Goal: Task Accomplishment & Management: Manage account settings

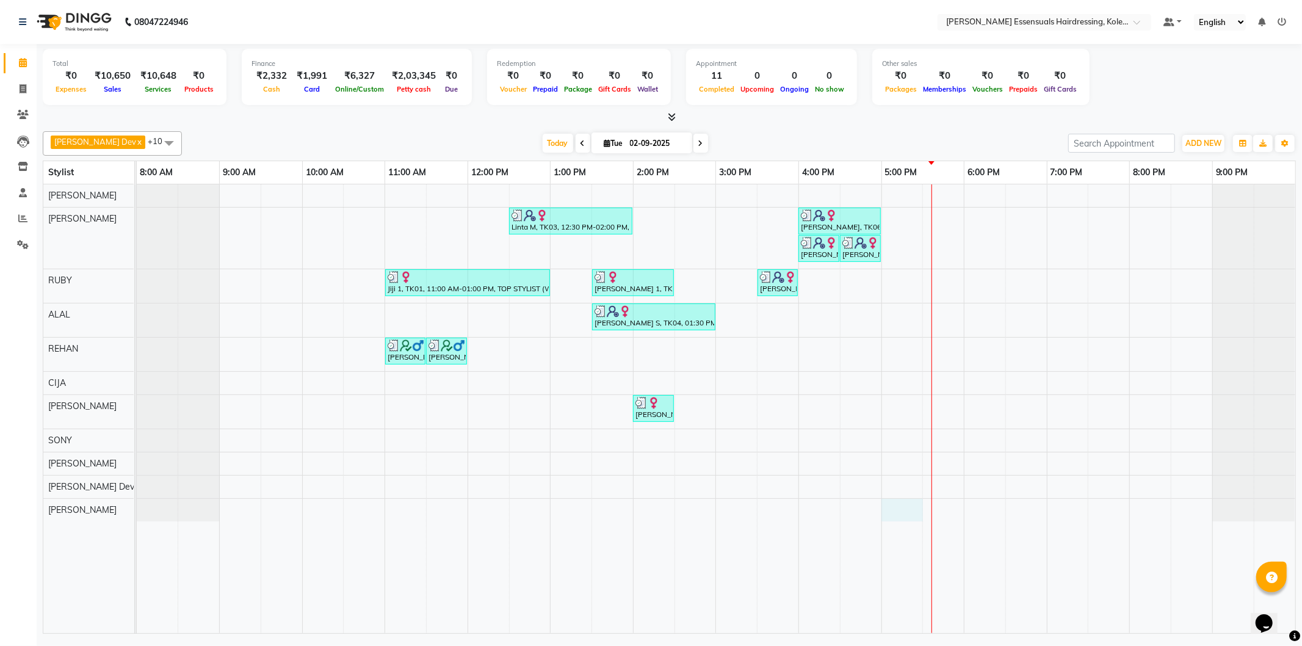
click at [921, 508] on div "Linta M, TK03, 12:30 PM-02:00 PM, GEL POLISH (PER FINGER ),TOP STYLIST (WOMEN),…" at bounding box center [716, 408] width 1159 height 449
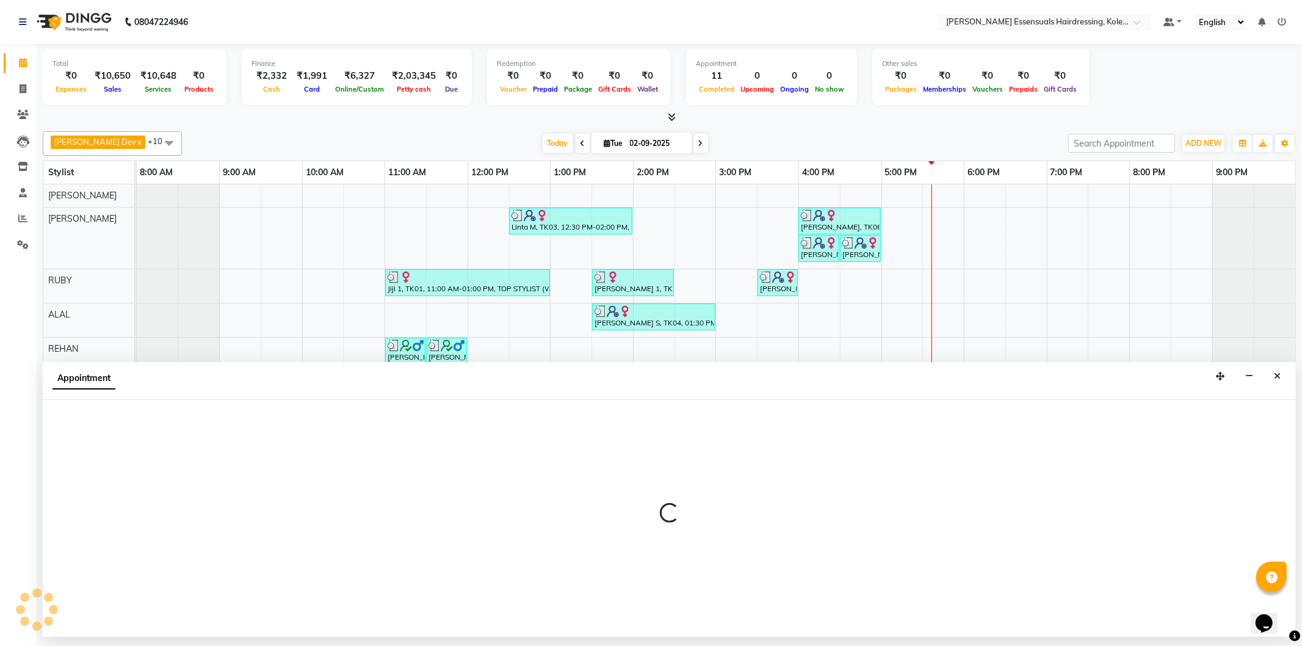
select select "84232"
select select "tentative"
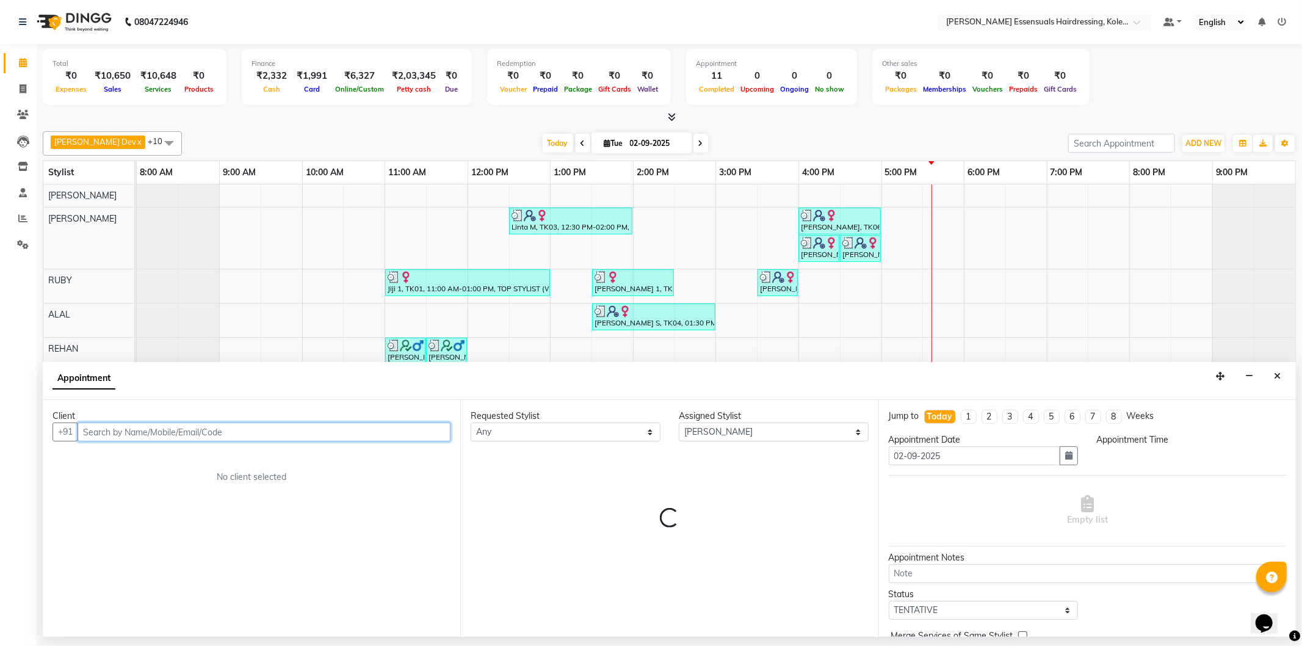
select select "1020"
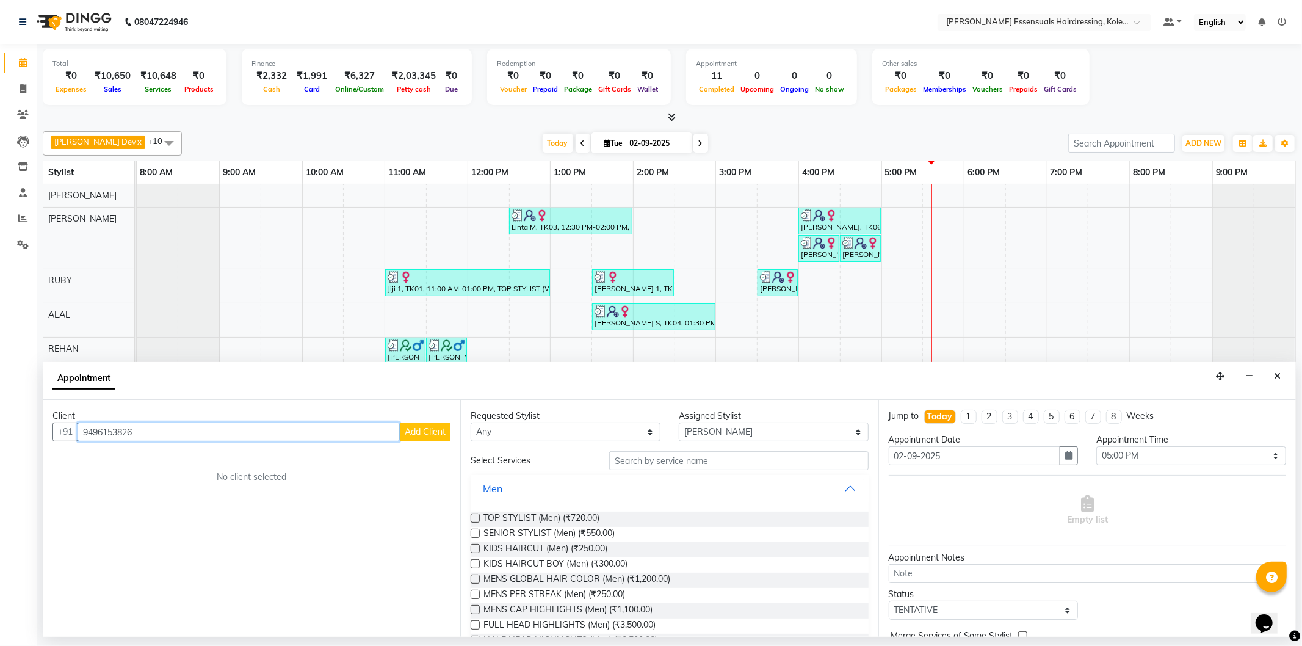
type input "9496153826"
click at [424, 425] on button "Add Client" at bounding box center [425, 431] width 51 height 19
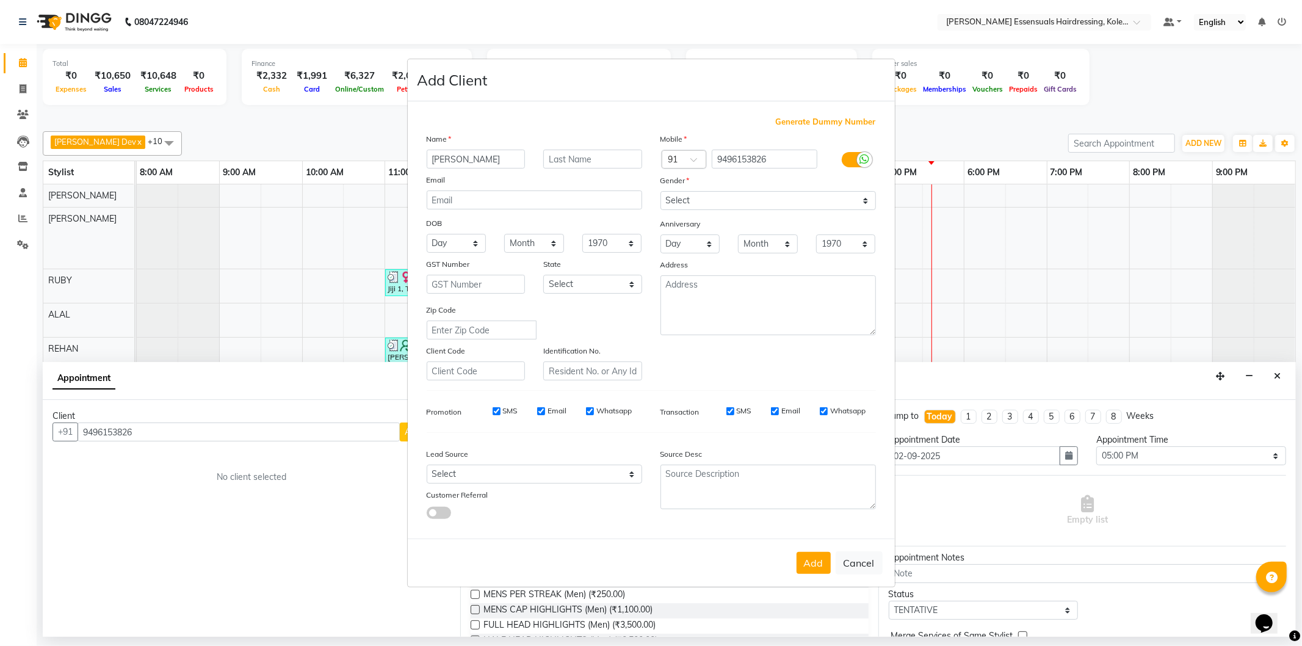
type input "[PERSON_NAME]"
click at [579, 154] on input "text" at bounding box center [592, 159] width 99 height 19
type input "S"
click at [736, 202] on select "Select [DEMOGRAPHIC_DATA] [DEMOGRAPHIC_DATA] Other Prefer Not To Say" at bounding box center [769, 200] width 216 height 19
select select "[DEMOGRAPHIC_DATA]"
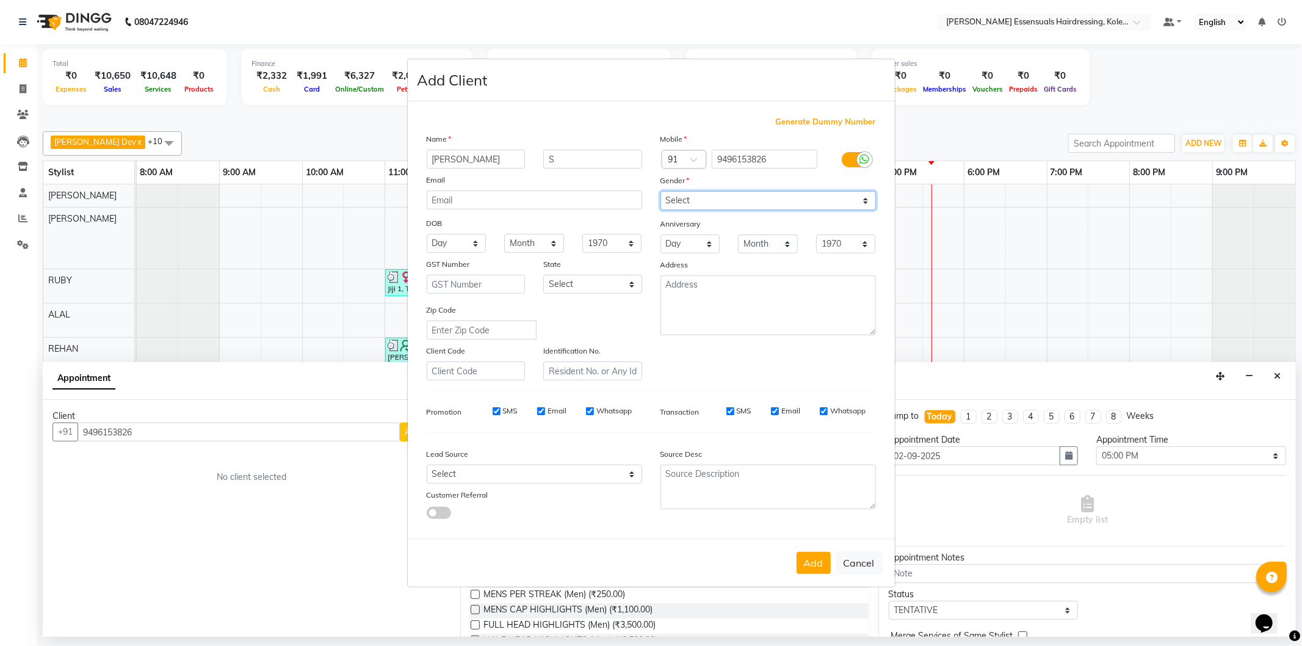
click at [661, 191] on select "Select [DEMOGRAPHIC_DATA] [DEMOGRAPHIC_DATA] Other Prefer Not To Say" at bounding box center [769, 200] width 216 height 19
click at [811, 565] on button "Add" at bounding box center [814, 563] width 34 height 22
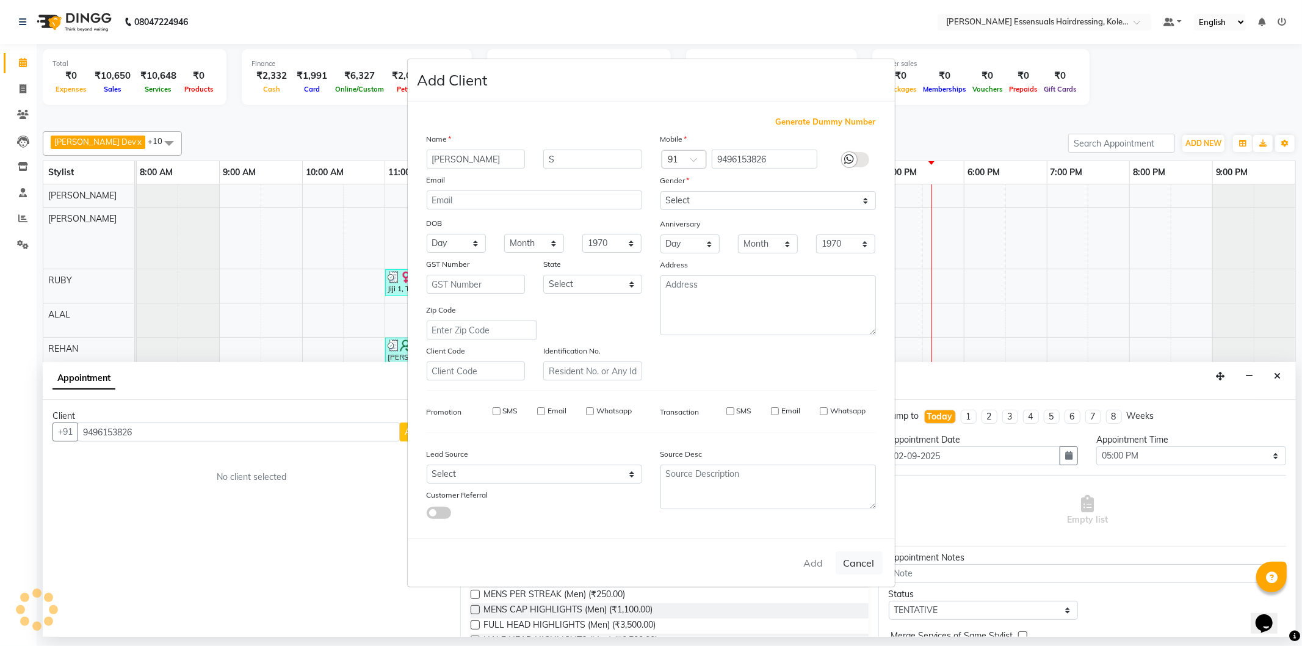
type input "94******26"
select select
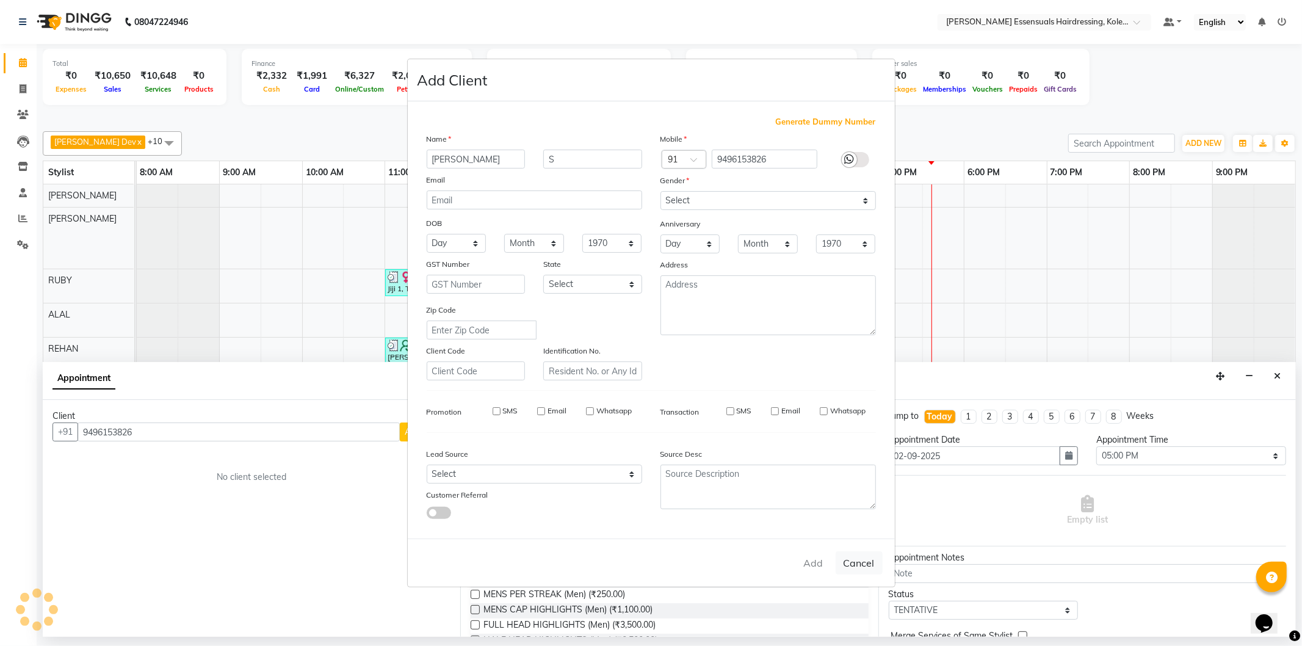
select select
checkbox input "false"
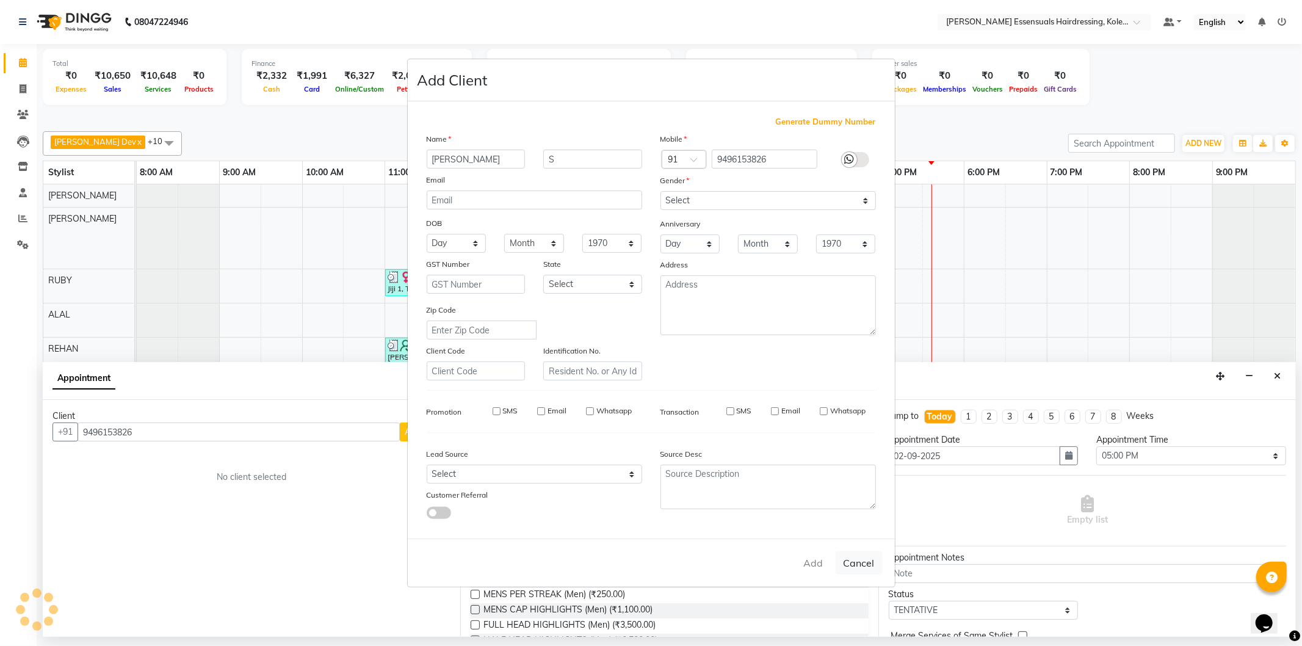
checkbox input "false"
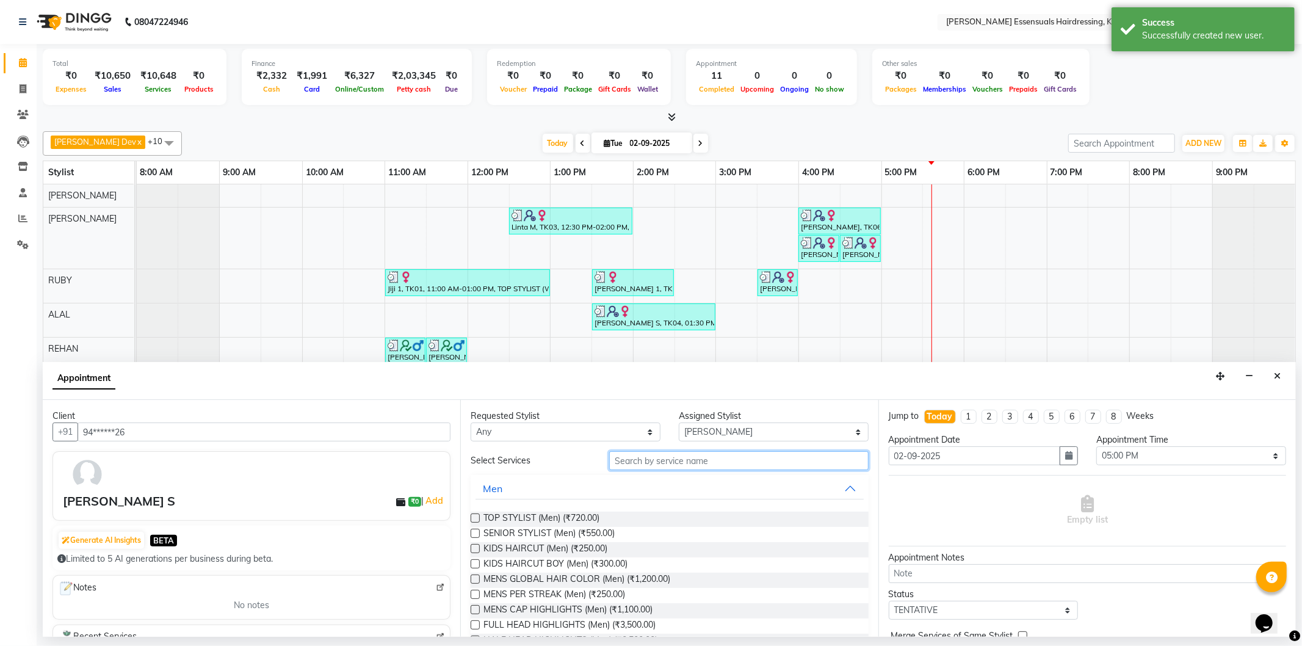
click at [650, 465] on input "text" at bounding box center [738, 460] width 259 height 19
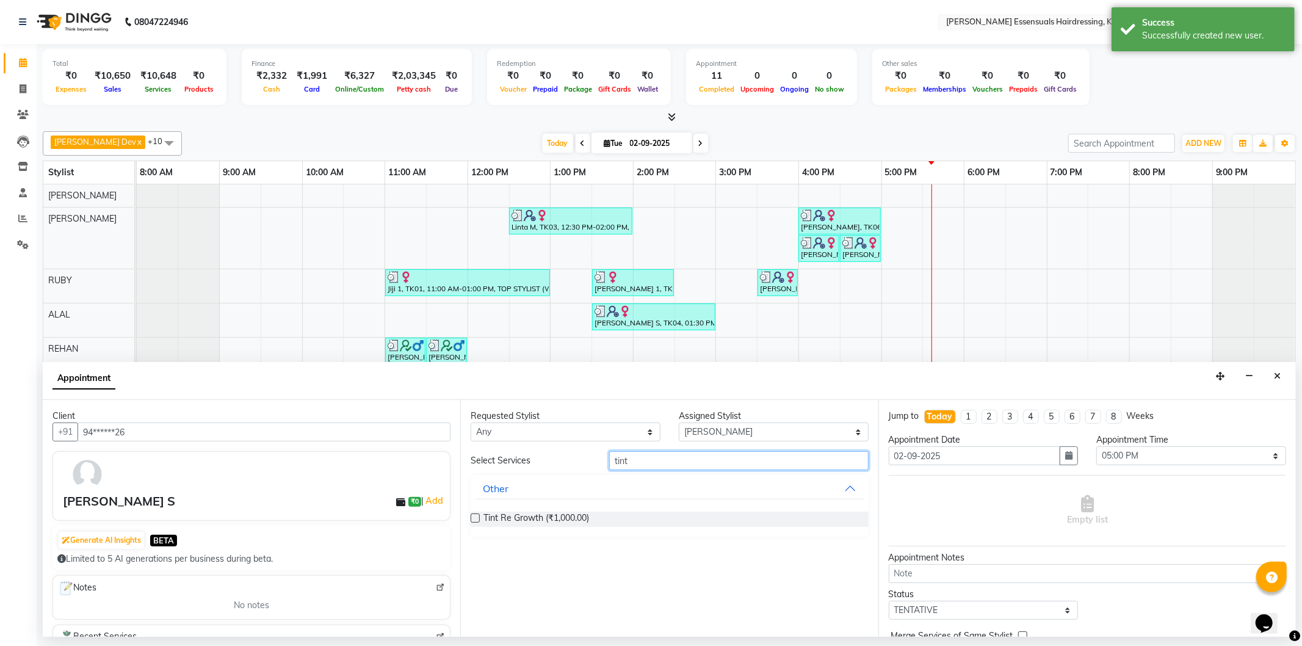
type input "tint"
click at [479, 516] on label at bounding box center [475, 517] width 9 height 9
click at [479, 516] on input "checkbox" at bounding box center [475, 519] width 8 height 8
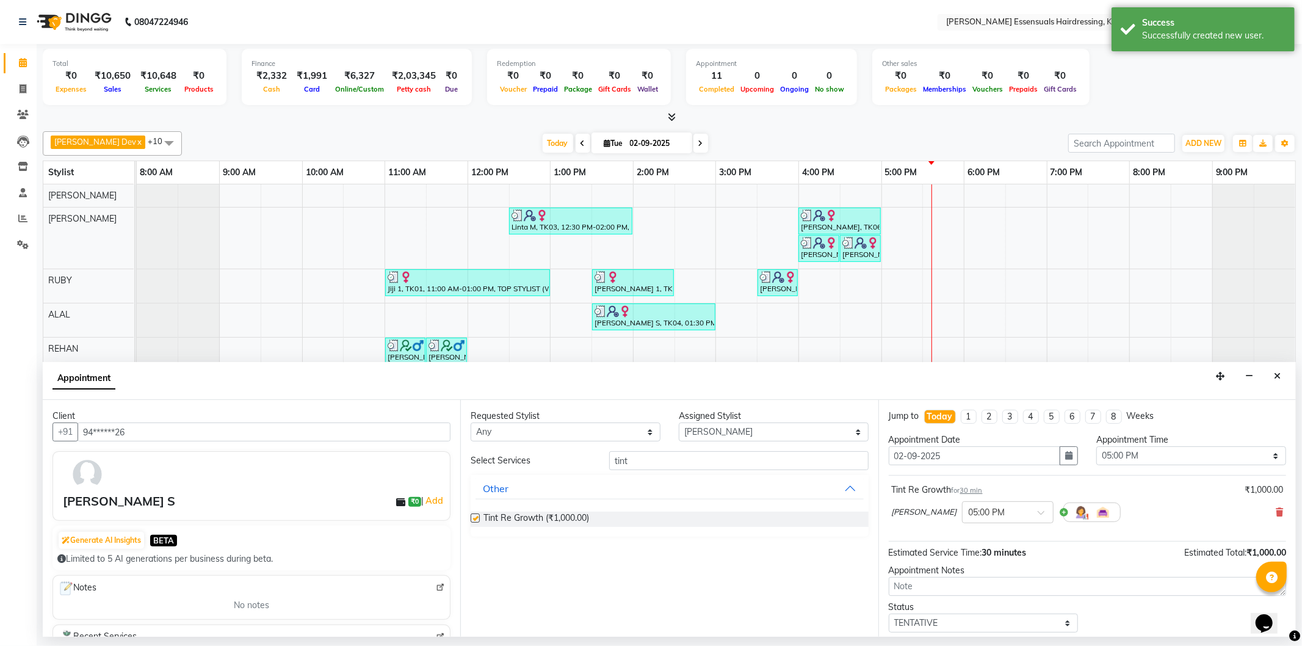
checkbox input "false"
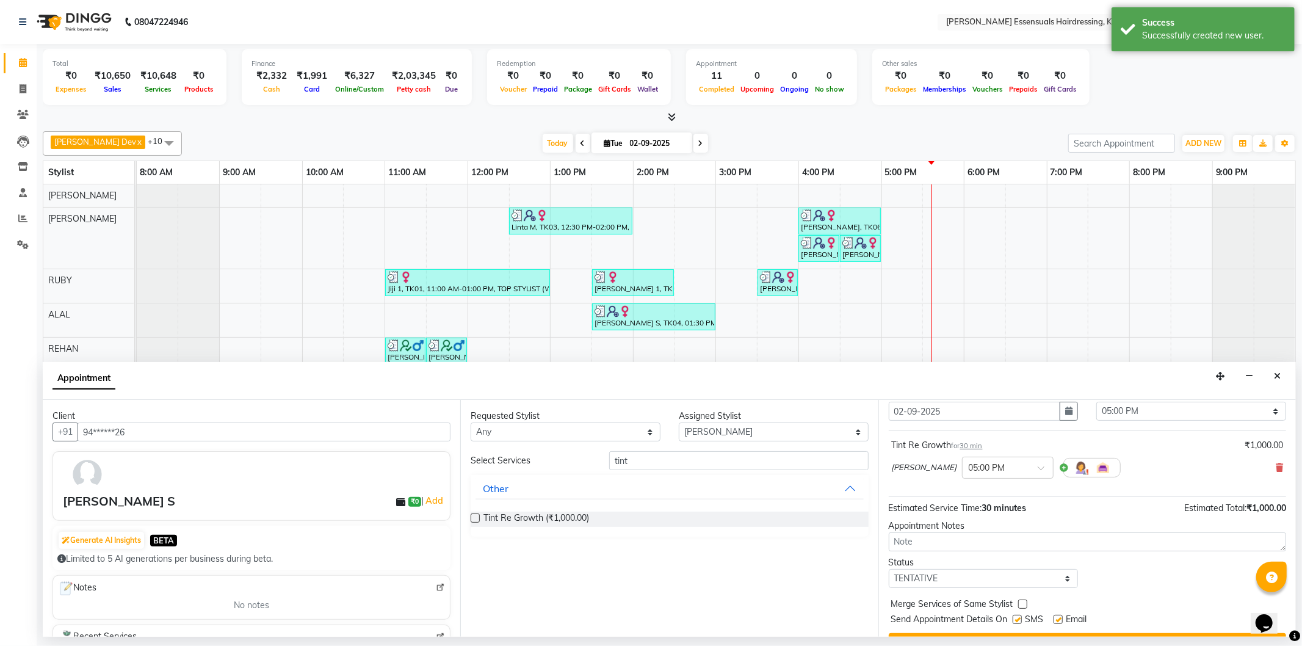
scroll to position [72, 0]
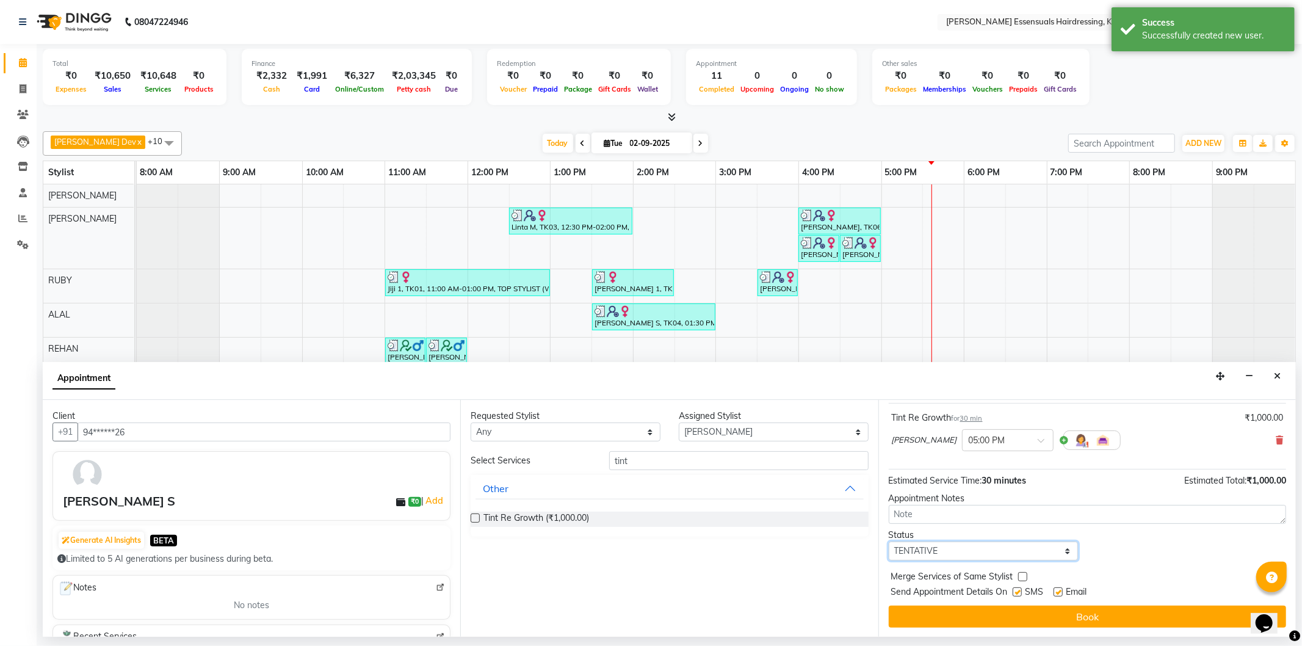
click at [922, 549] on select "Select TENTATIVE CONFIRM CHECK-IN UPCOMING" at bounding box center [984, 551] width 190 height 19
click at [947, 548] on select "Select TENTATIVE CONFIRM CHECK-IN UPCOMING" at bounding box center [984, 551] width 190 height 19
select select "check-in"
click at [889, 542] on select "Select TENTATIVE CONFIRM CHECK-IN UPCOMING" at bounding box center [984, 551] width 190 height 19
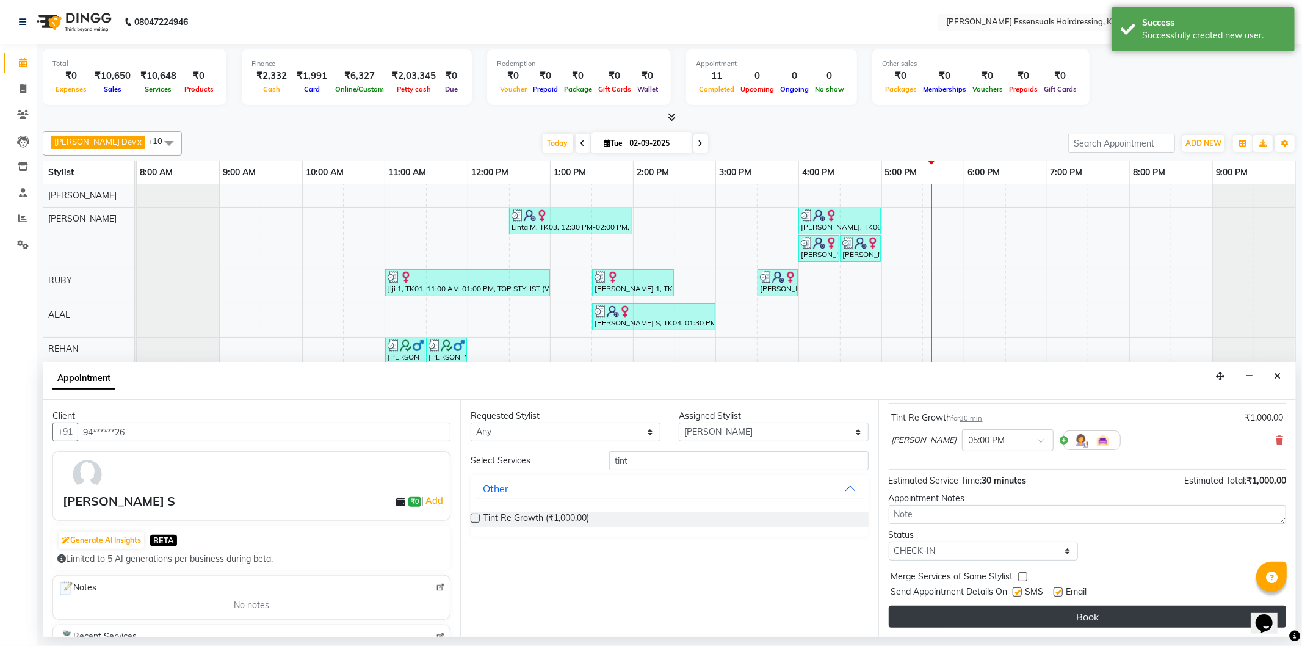
click at [931, 612] on button "Book" at bounding box center [1087, 617] width 397 height 22
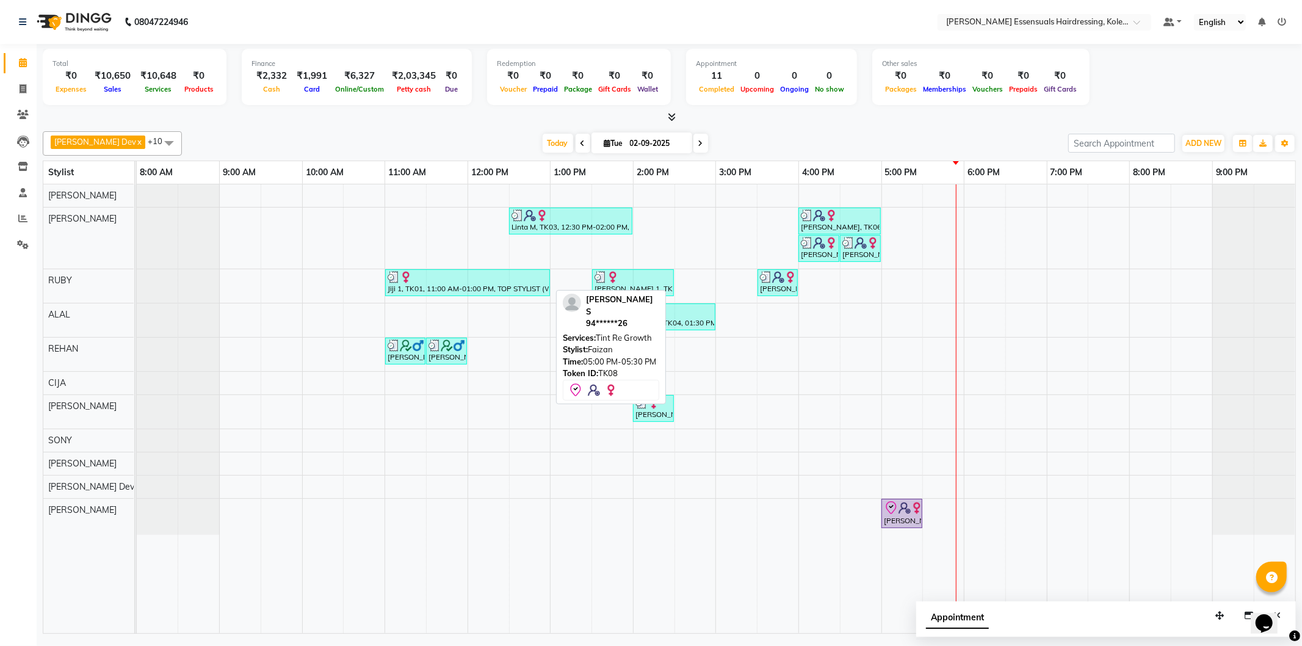
click at [902, 509] on img at bounding box center [905, 508] width 12 height 12
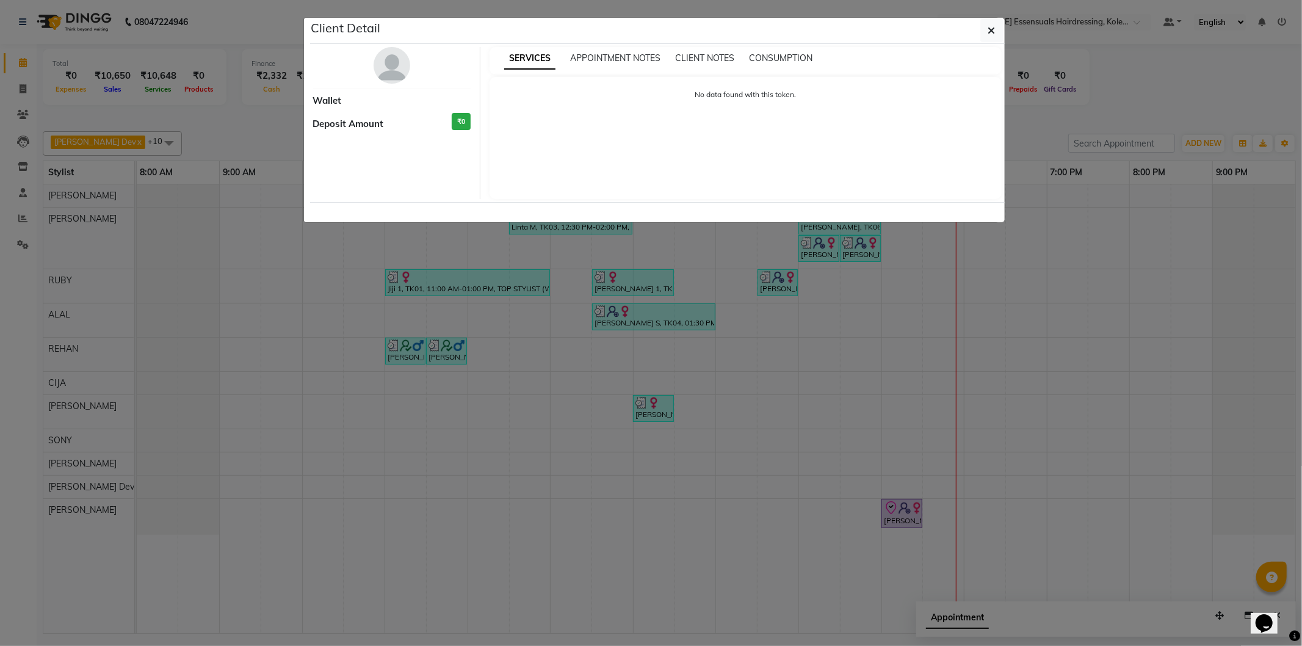
select select "8"
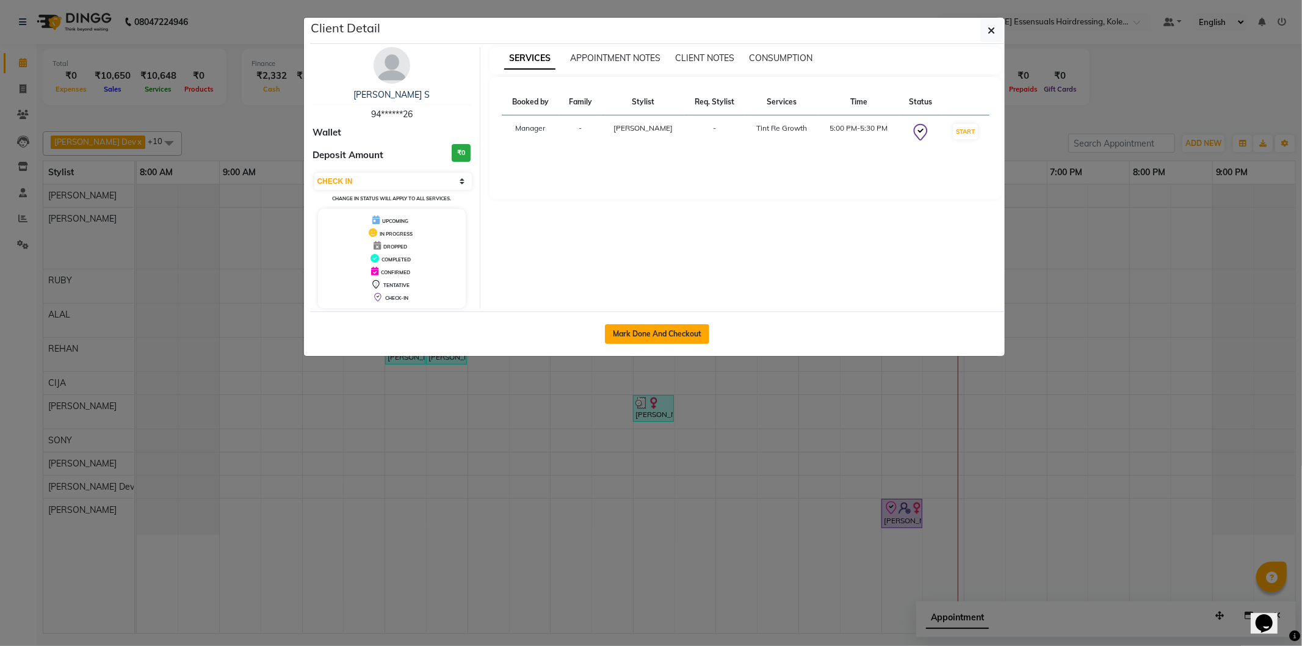
click at [661, 327] on button "Mark Done And Checkout" at bounding box center [657, 334] width 104 height 20
select select "service"
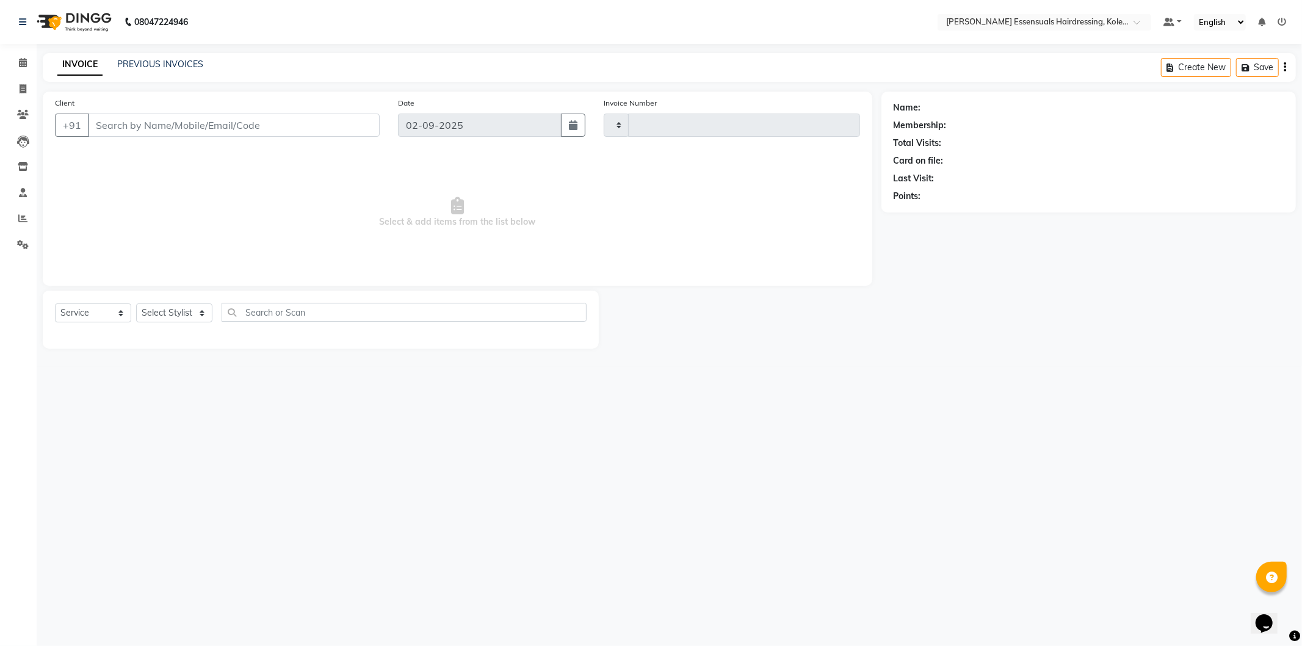
type input "1306"
select select "8281"
type input "94******26"
select select "84232"
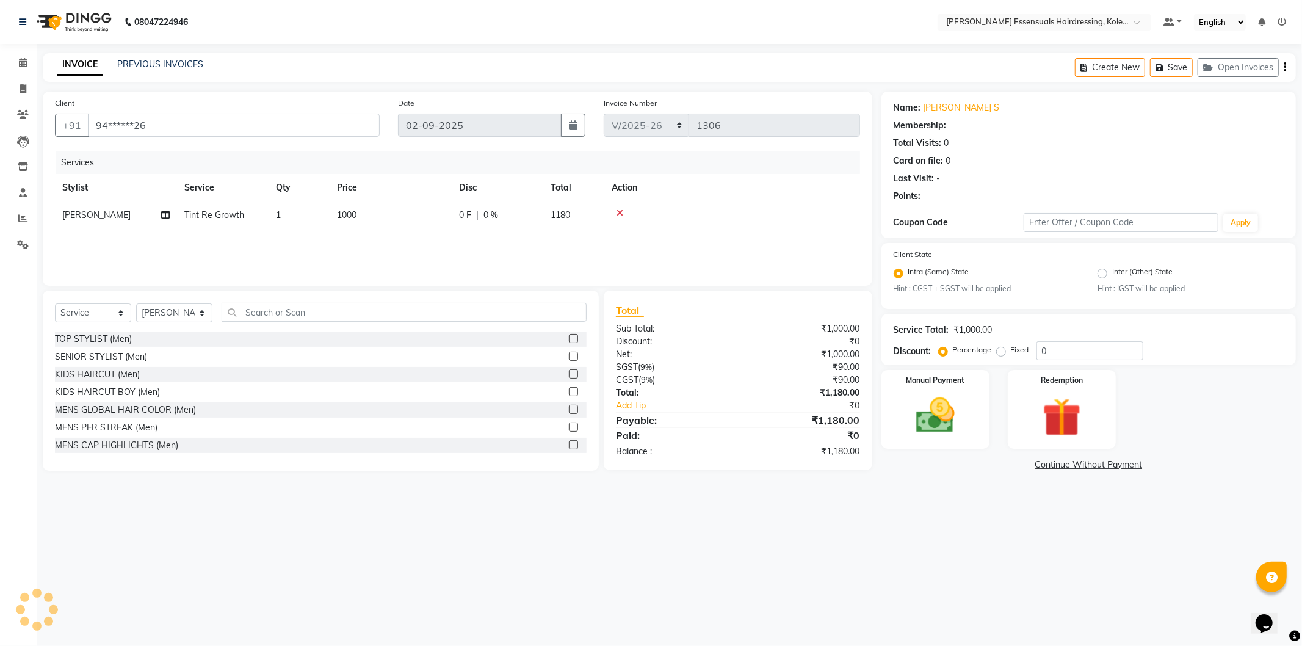
select select "1: Object"
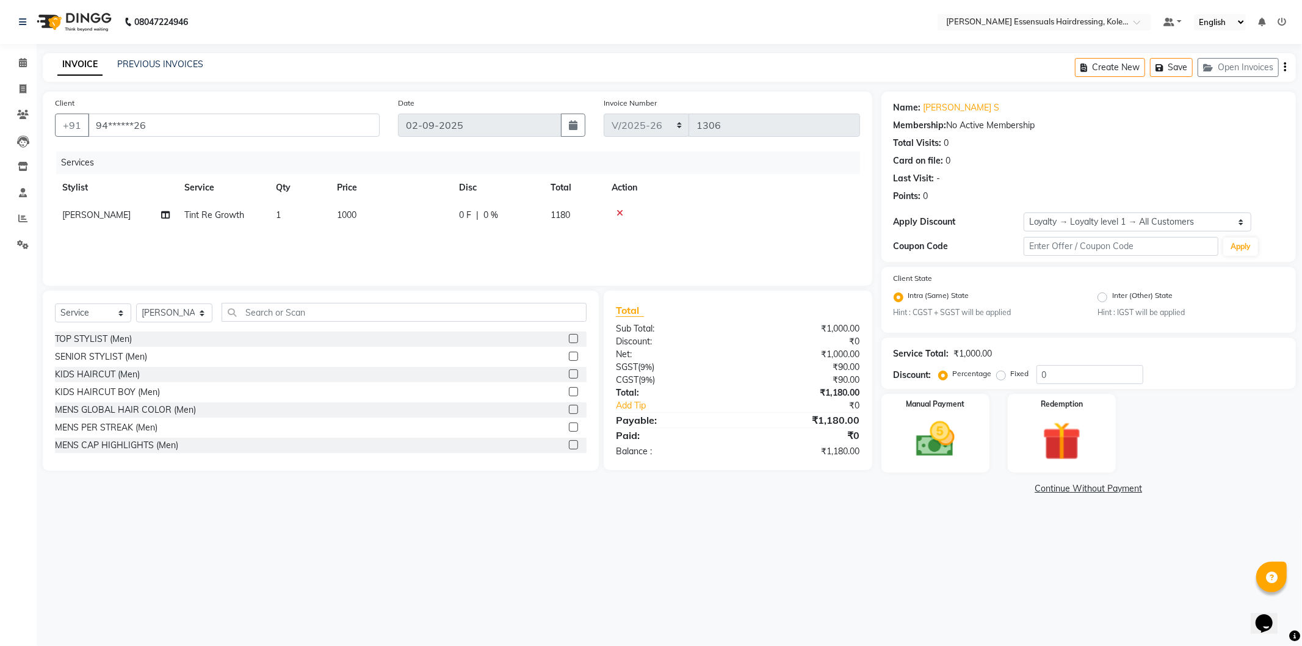
click at [344, 214] on span "1000" at bounding box center [347, 214] width 20 height 11
select select "84232"
drag, startPoint x: 435, startPoint y: 210, endPoint x: 386, endPoint y: 206, distance: 48.4
click at [387, 206] on td "1000" at bounding box center [448, 224] width 122 height 46
type input "1"
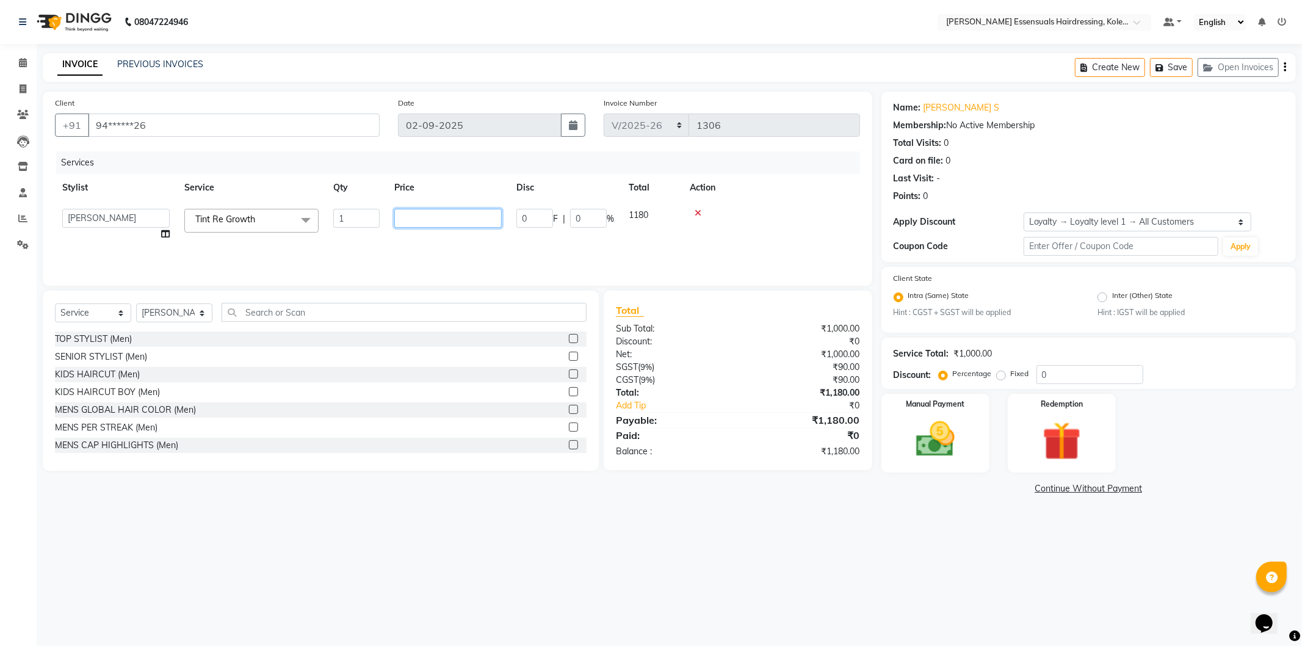
type input "2"
type input "3000"
click at [433, 175] on th "Price" at bounding box center [391, 187] width 122 height 27
click at [1176, 59] on button "Save" at bounding box center [1171, 67] width 43 height 19
click at [342, 216] on span "3000" at bounding box center [347, 214] width 20 height 11
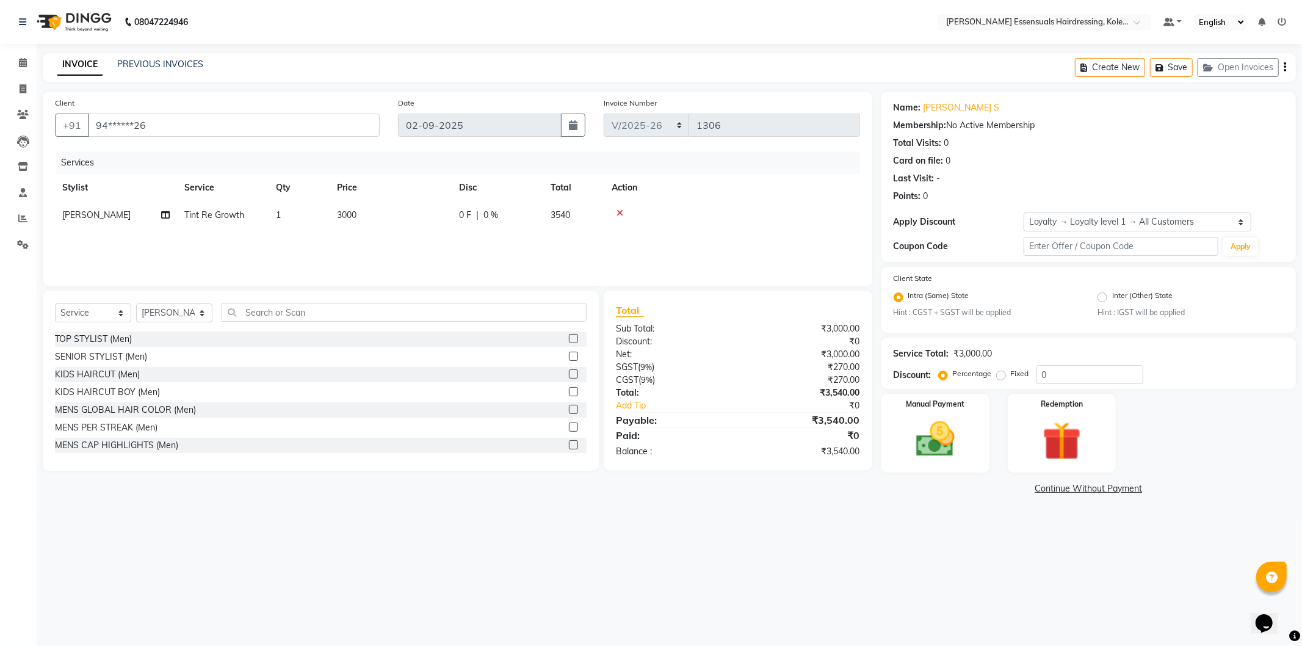
select select "84232"
drag, startPoint x: 429, startPoint y: 220, endPoint x: 368, endPoint y: 203, distance: 63.0
click at [368, 203] on tr "Admin [PERSON_NAME] Dev [PERSON_NAME] [PERSON_NAME] [PERSON_NAME] Accountant [P…" at bounding box center [457, 224] width 805 height 46
type input "1500"
click at [455, 186] on tr "Stylist Service Qty Price Disc Total Action" at bounding box center [457, 187] width 805 height 27
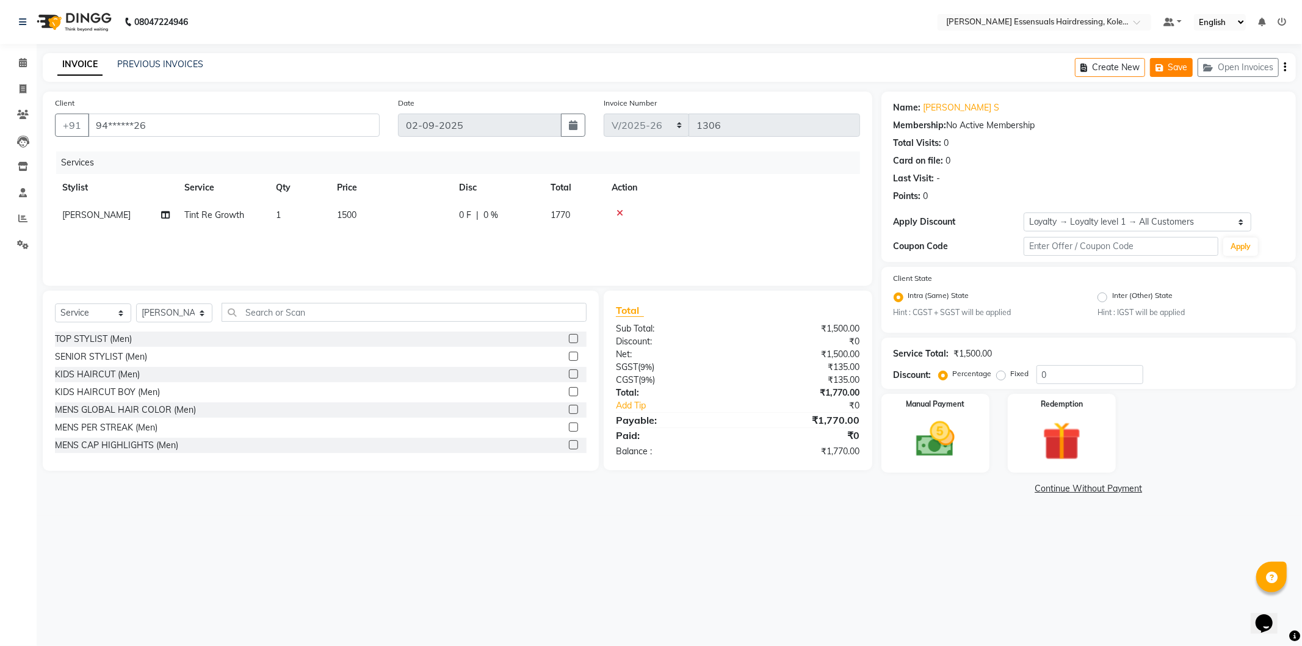
click at [1176, 68] on button "Save" at bounding box center [1171, 67] width 43 height 19
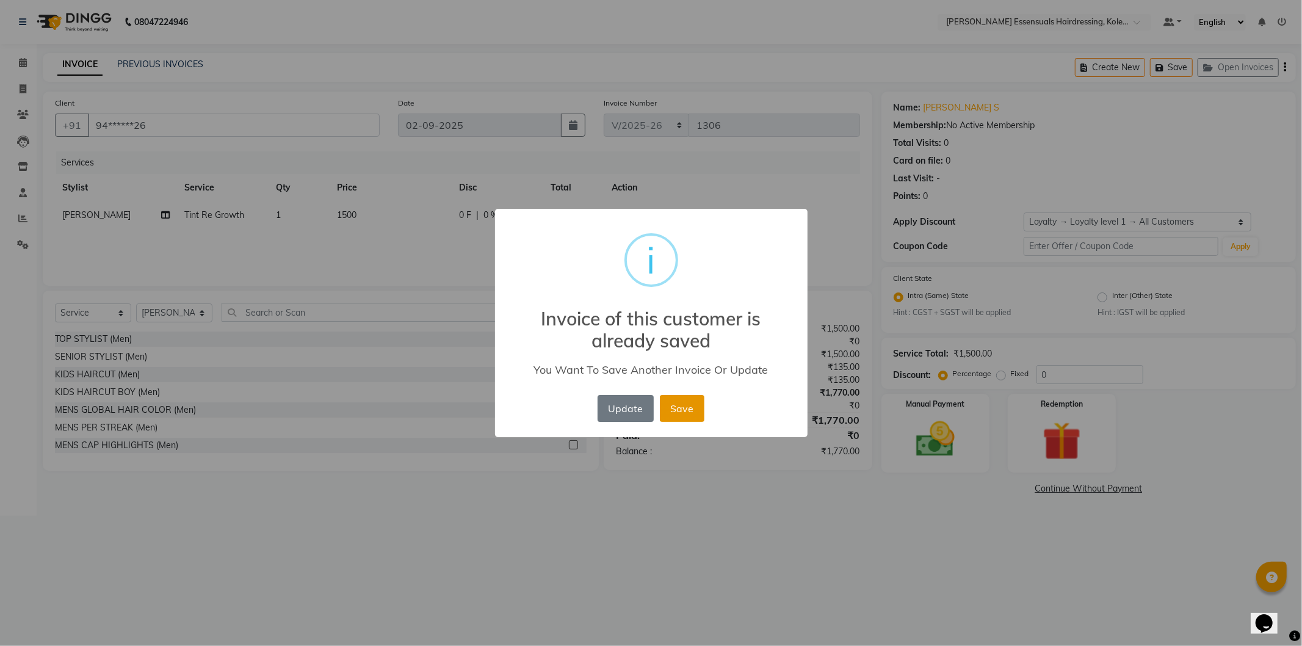
click at [684, 410] on button "Save" at bounding box center [682, 408] width 45 height 27
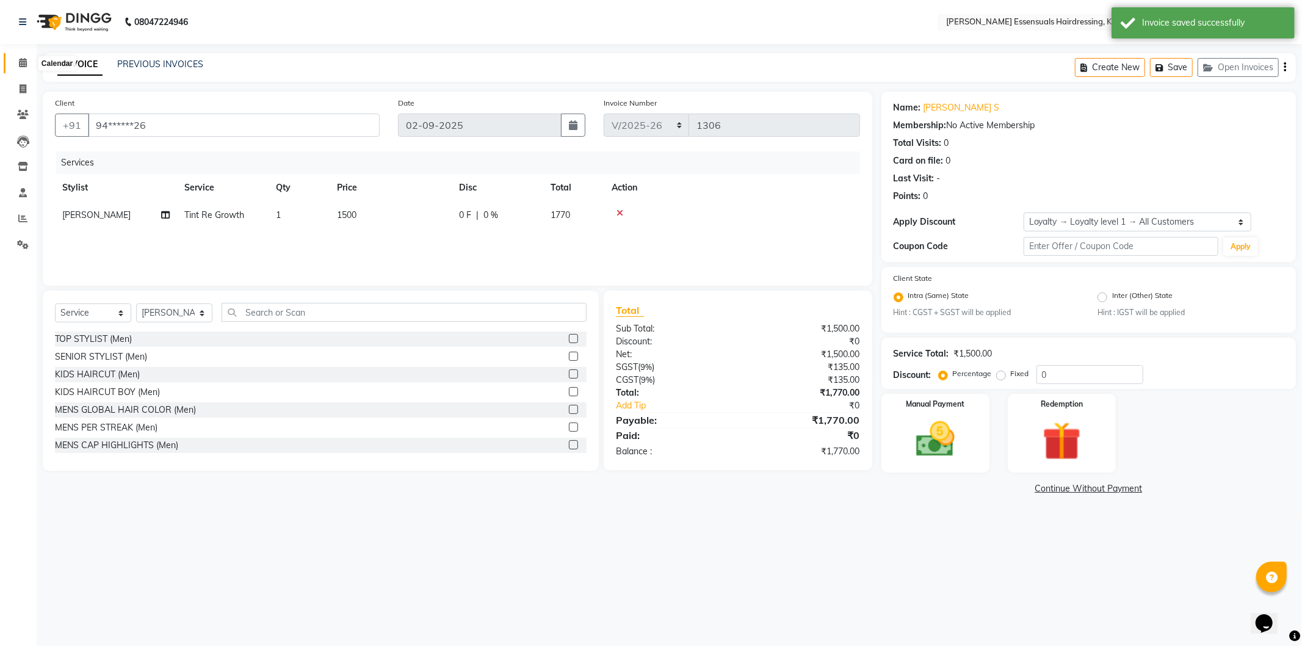
click at [21, 65] on icon at bounding box center [23, 62] width 8 height 9
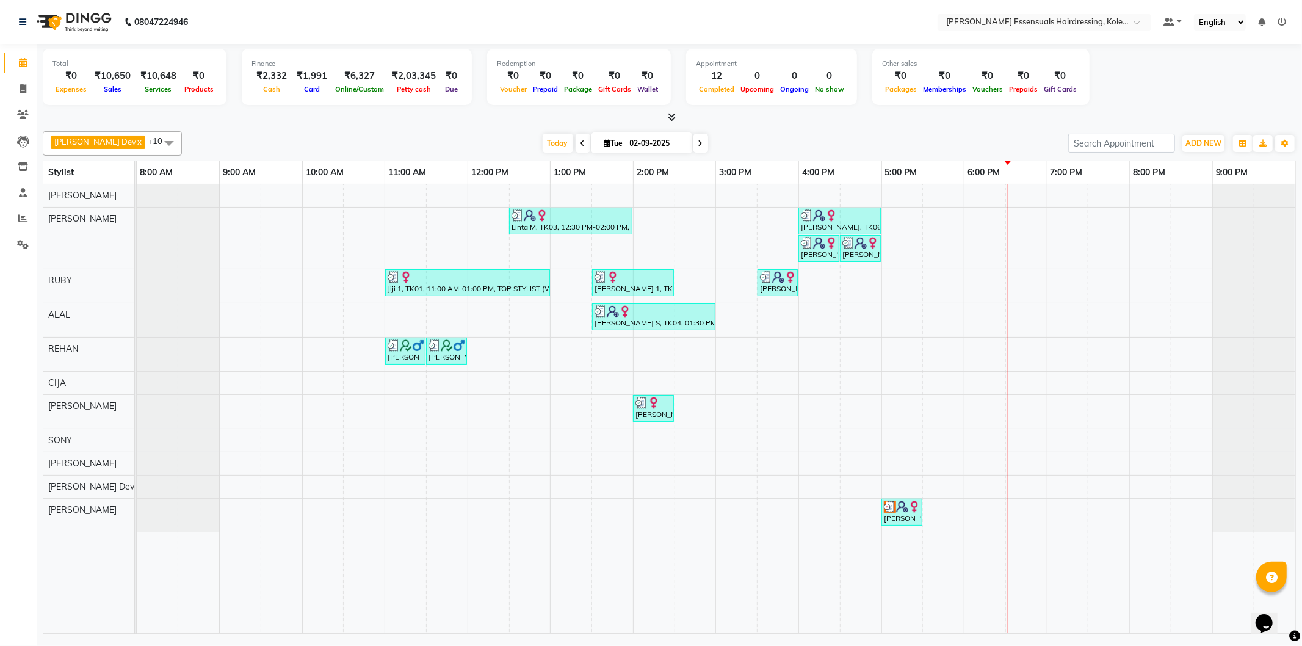
click at [1005, 285] on div "Linta M, TK03, 12:30 PM-02:00 PM, GEL POLISH (PER FINGER ),TOP STYLIST (WOMEN),…" at bounding box center [716, 408] width 1159 height 449
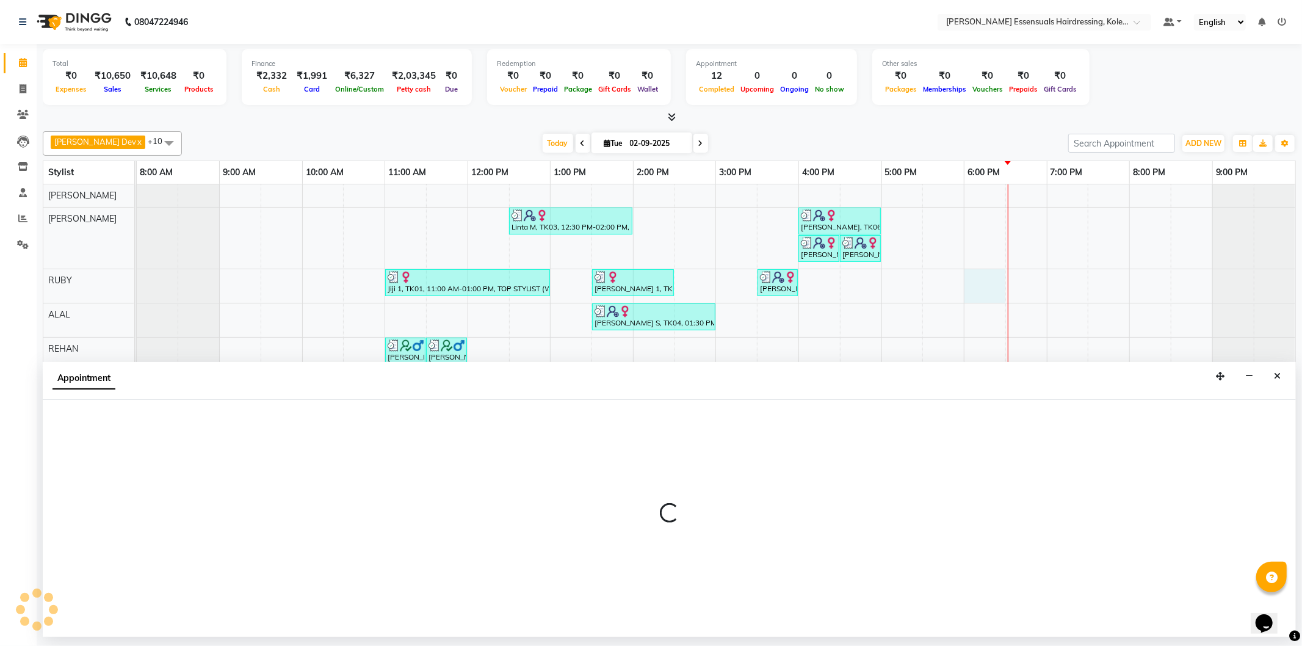
select select "79968"
select select "1080"
select select "tentative"
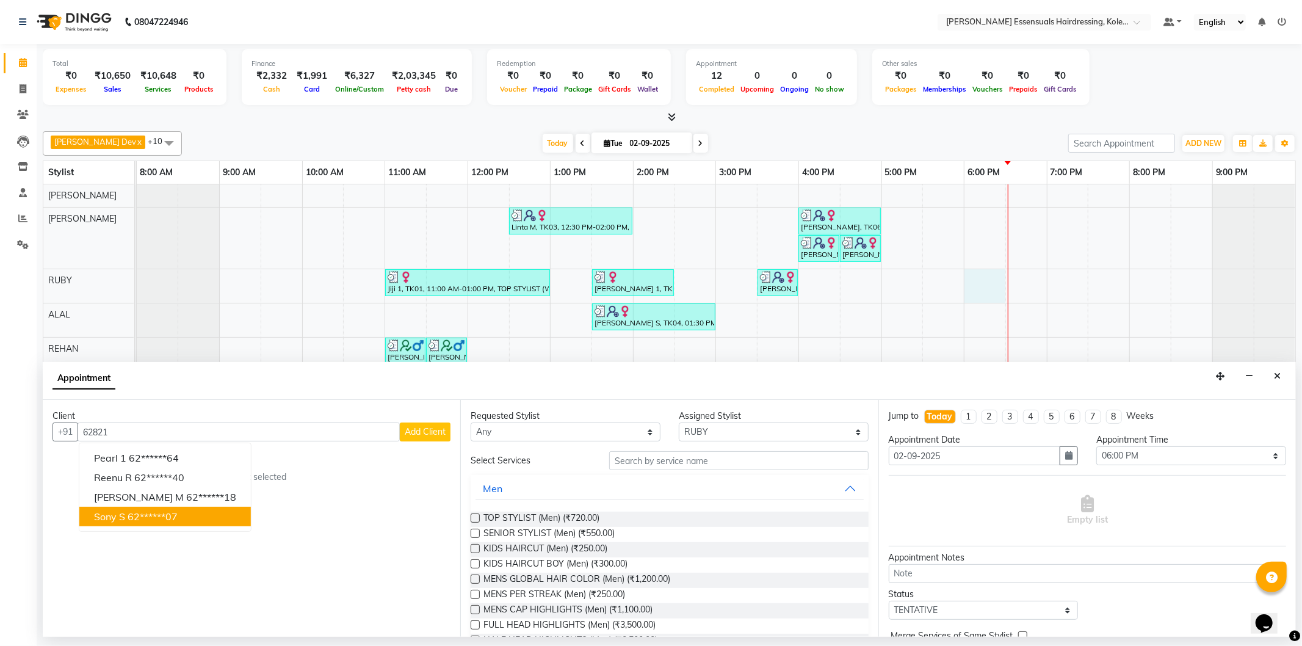
click at [126, 517] on button "Sony S 62******07" at bounding box center [165, 517] width 172 height 20
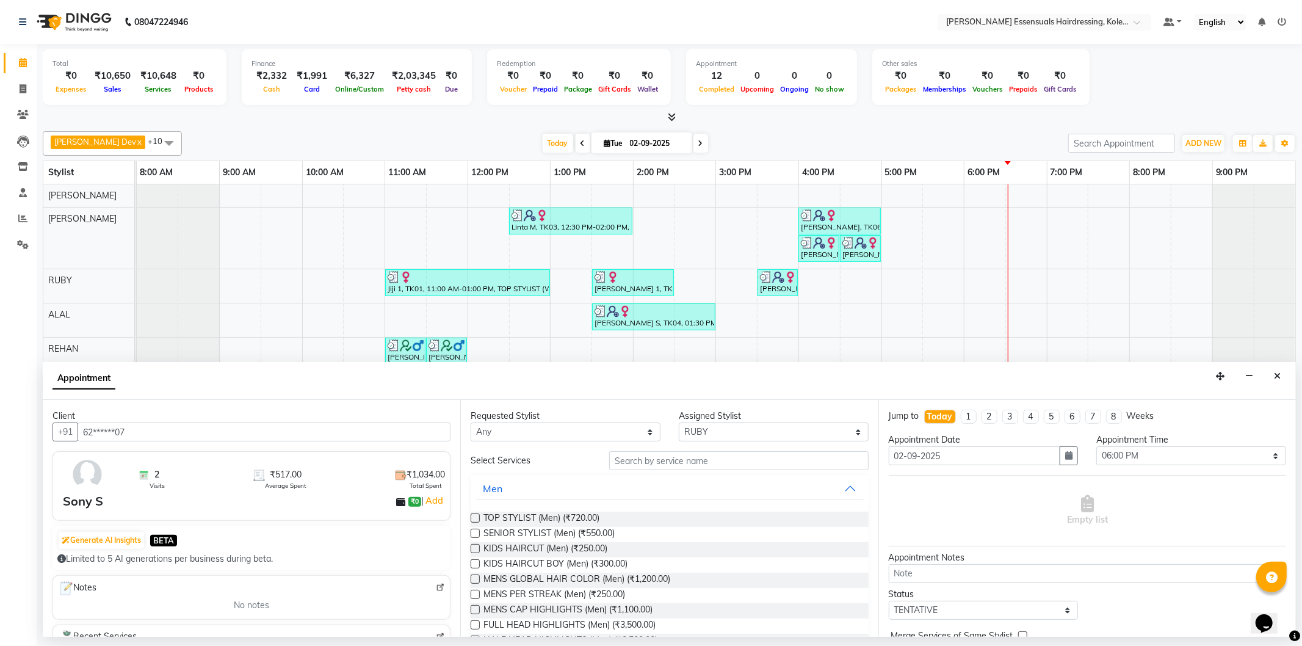
type input "62******07"
click at [658, 460] on input "text" at bounding box center [738, 460] width 259 height 19
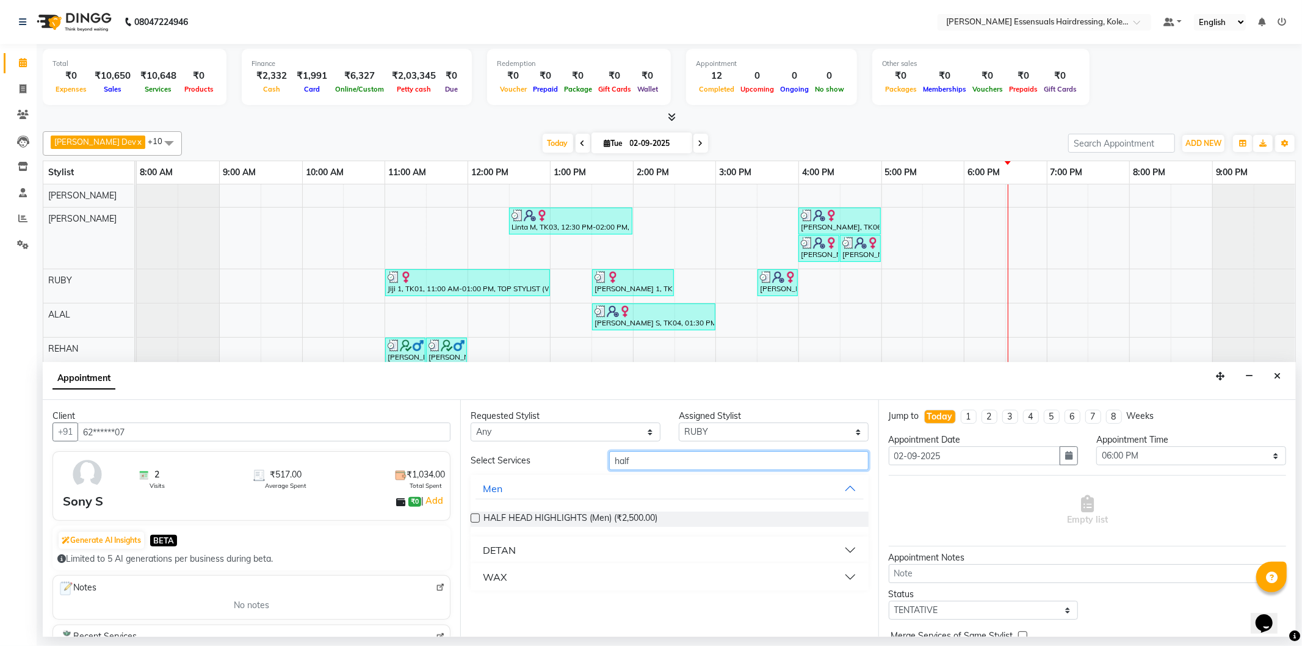
type input "half"
click at [502, 578] on div "WAX" at bounding box center [495, 577] width 24 height 15
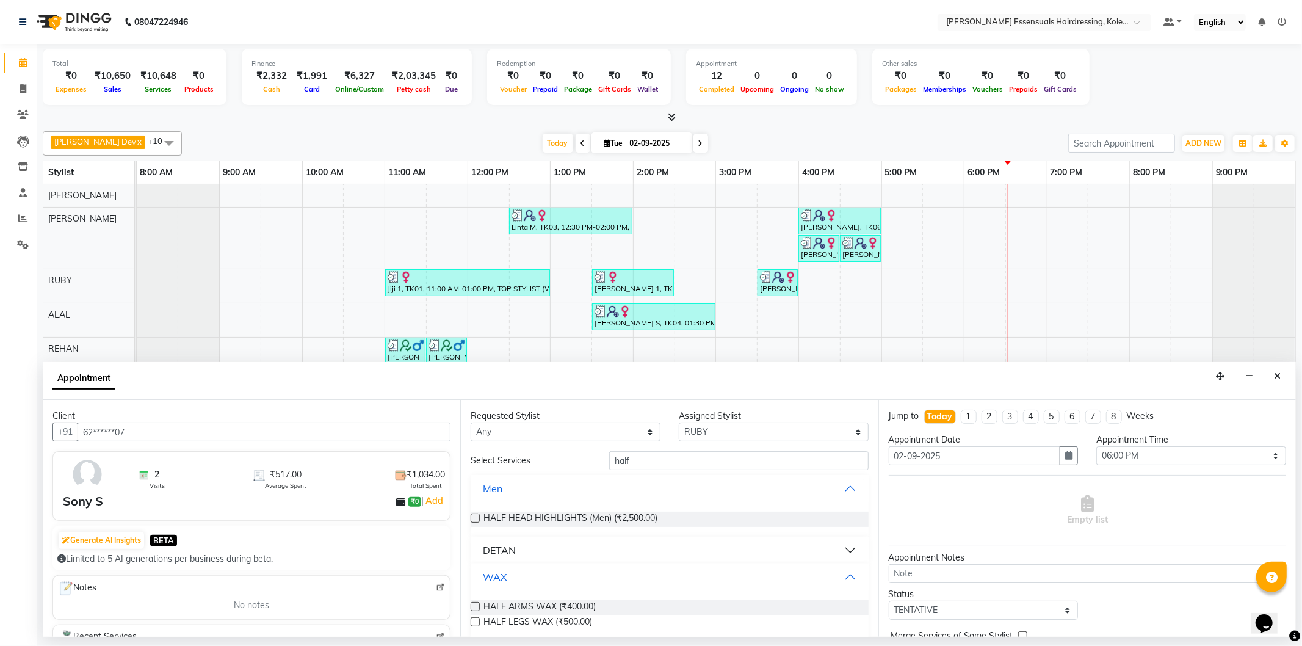
scroll to position [13, 0]
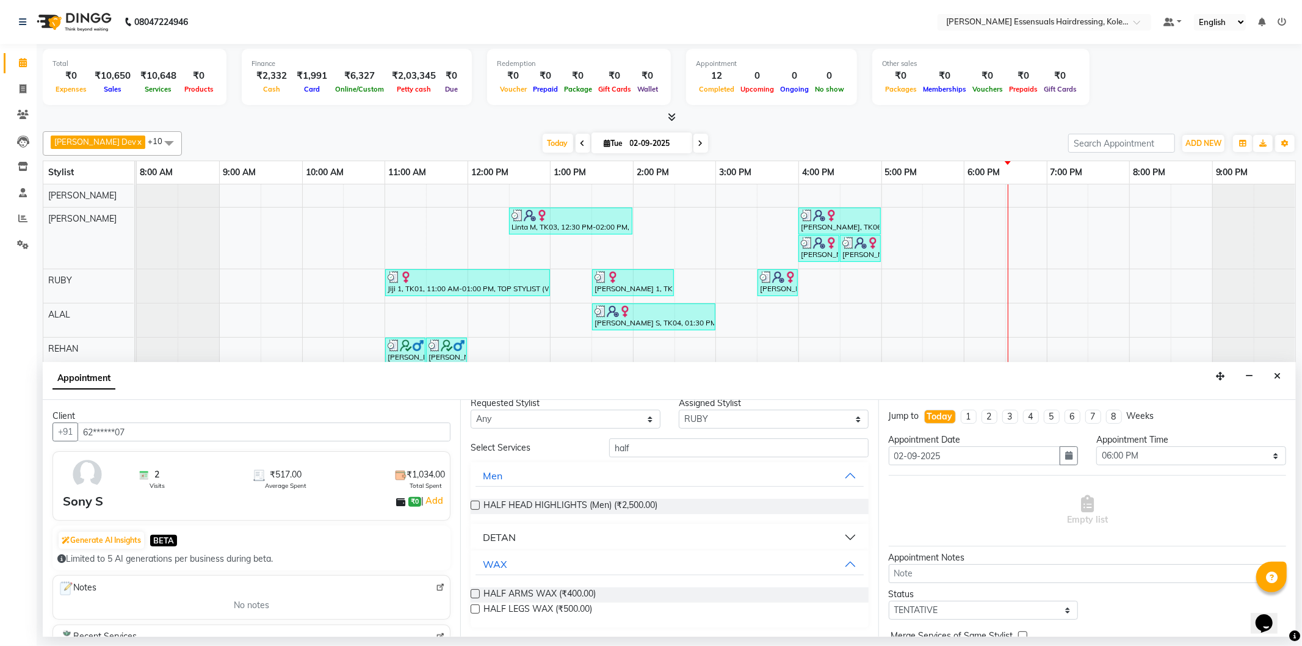
click at [474, 609] on label at bounding box center [475, 608] width 9 height 9
click at [474, 609] on input "checkbox" at bounding box center [475, 610] width 8 height 8
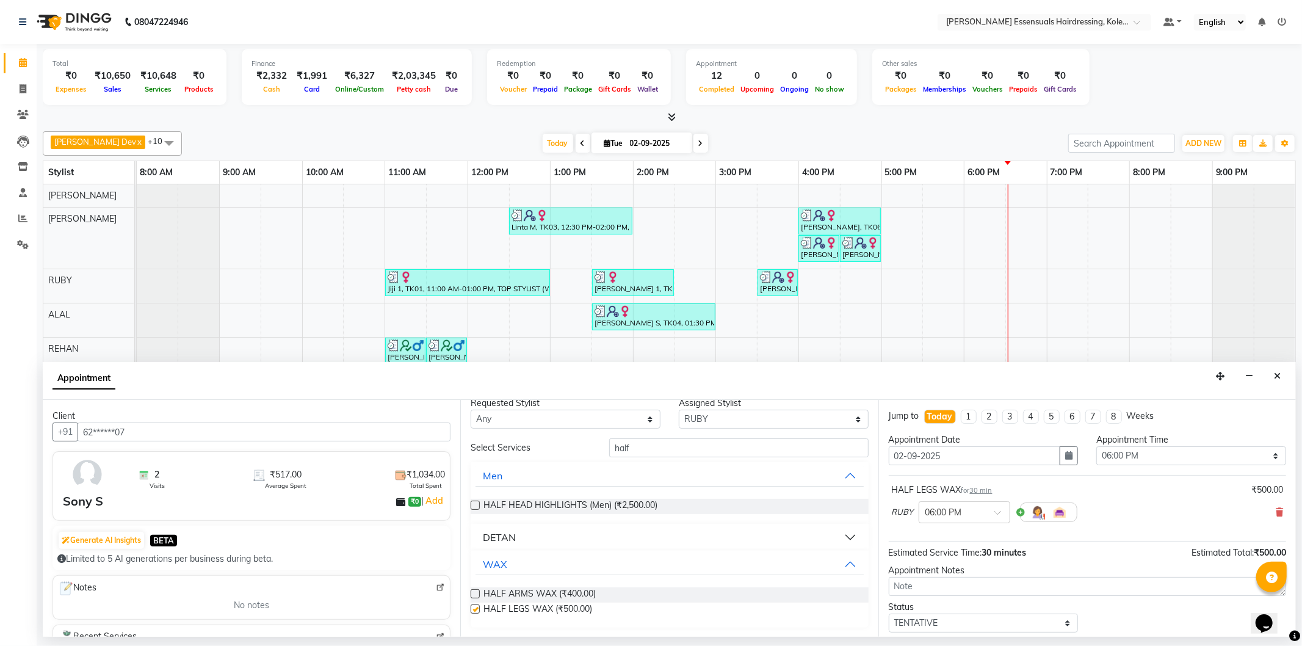
checkbox input "false"
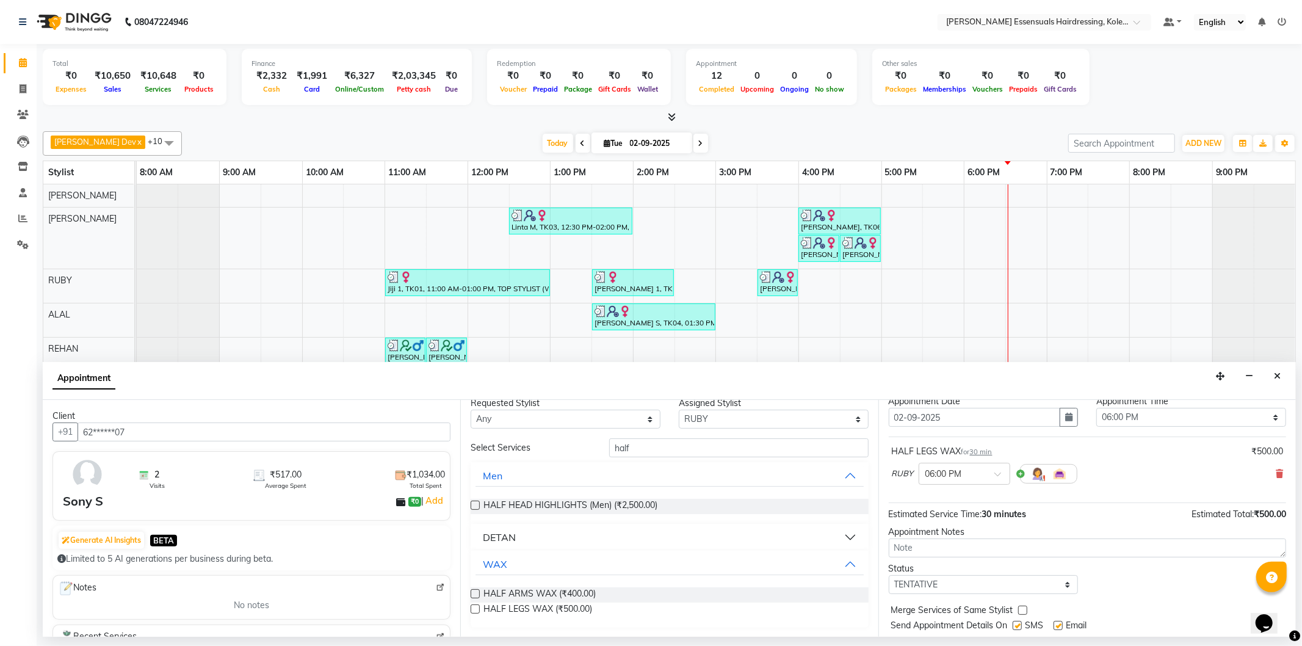
scroll to position [72, 0]
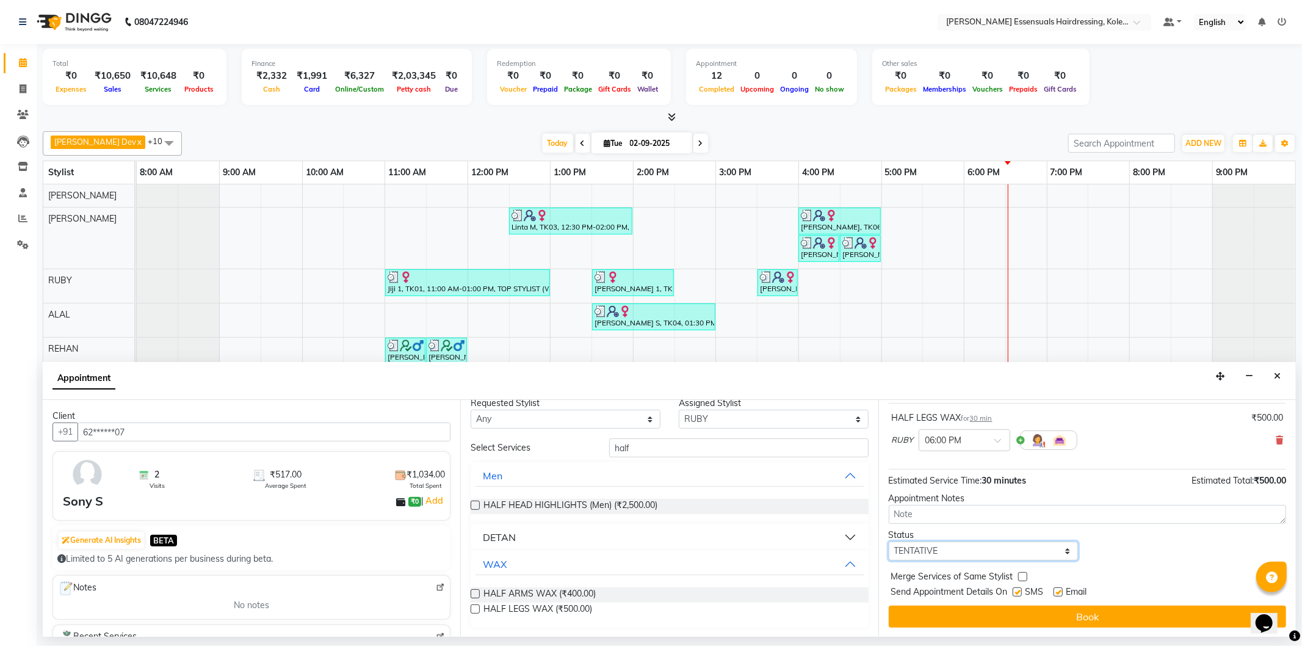
click at [902, 553] on select "Select TENTATIVE CONFIRM CHECK-IN UPCOMING" at bounding box center [984, 551] width 190 height 19
select select "check-in"
click at [889, 542] on select "Select TENTATIVE CONFIRM CHECK-IN UPCOMING" at bounding box center [984, 551] width 190 height 19
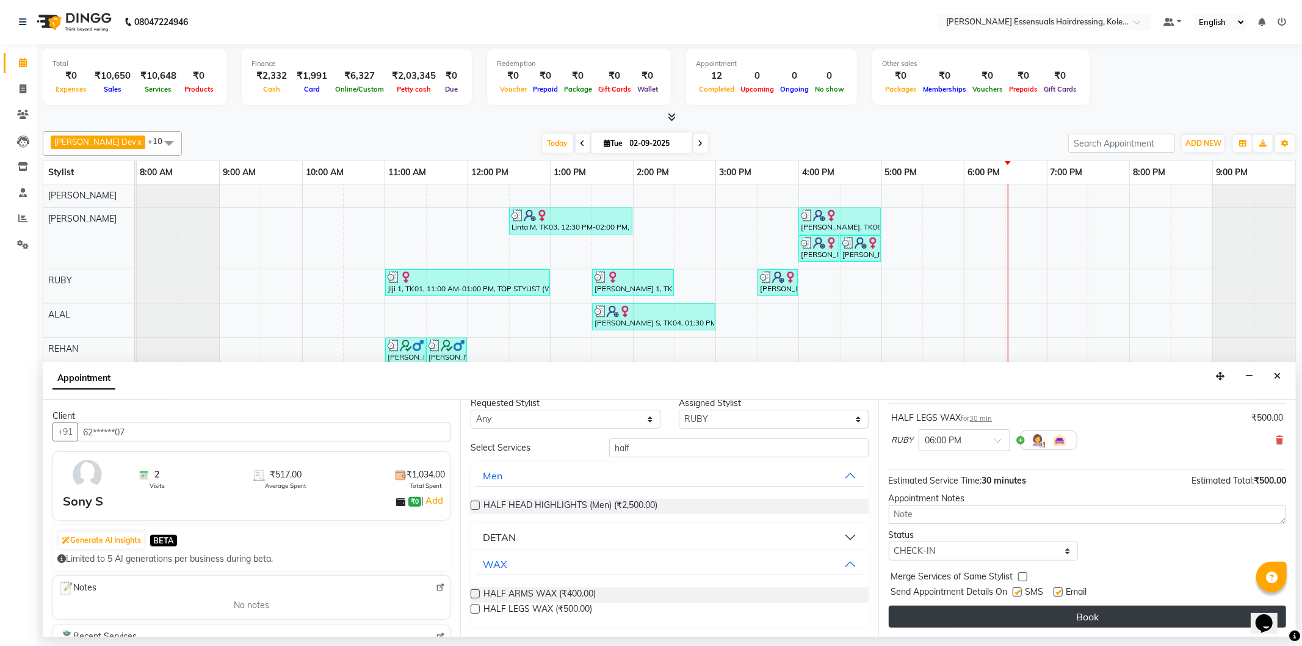
click at [916, 617] on button "Book" at bounding box center [1087, 617] width 397 height 22
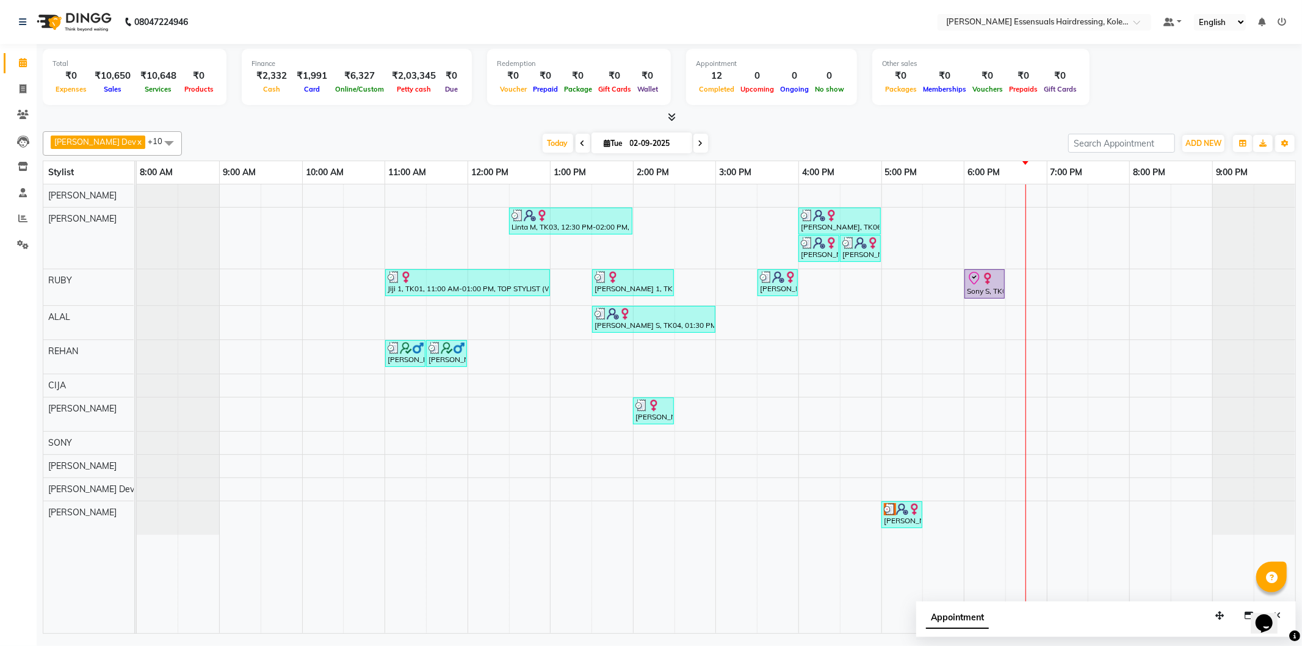
click at [877, 405] on div "Linta M, TK03, 12:30 PM-02:00 PM, GEL POLISH (PER FINGER ),TOP STYLIST (WOMEN),…" at bounding box center [716, 408] width 1159 height 449
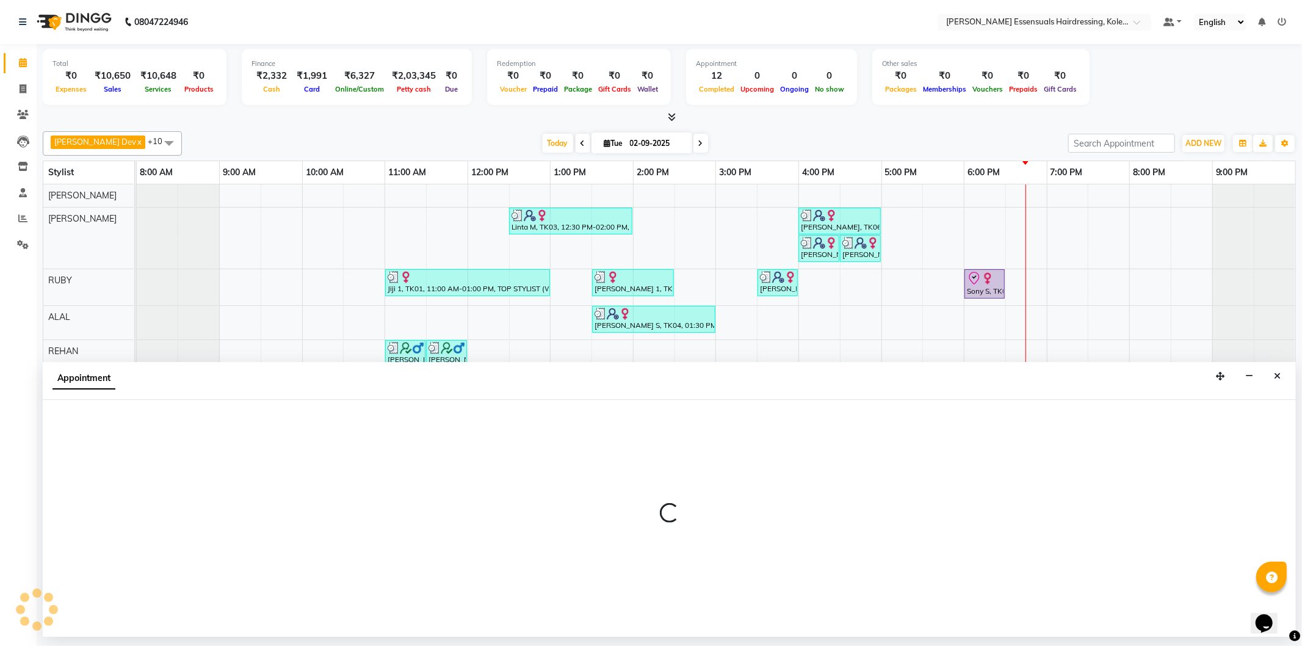
select select "79974"
select select "tentative"
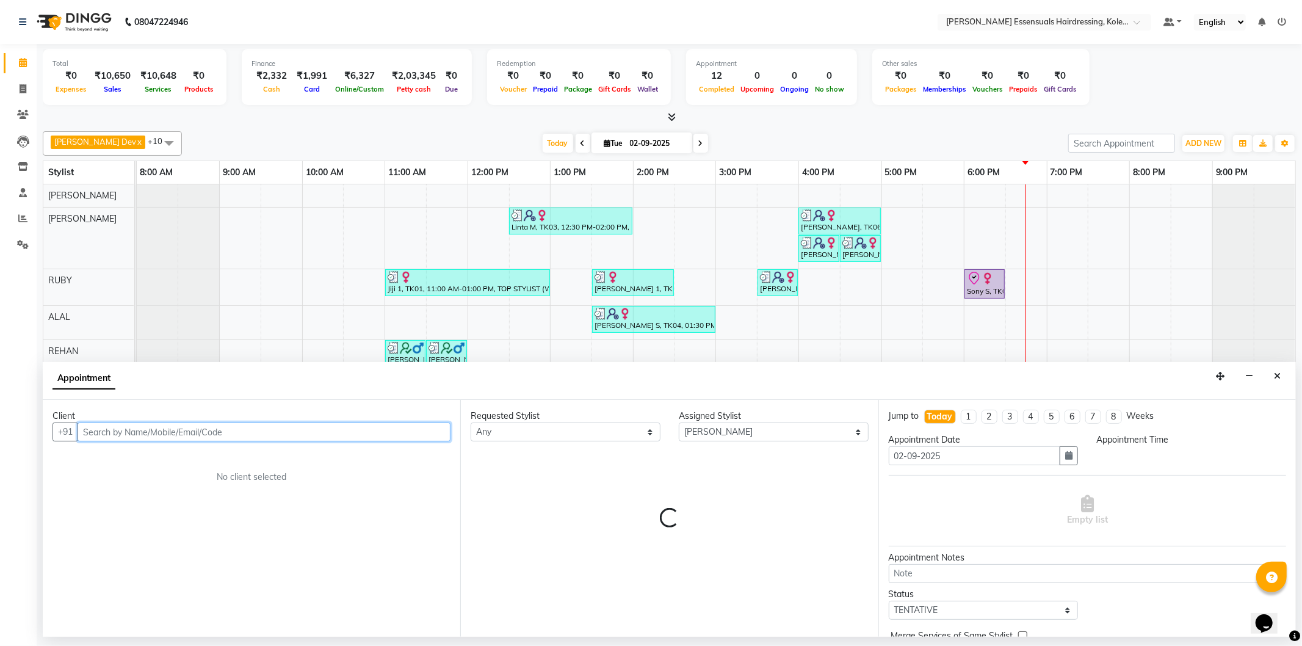
select select "990"
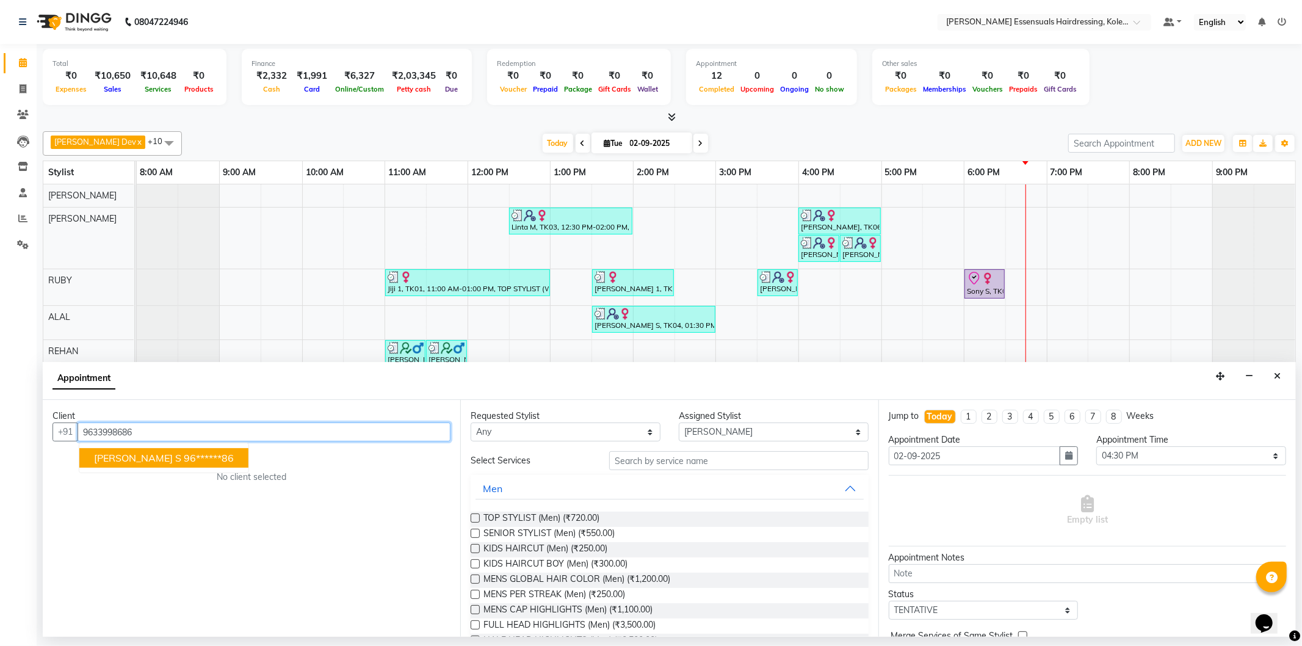
click at [184, 459] on ngb-highlight "96******86" at bounding box center [209, 458] width 50 height 12
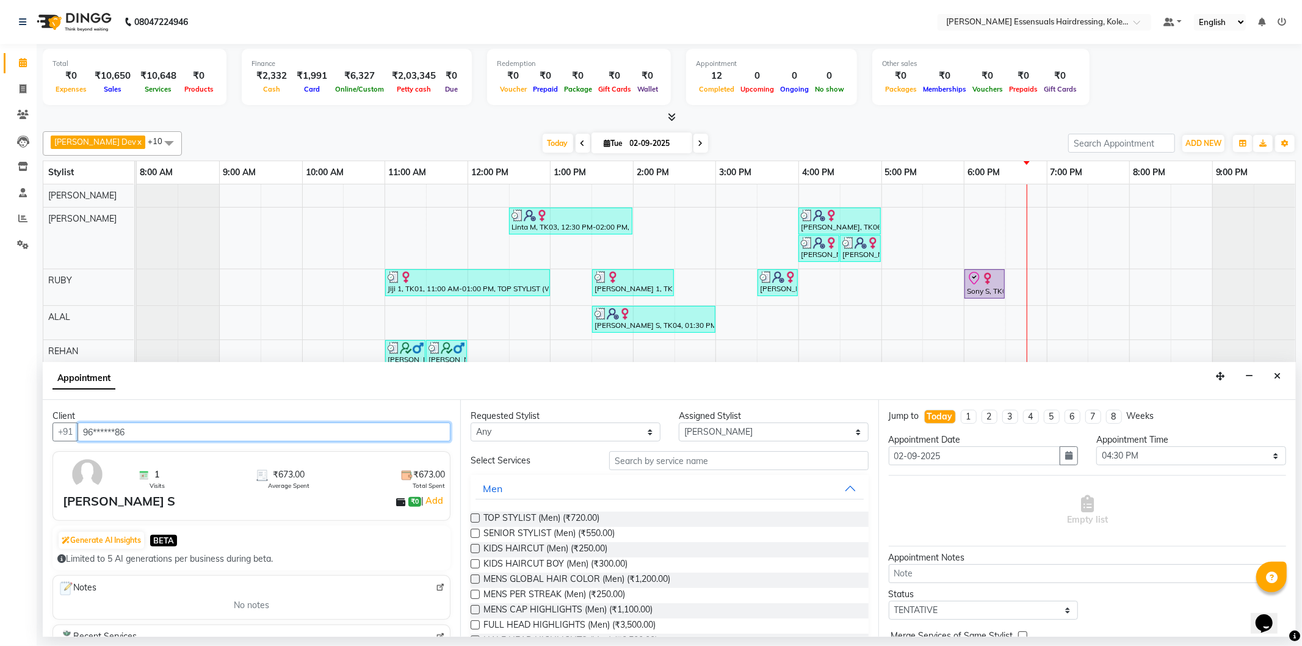
type input "96******86"
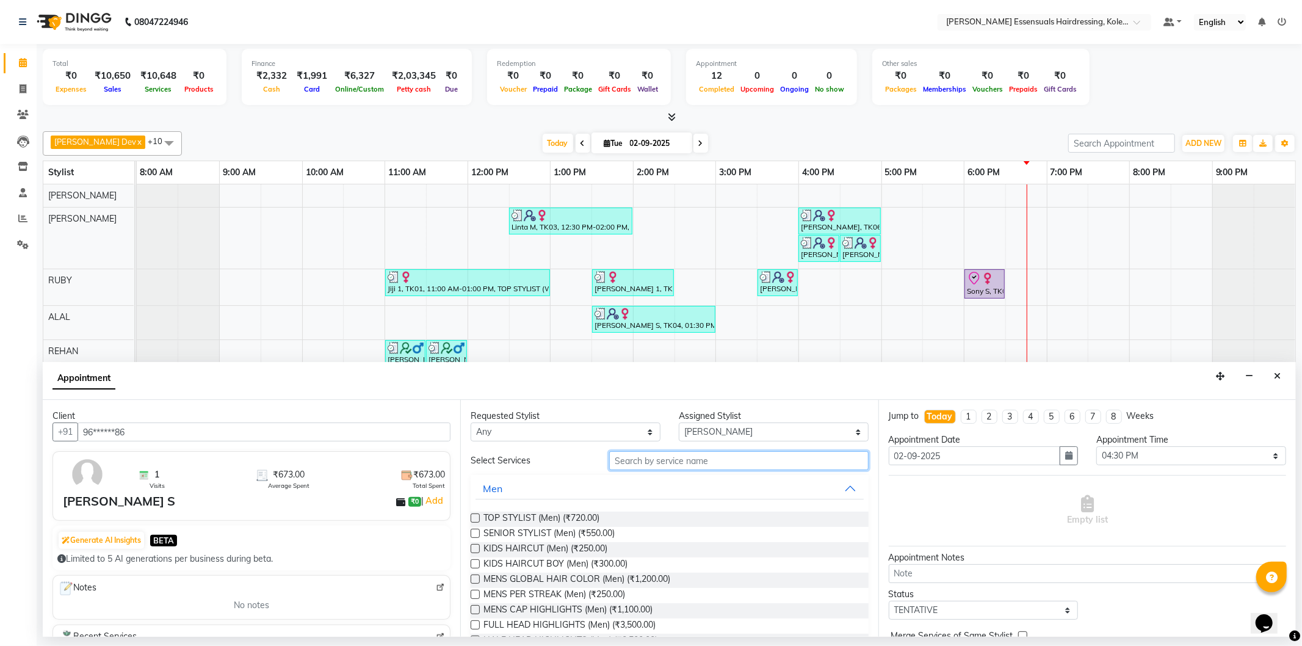
click at [633, 455] on input "text" at bounding box center [738, 460] width 259 height 19
click at [729, 435] on select "Select [PERSON_NAME] Dev [PERSON_NAME] [PERSON_NAME] [PERSON_NAME] [PERSON_NAME…" at bounding box center [774, 431] width 190 height 19
select select "79970"
click at [679, 422] on select "Select [PERSON_NAME] Dev [PERSON_NAME] [PERSON_NAME] [PERSON_NAME] [PERSON_NAME…" at bounding box center [774, 431] width 190 height 19
click at [625, 456] on input "text" at bounding box center [738, 460] width 259 height 19
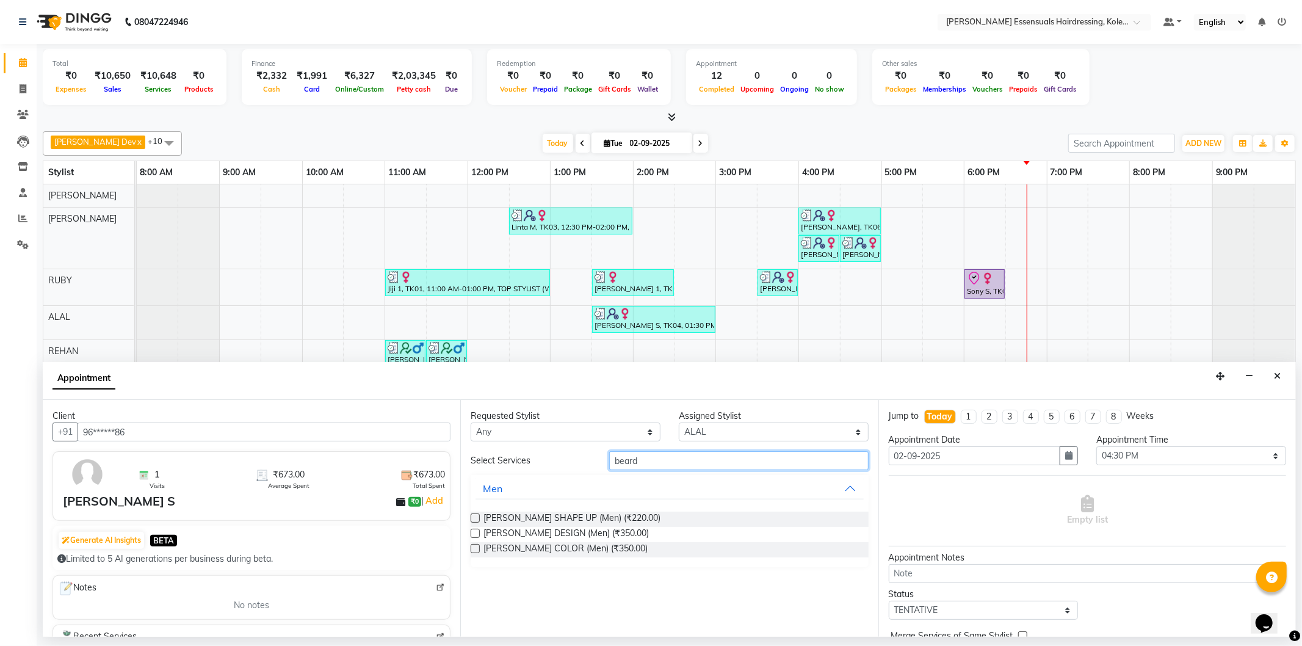
type input "beard"
click at [477, 515] on label at bounding box center [475, 517] width 9 height 9
click at [477, 515] on input "checkbox" at bounding box center [475, 519] width 8 height 8
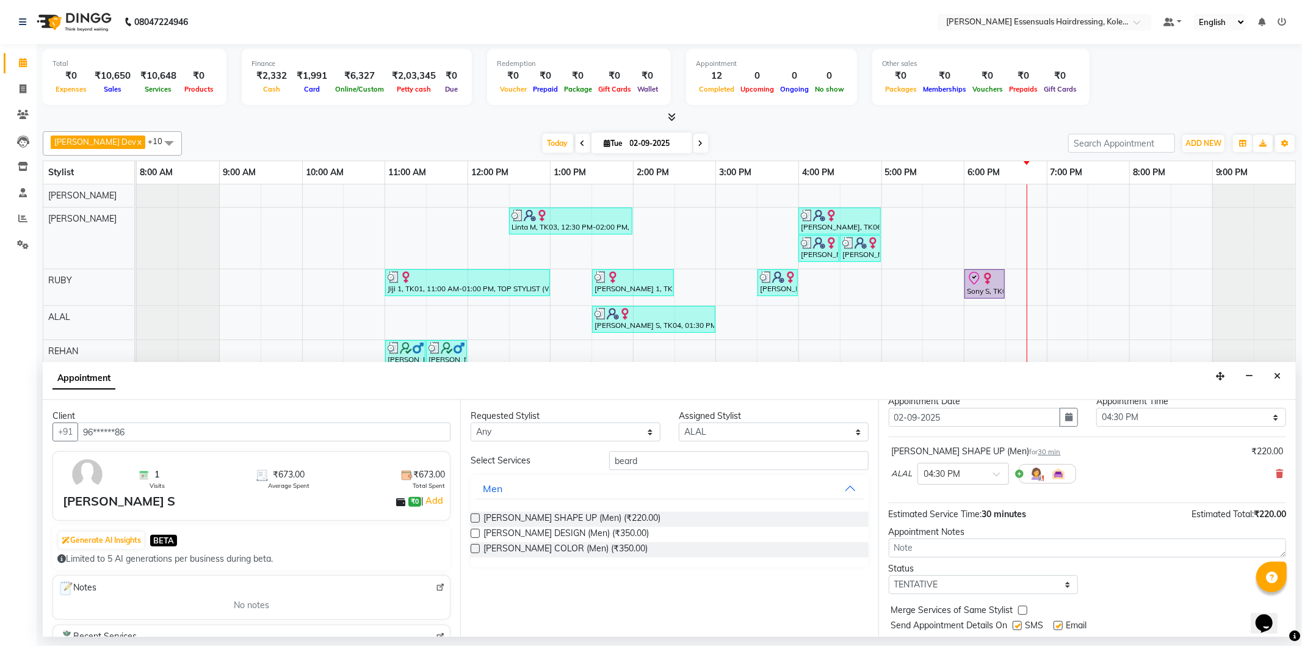
checkbox input "false"
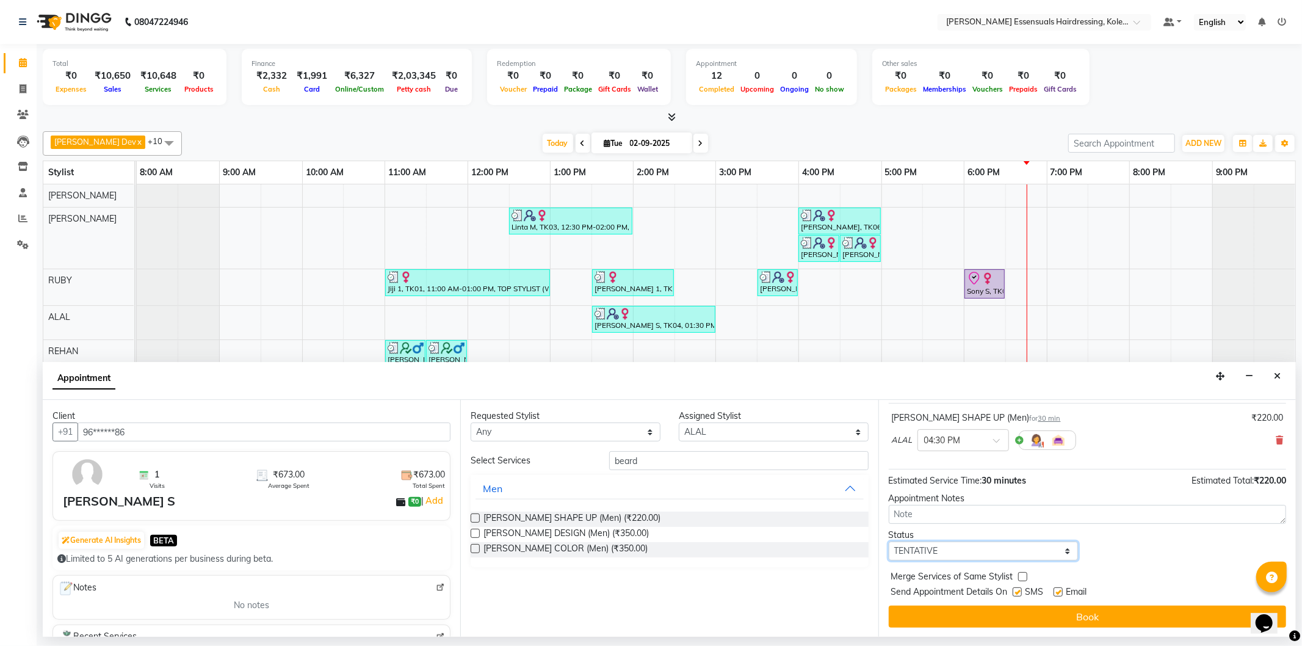
click at [978, 549] on select "Select TENTATIVE CONFIRM CHECK-IN UPCOMING" at bounding box center [984, 551] width 190 height 19
select select "check-in"
click at [889, 542] on select "Select TENTATIVE CONFIRM CHECK-IN UPCOMING" at bounding box center [984, 551] width 190 height 19
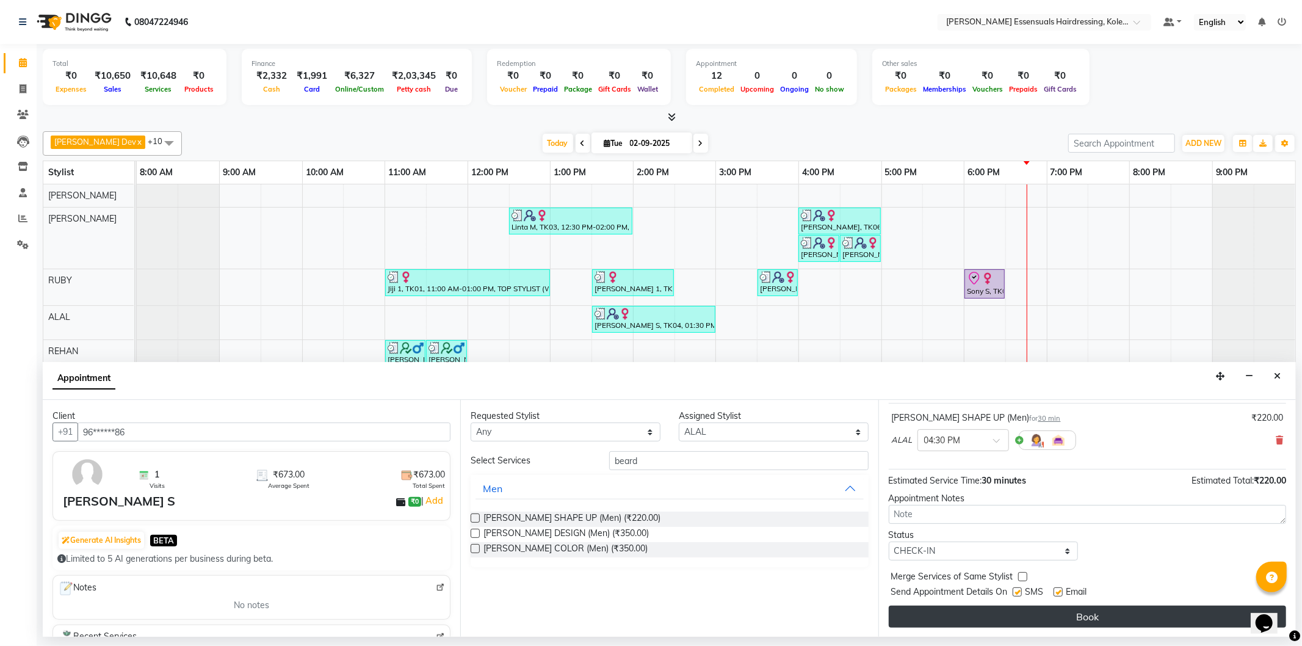
click at [965, 620] on button "Book" at bounding box center [1087, 617] width 397 height 22
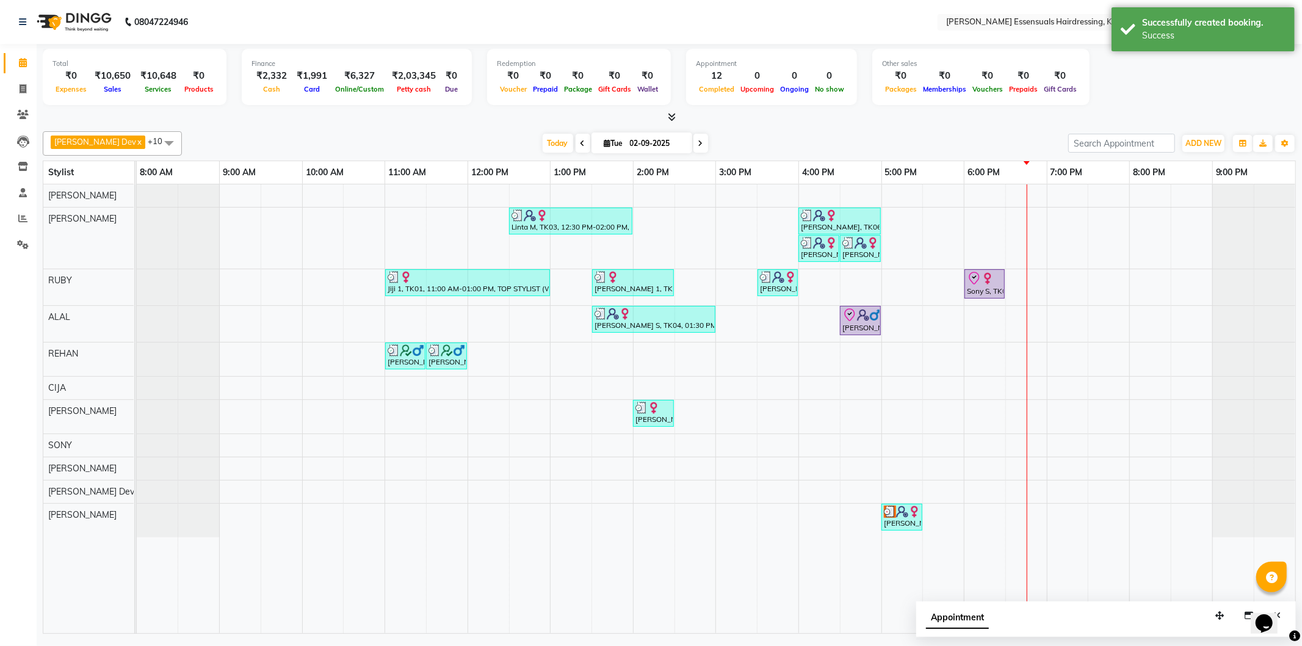
drag, startPoint x: 855, startPoint y: 319, endPoint x: 979, endPoint y: 317, distance: 123.3
click at [979, 317] on div "Linta M, TK03, 12:30 PM-02:00 PM, GEL POLISH (PER FINGER ),TOP STYLIST (WOMEN),…" at bounding box center [716, 408] width 1159 height 449
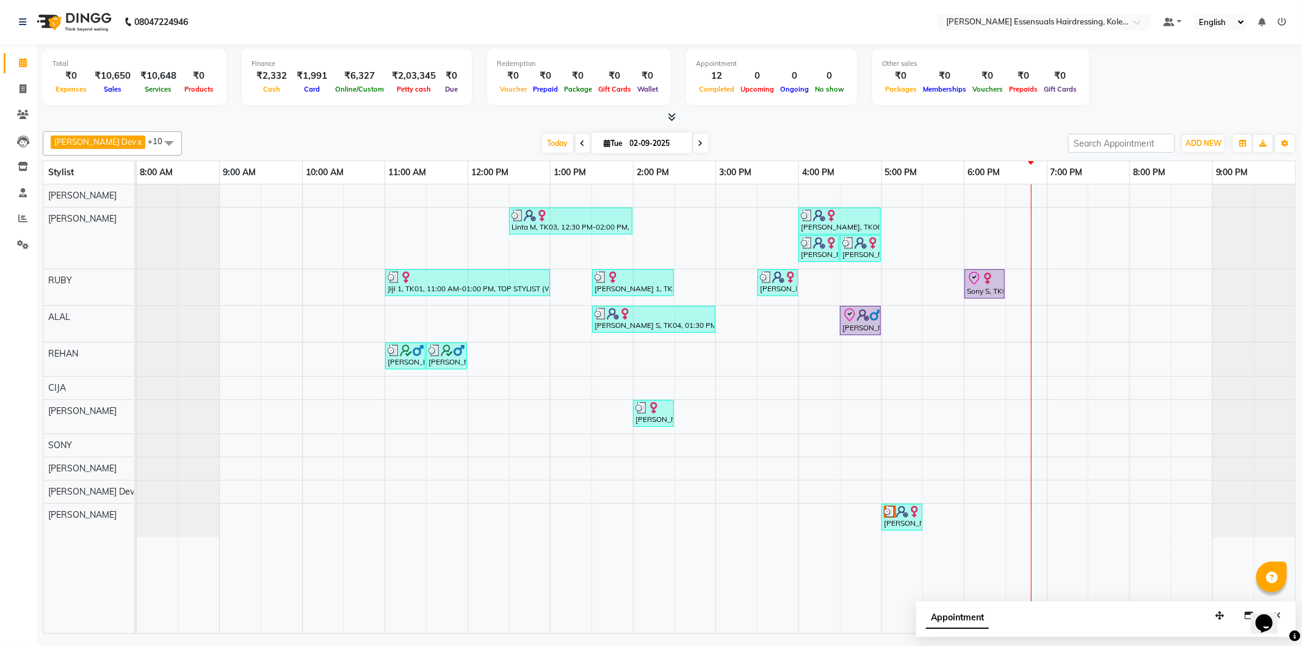
click at [157, 142] on span at bounding box center [169, 142] width 24 height 23
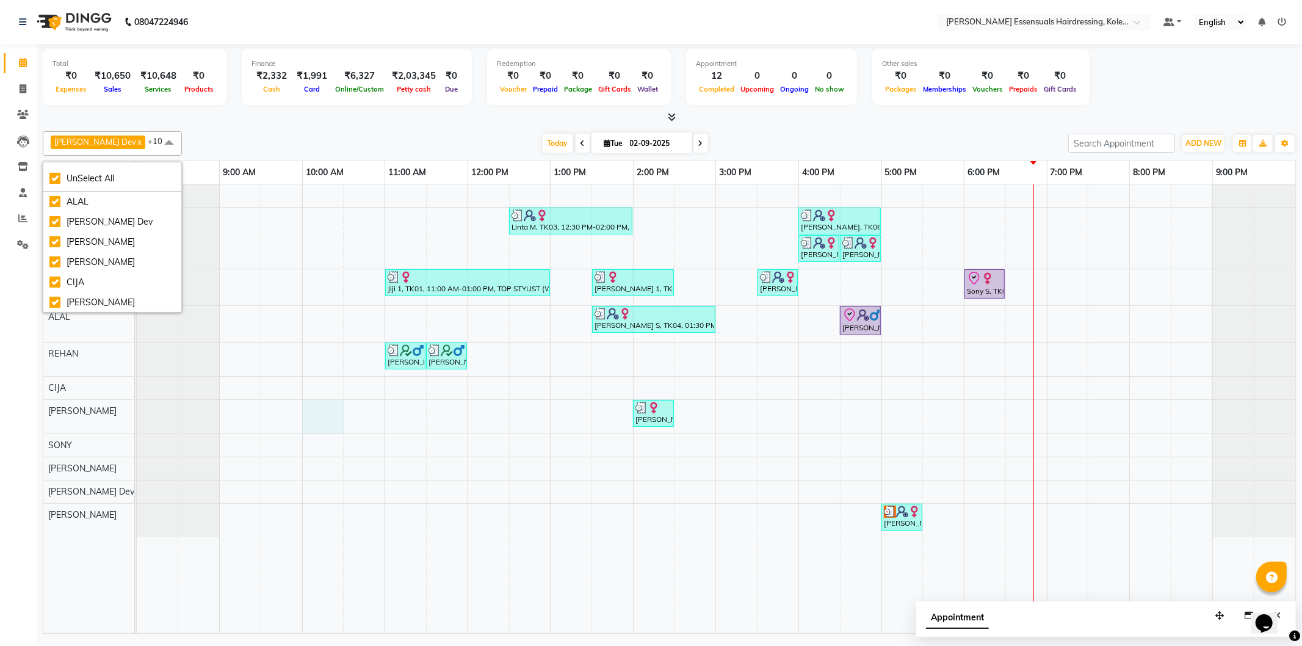
click at [303, 407] on div "Linta M, TK03, 12:30 PM-02:00 PM, GEL POLISH (PER FINGER ),TOP STYLIST (WOMEN),…" at bounding box center [716, 408] width 1159 height 449
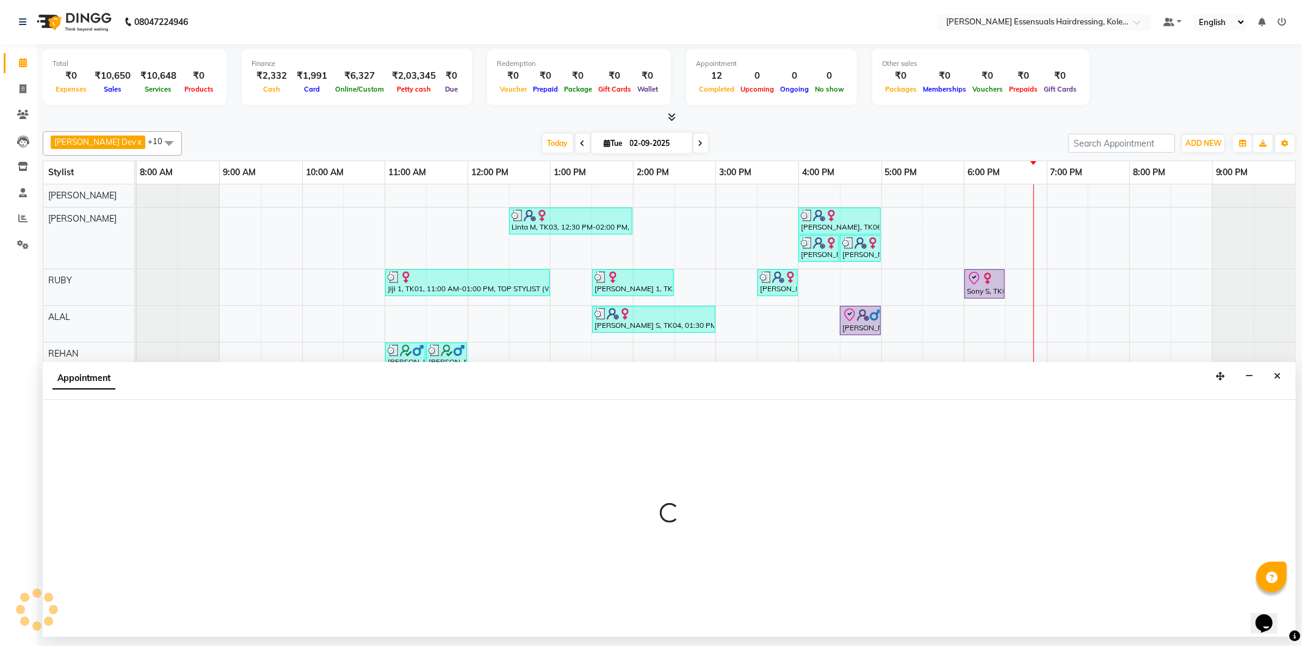
select select "79974"
select select "600"
select select "tentative"
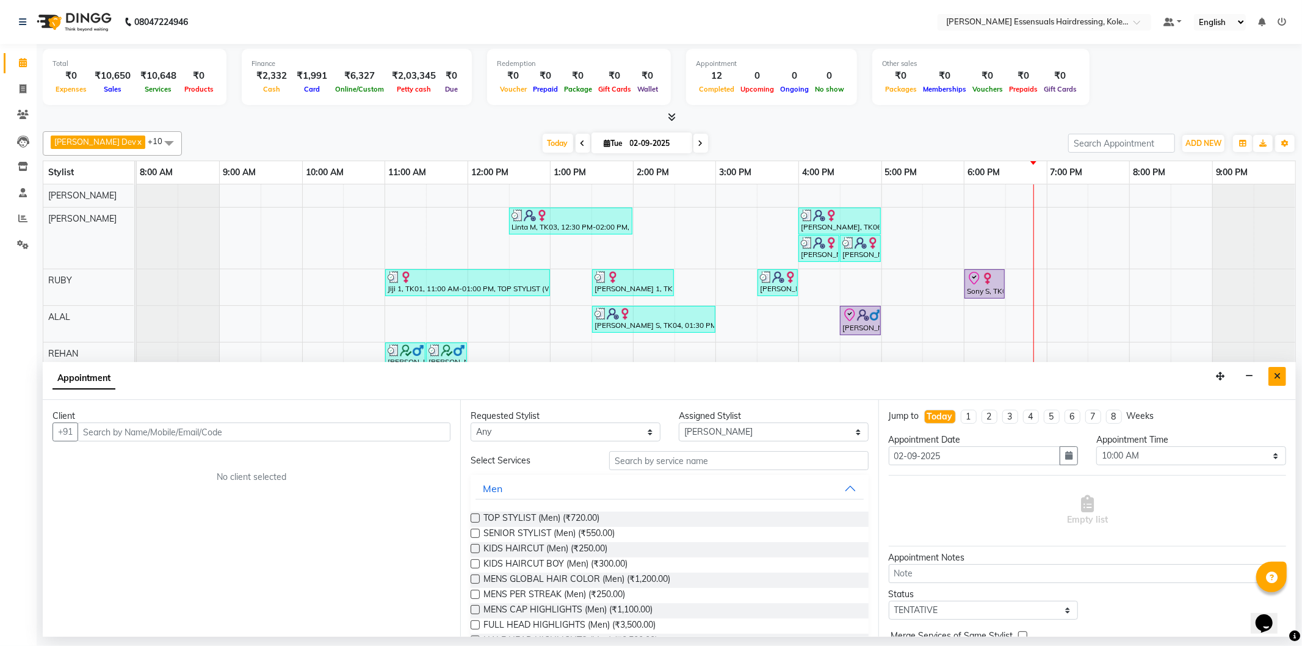
click at [1277, 376] on icon "Close" at bounding box center [1277, 376] width 7 height 9
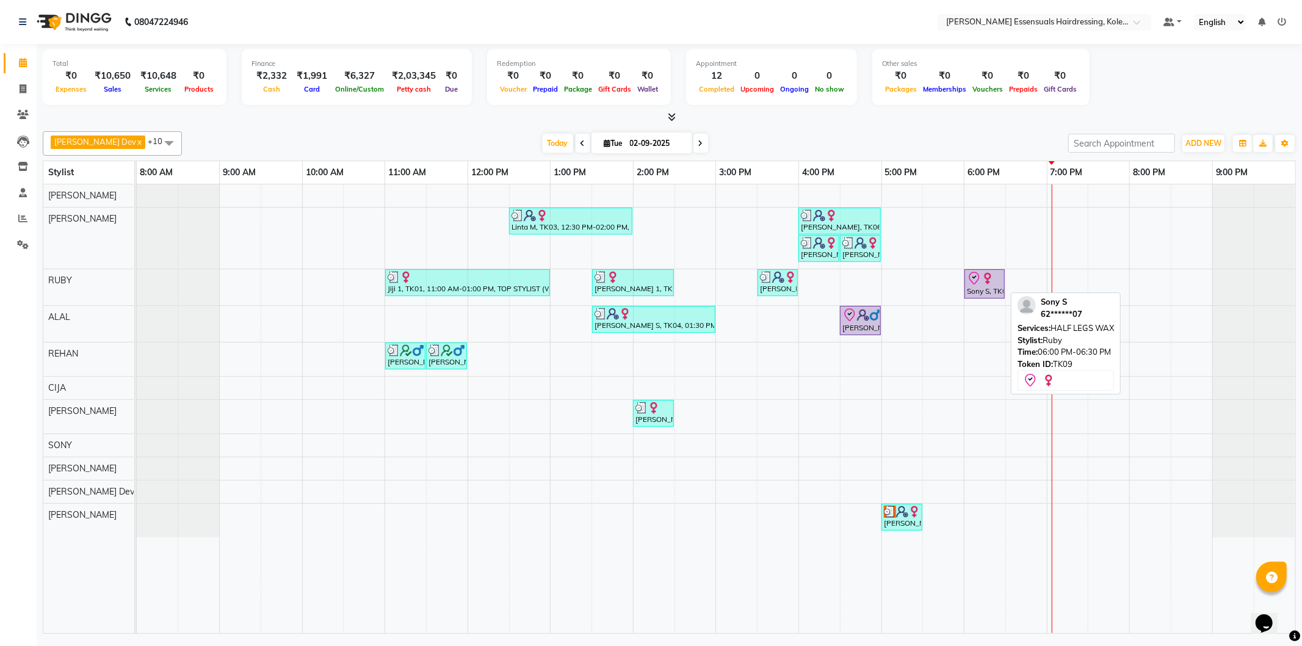
click at [985, 291] on div "Sony S, TK09, 06:00 PM-06:30 PM, HALF LEGS WAX" at bounding box center [985, 284] width 38 height 26
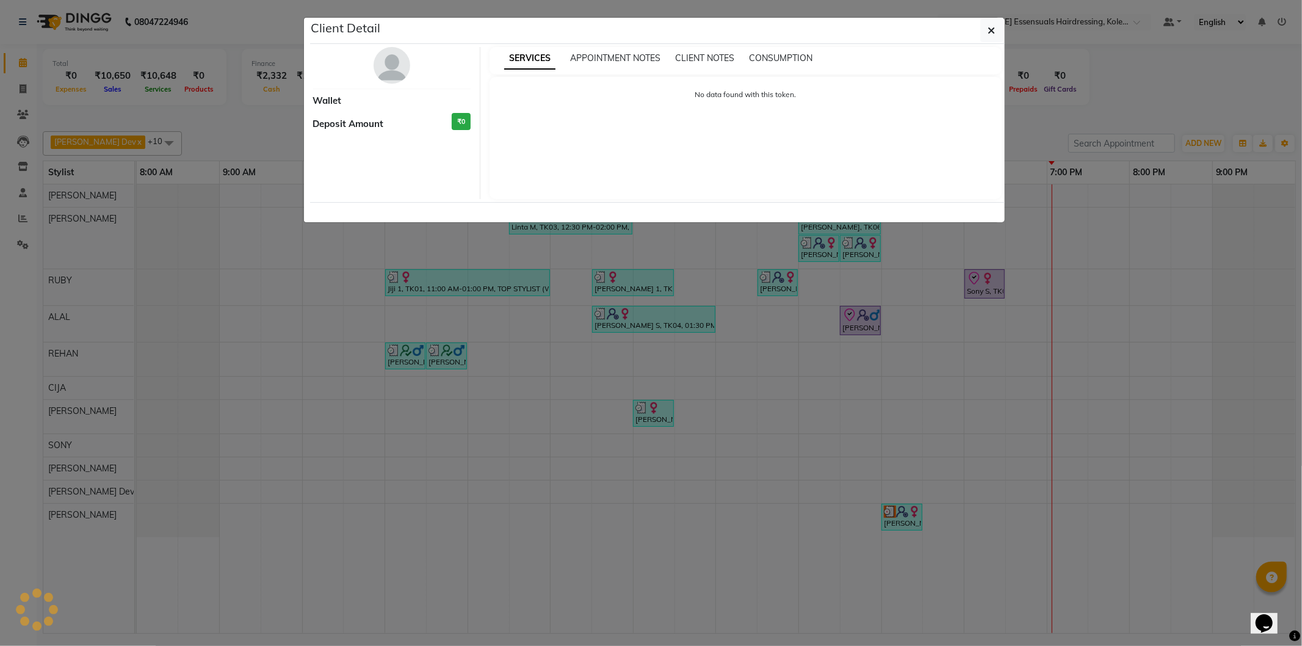
select select "8"
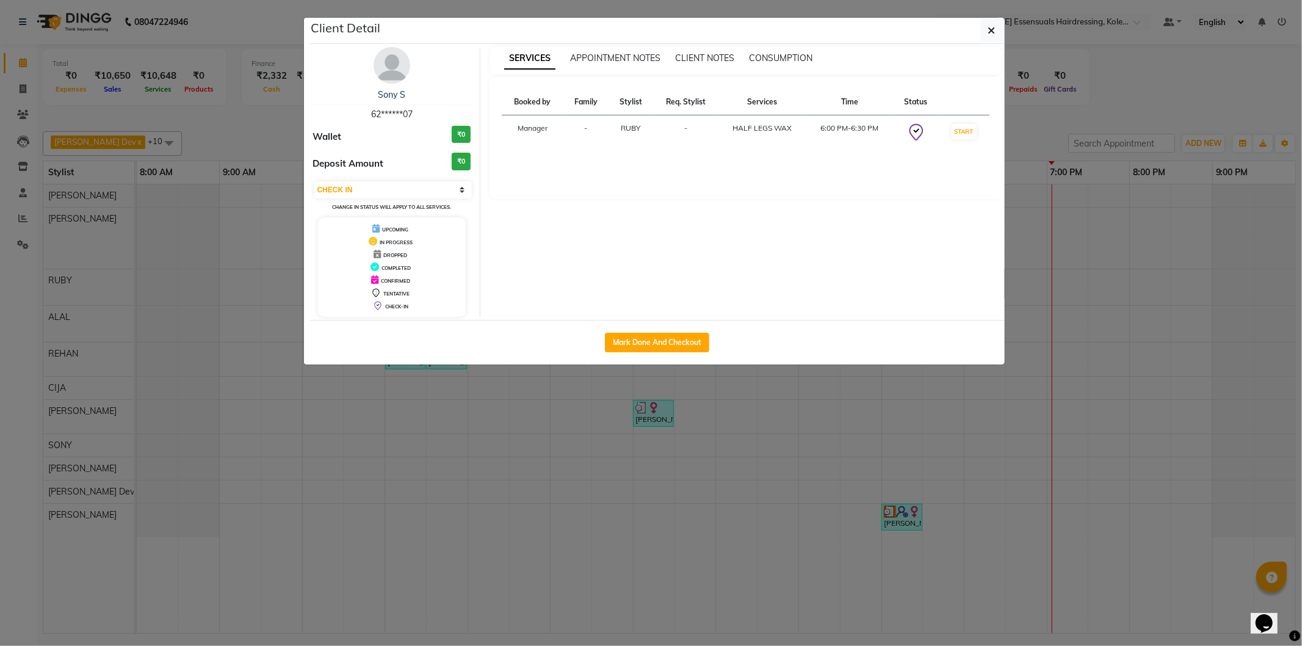
click at [796, 430] on ngb-modal-window "Client Detail Sony S 62******07 Wallet ₹0 Deposit Amount ₹0 Select IN SERVICE C…" at bounding box center [651, 323] width 1302 height 646
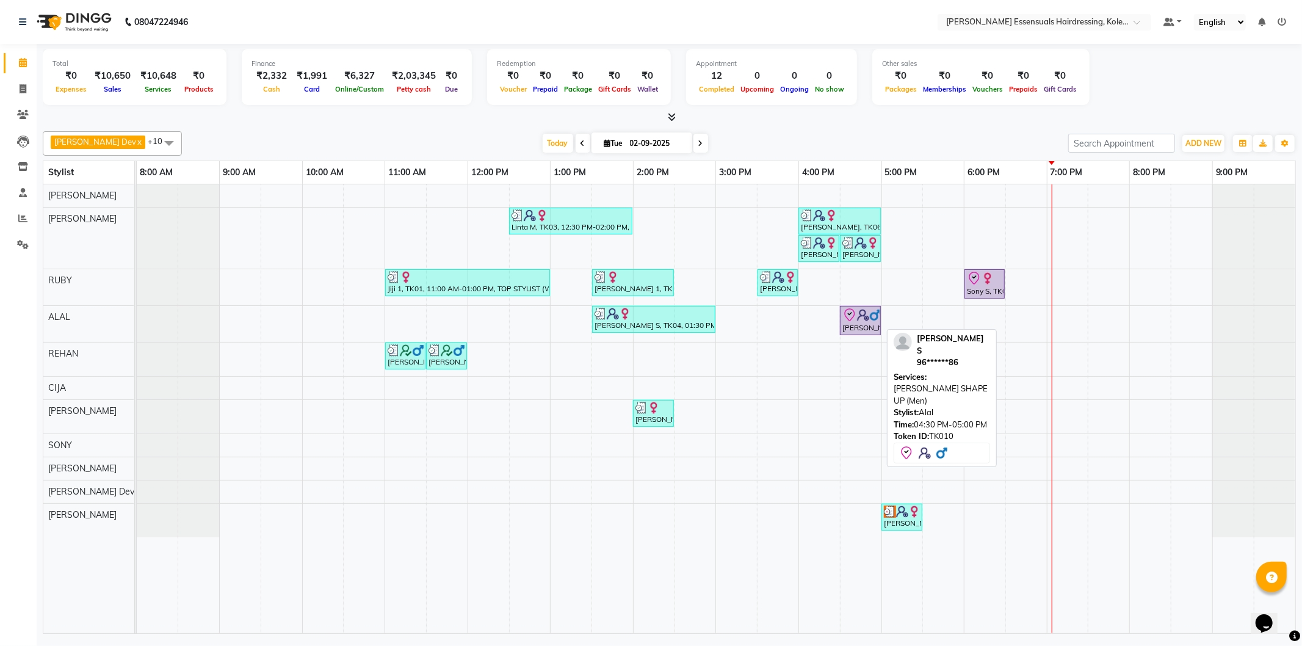
click at [852, 319] on icon at bounding box center [849, 314] width 10 height 13
select select "8"
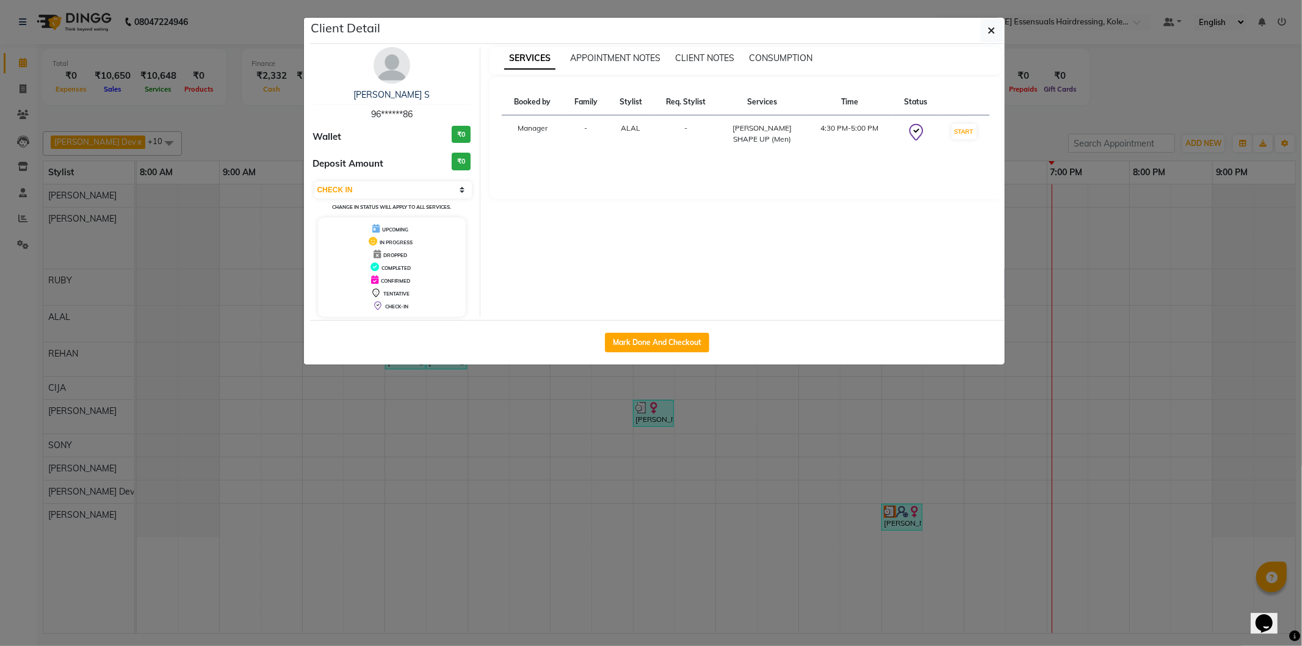
click at [818, 449] on ngb-modal-window "Client Detail [PERSON_NAME] S 96******86 Wallet ₹0 Deposit Amount ₹0 Select IN …" at bounding box center [651, 323] width 1302 height 646
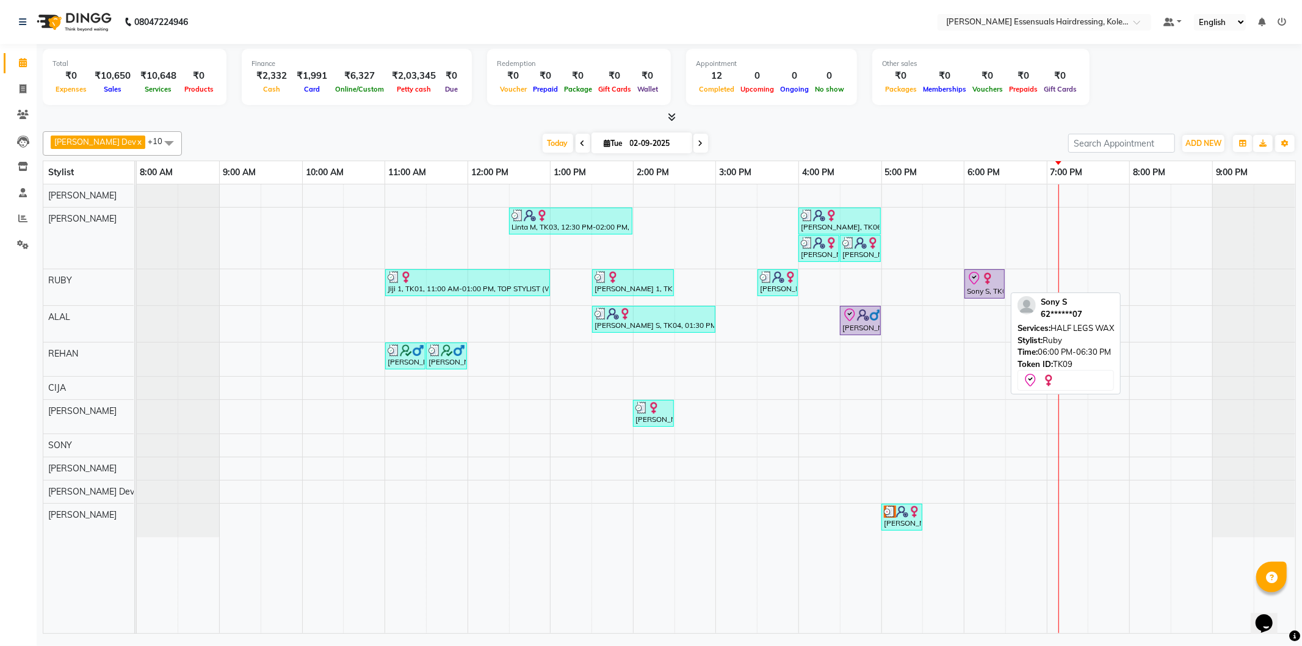
click at [985, 285] on div "Sony S, TK09, 06:00 PM-06:30 PM, HALF LEGS WAX" at bounding box center [985, 284] width 38 height 26
select select "8"
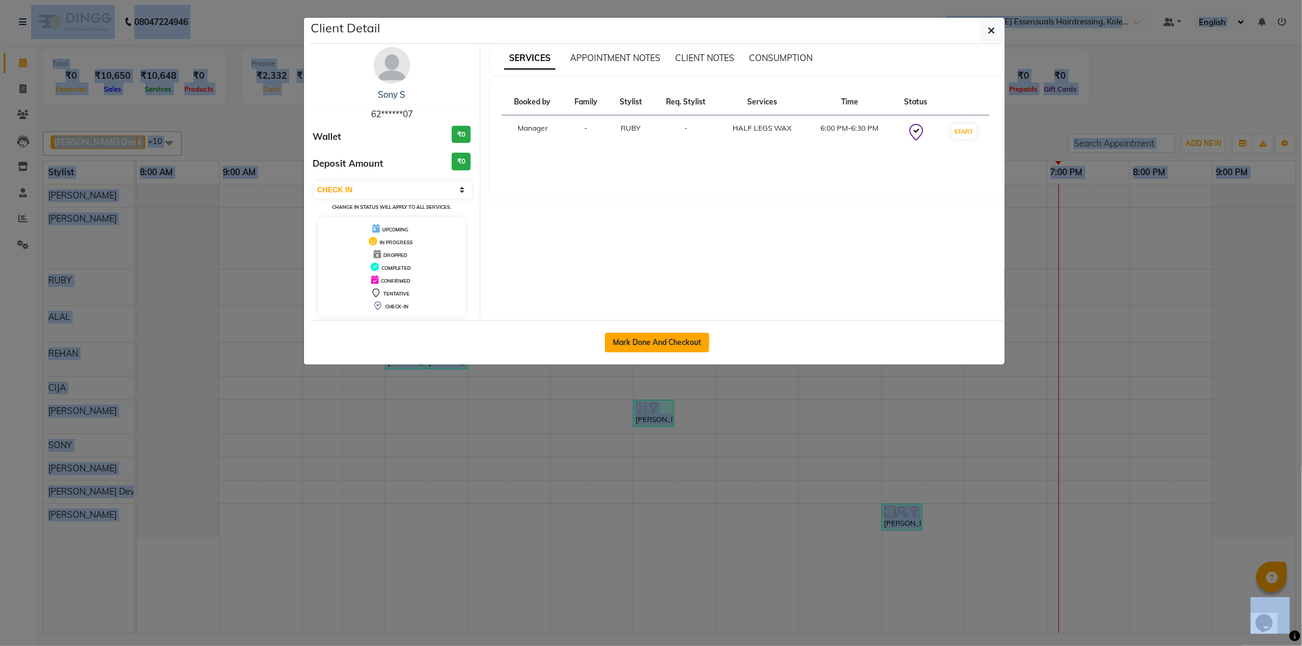
click at [686, 343] on button "Mark Done And Checkout" at bounding box center [657, 343] width 104 height 20
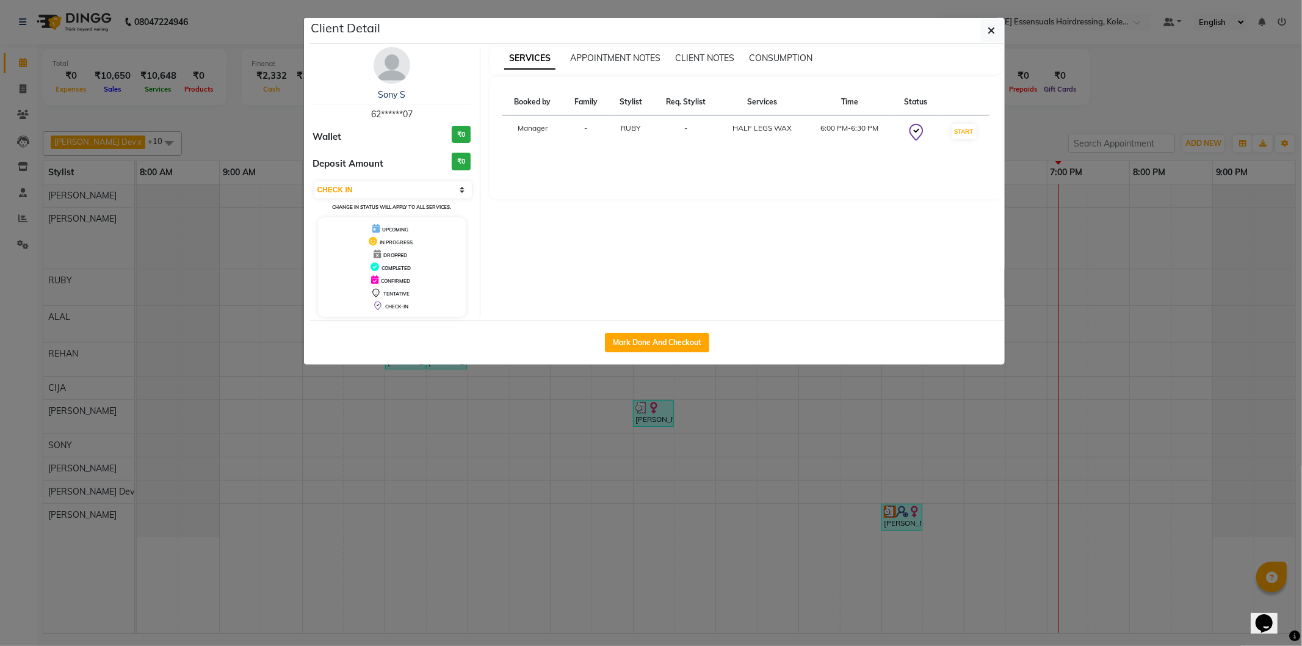
select select "8281"
select select "service"
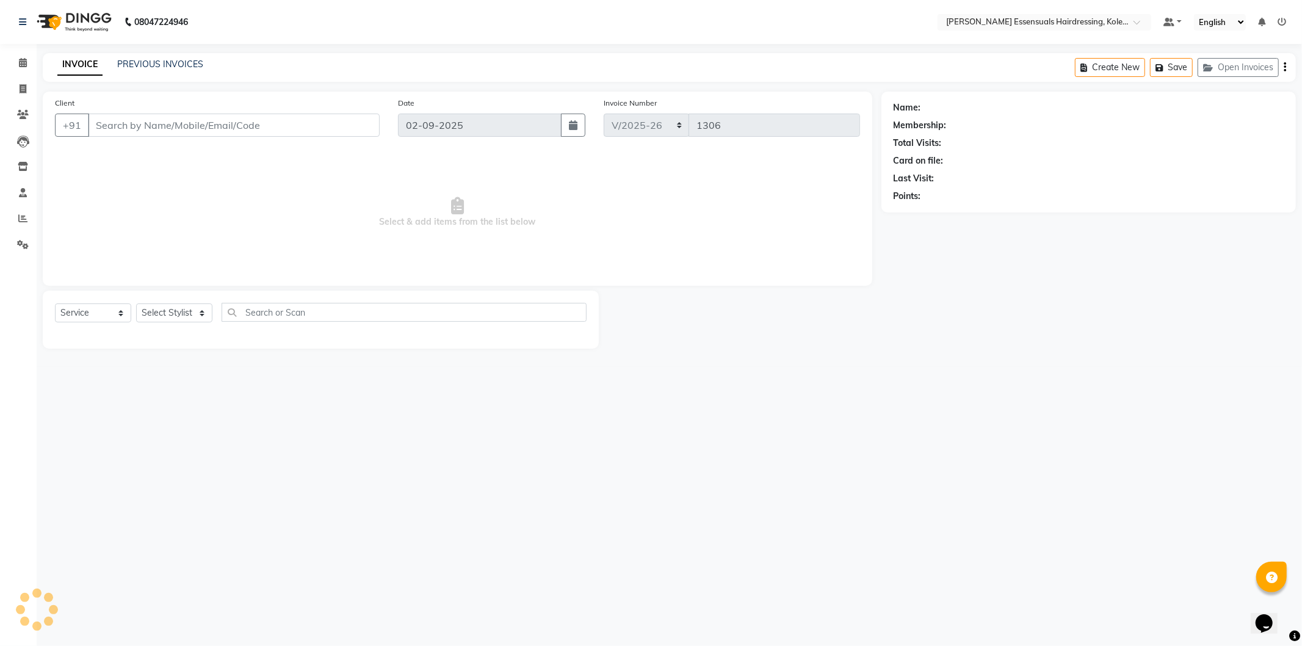
type input "62******07"
select select "79968"
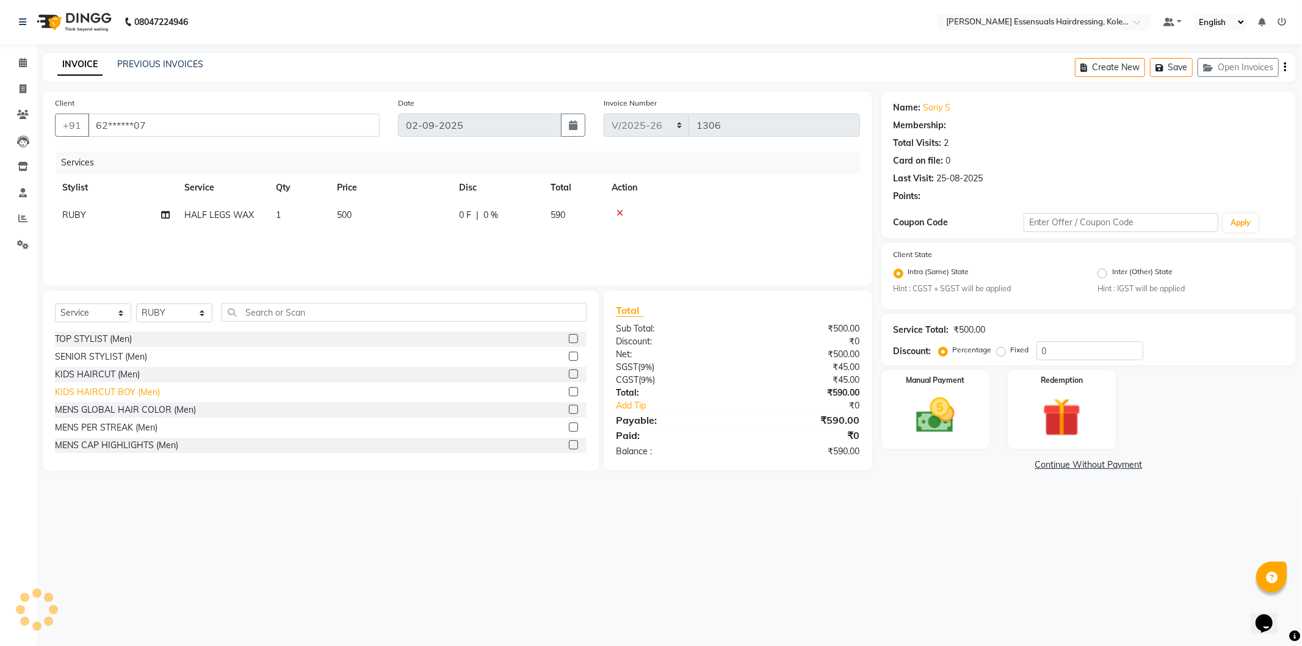
select select "1: Object"
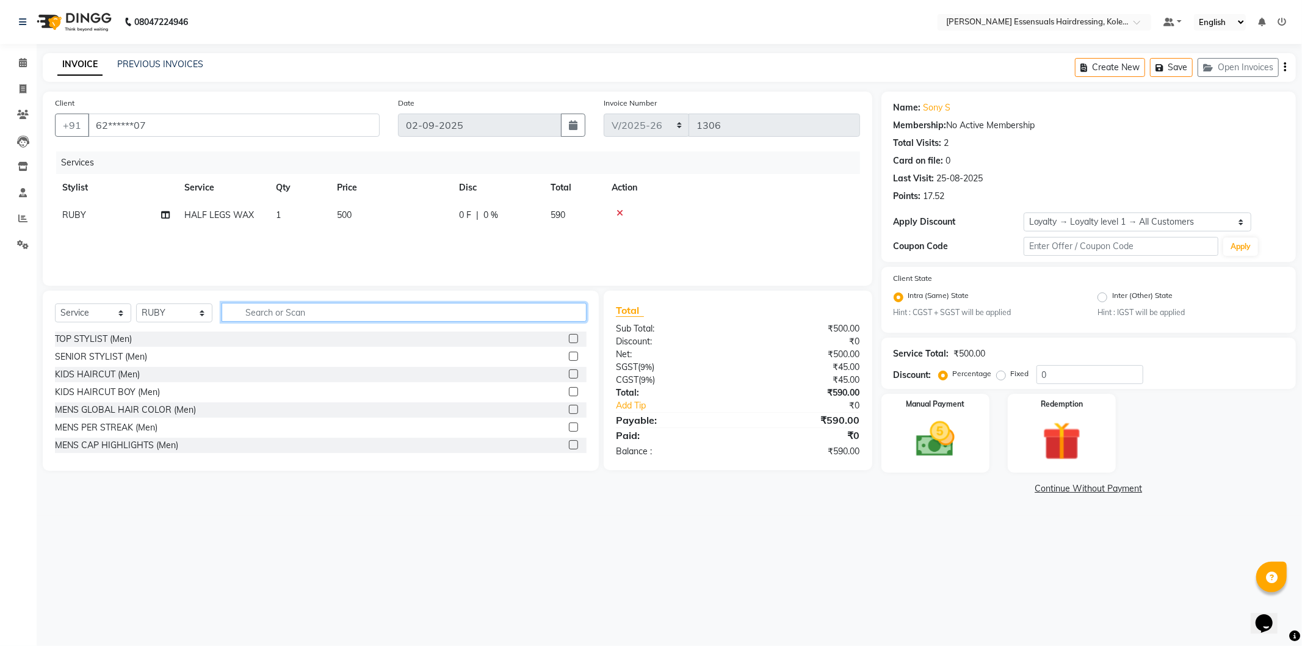
click at [252, 309] on input "text" at bounding box center [404, 312] width 365 height 19
type input "full"
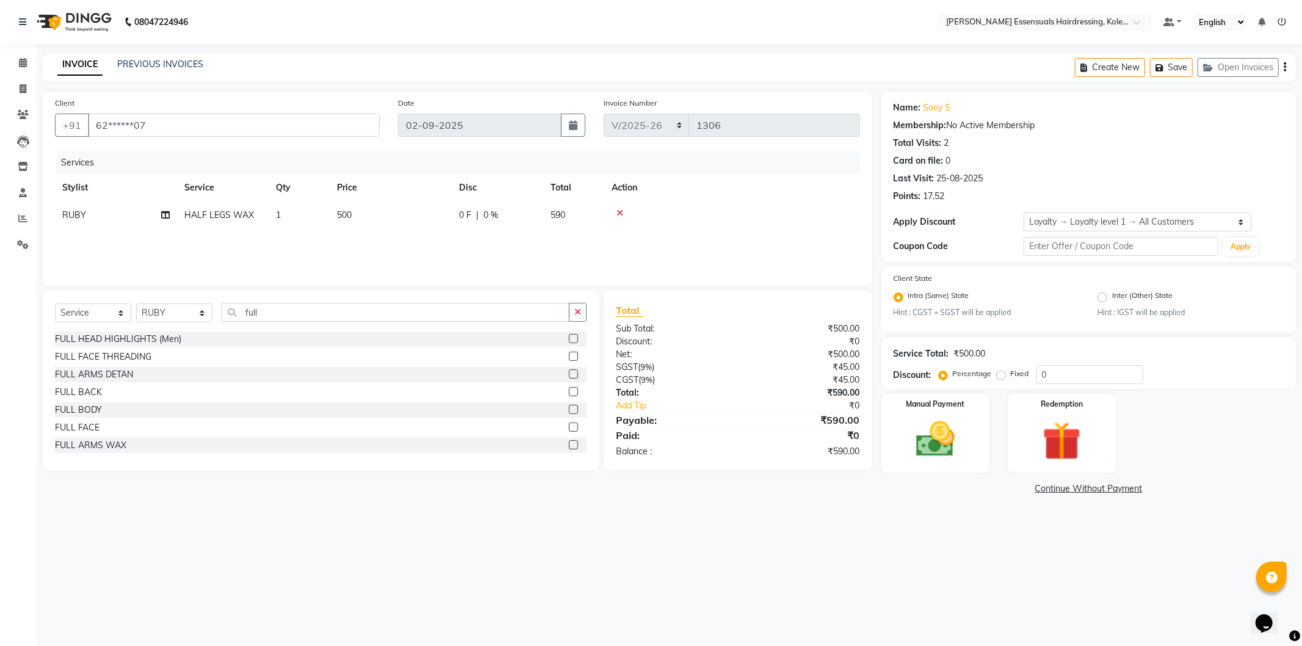
click at [569, 444] on label at bounding box center [573, 444] width 9 height 9
click at [569, 444] on input "checkbox" at bounding box center [573, 445] width 8 height 8
checkbox input "false"
click at [876, 424] on div "Manual Payment Redemption" at bounding box center [1088, 433] width 433 height 79
click at [924, 435] on img at bounding box center [935, 439] width 65 height 46
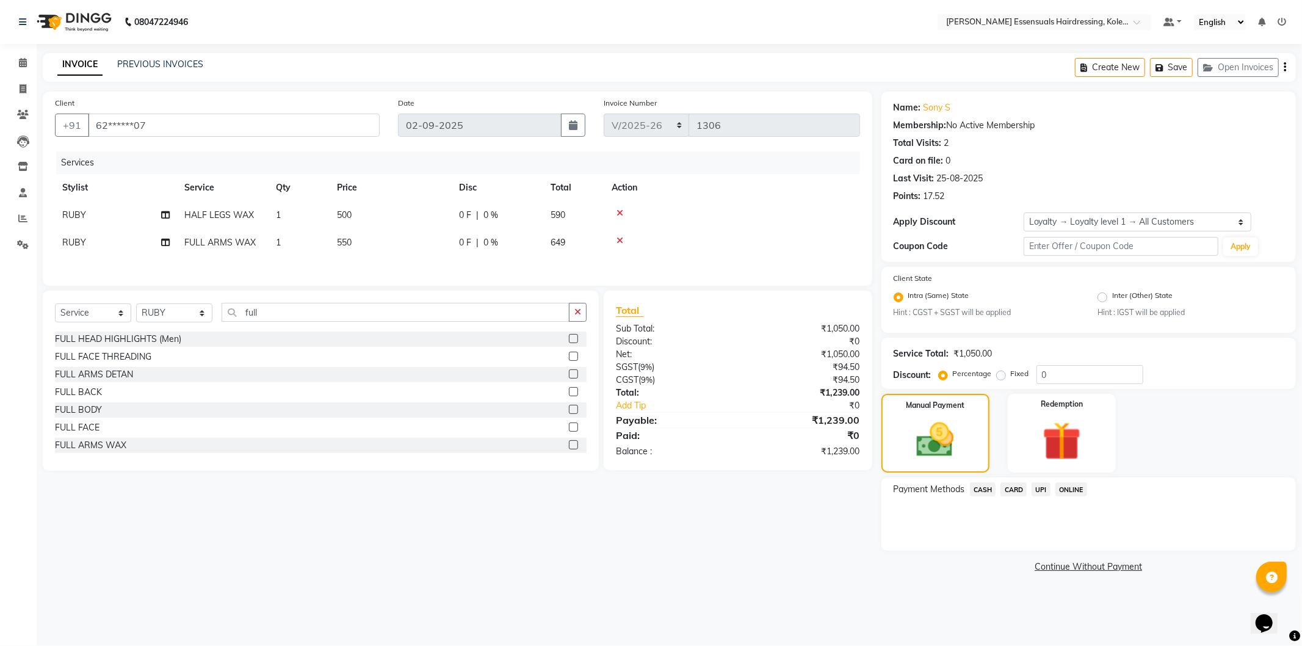
click at [1040, 485] on span "UPI" at bounding box center [1041, 489] width 19 height 14
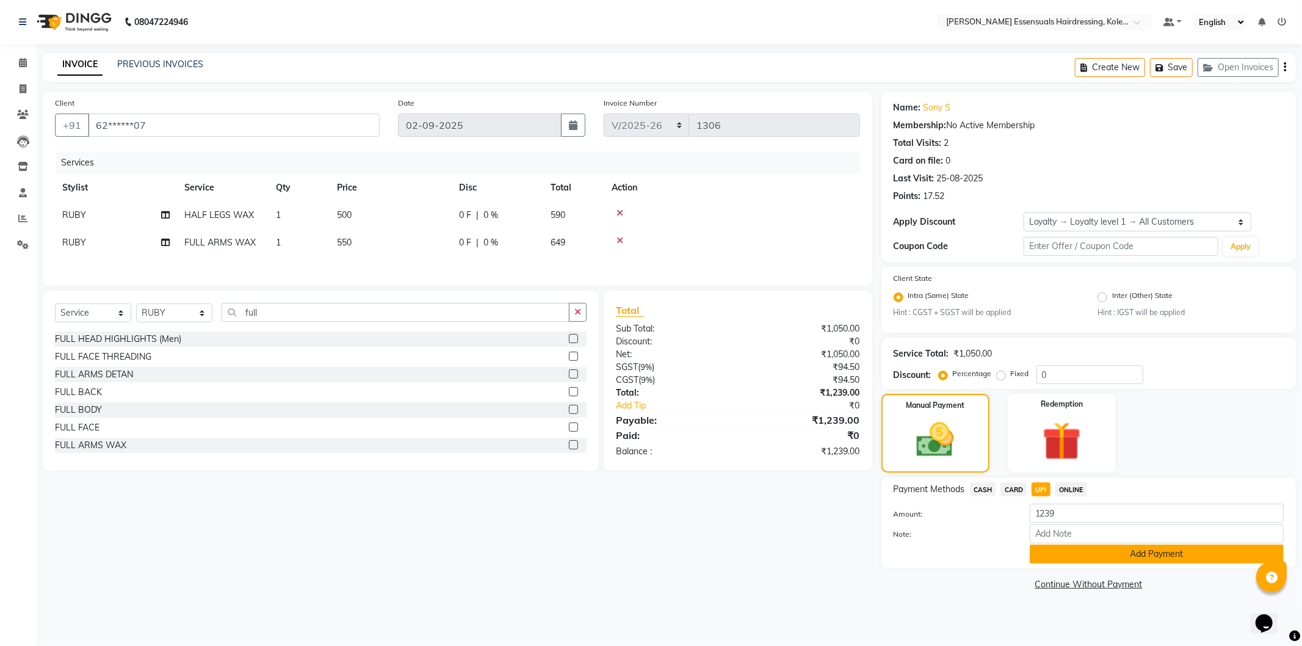
click at [1054, 562] on button "Add Payment" at bounding box center [1157, 554] width 254 height 19
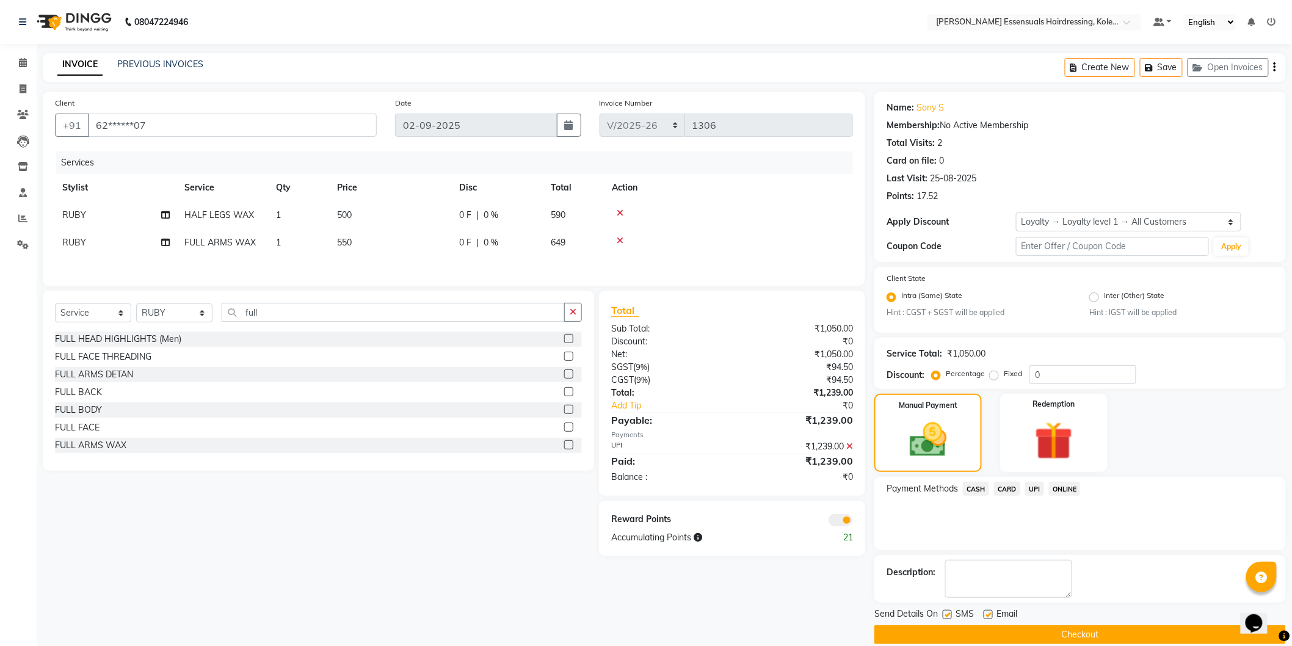
click at [1048, 628] on button "Checkout" at bounding box center [1079, 634] width 411 height 19
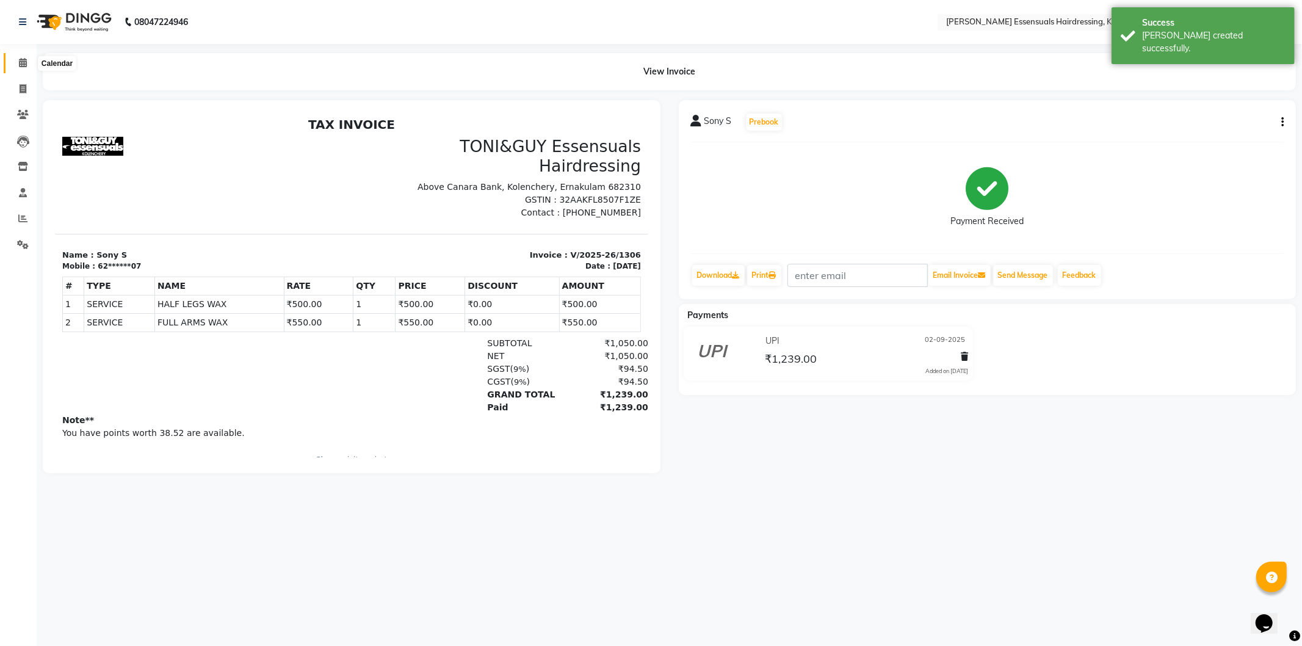
click at [21, 59] on icon at bounding box center [23, 62] width 8 height 9
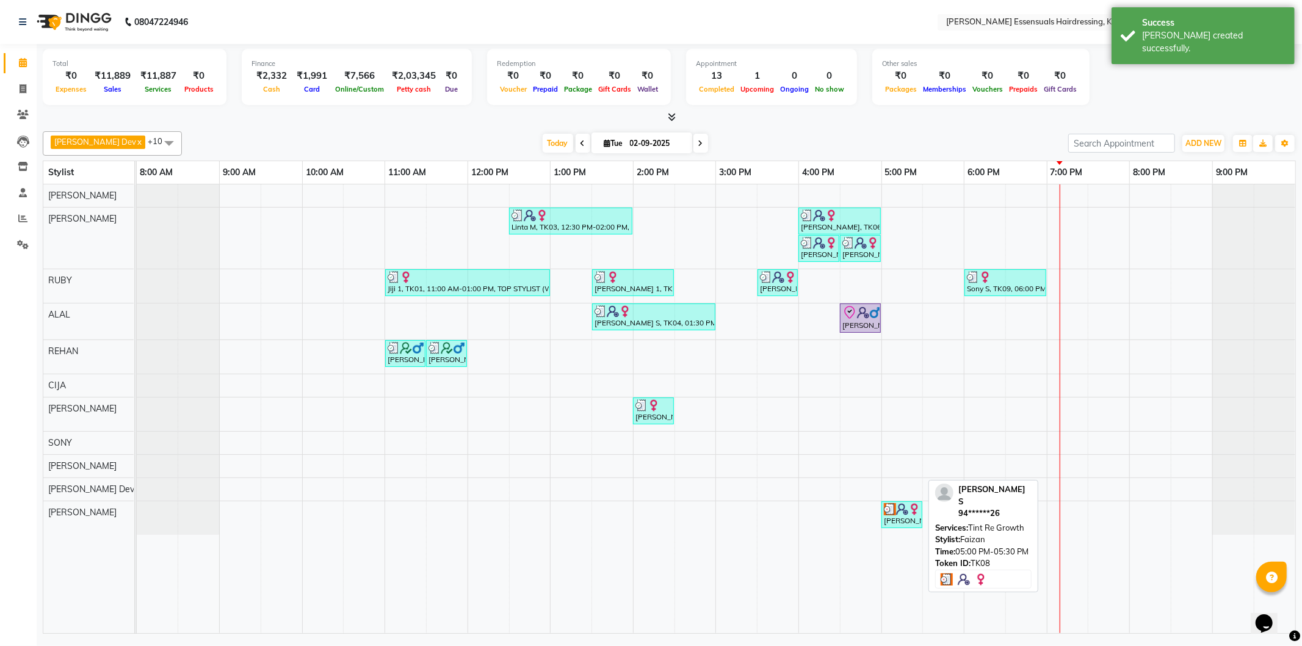
click at [904, 520] on div "[PERSON_NAME] S, TK08, 05:00 PM-05:30 PM, Tint Re Growth" at bounding box center [902, 514] width 38 height 23
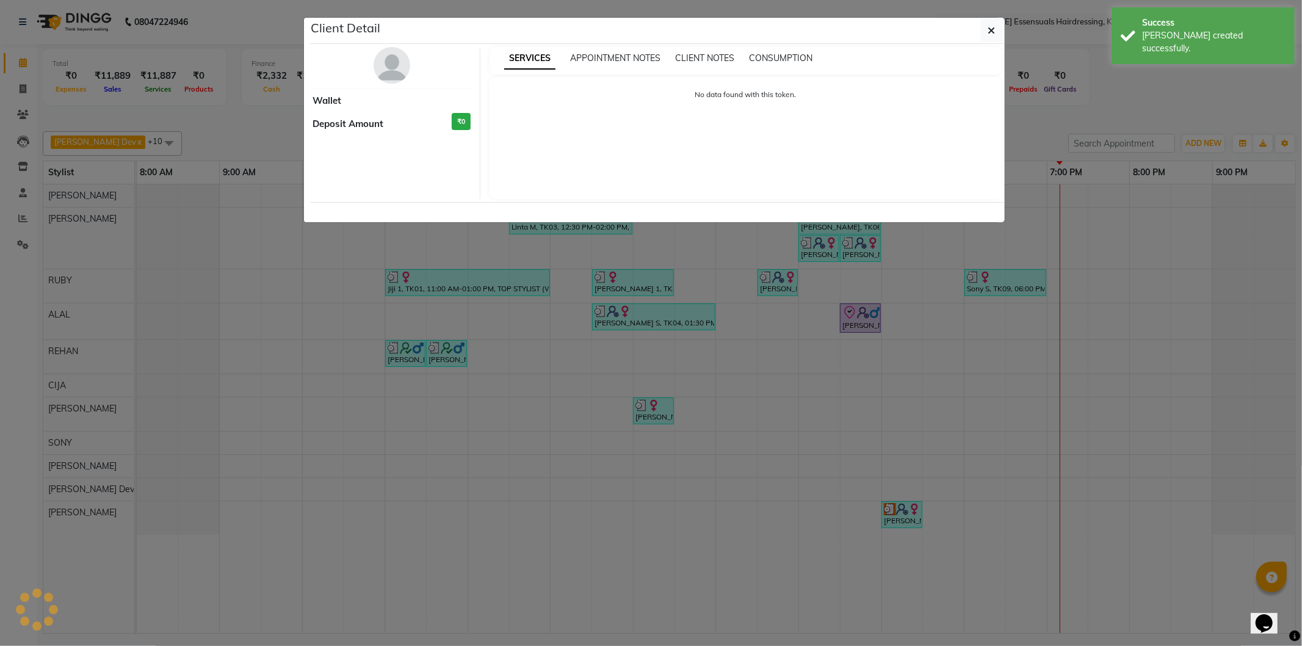
select select "3"
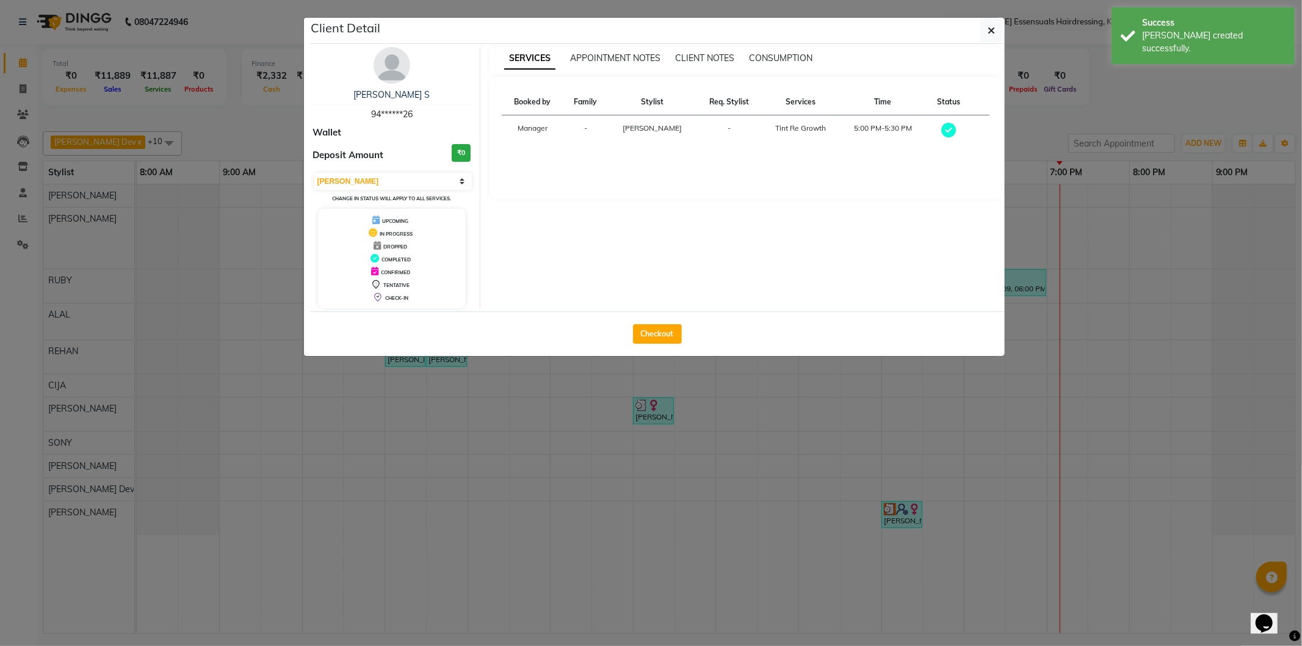
click at [1011, 441] on ngb-modal-window "Client Detail [PERSON_NAME] S 94******26 Wallet Deposit Amount ₹0 Select MARK D…" at bounding box center [651, 323] width 1302 height 646
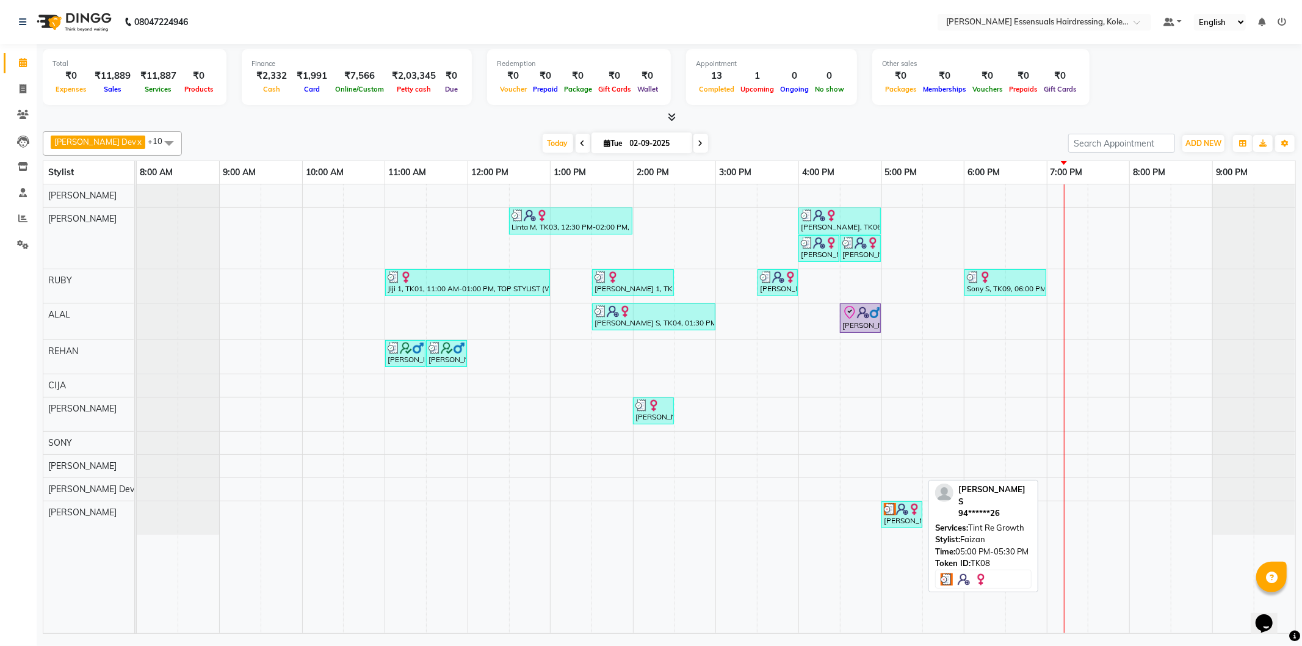
click at [900, 527] on link "[PERSON_NAME] S, TK08, 05:00 PM-05:30 PM, Tint Re Growth" at bounding box center [902, 514] width 41 height 27
select select "3"
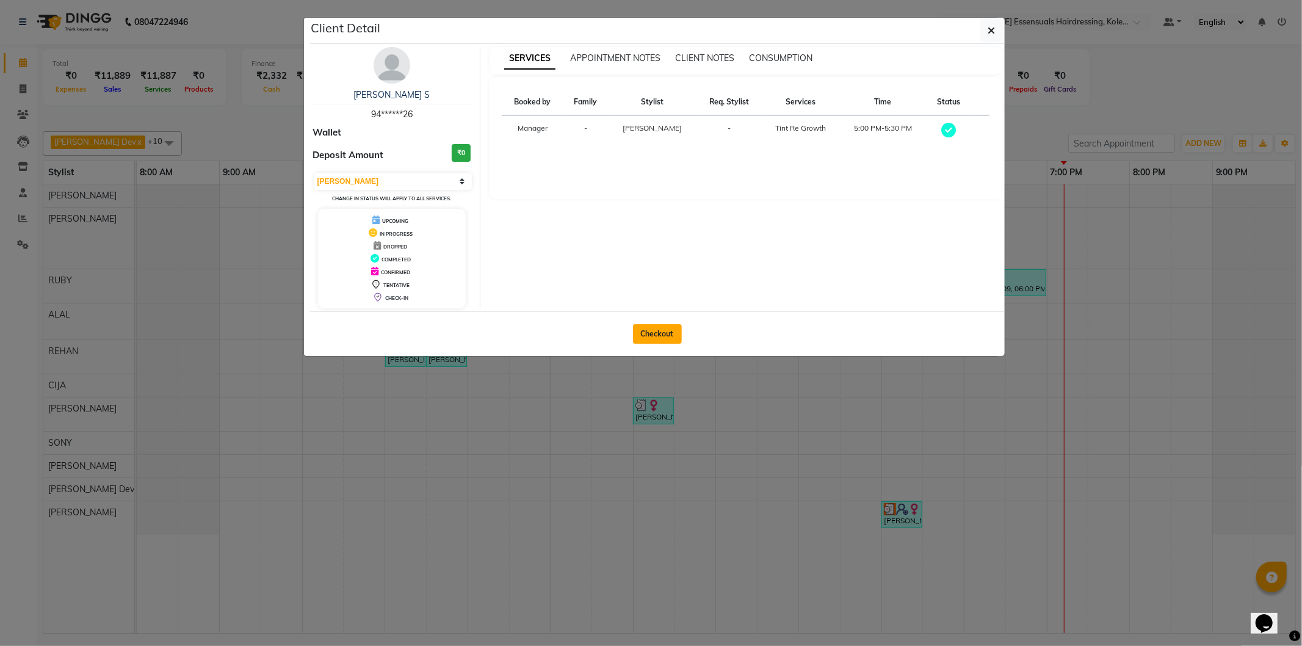
click at [674, 331] on button "Checkout" at bounding box center [657, 334] width 49 height 20
select select "service"
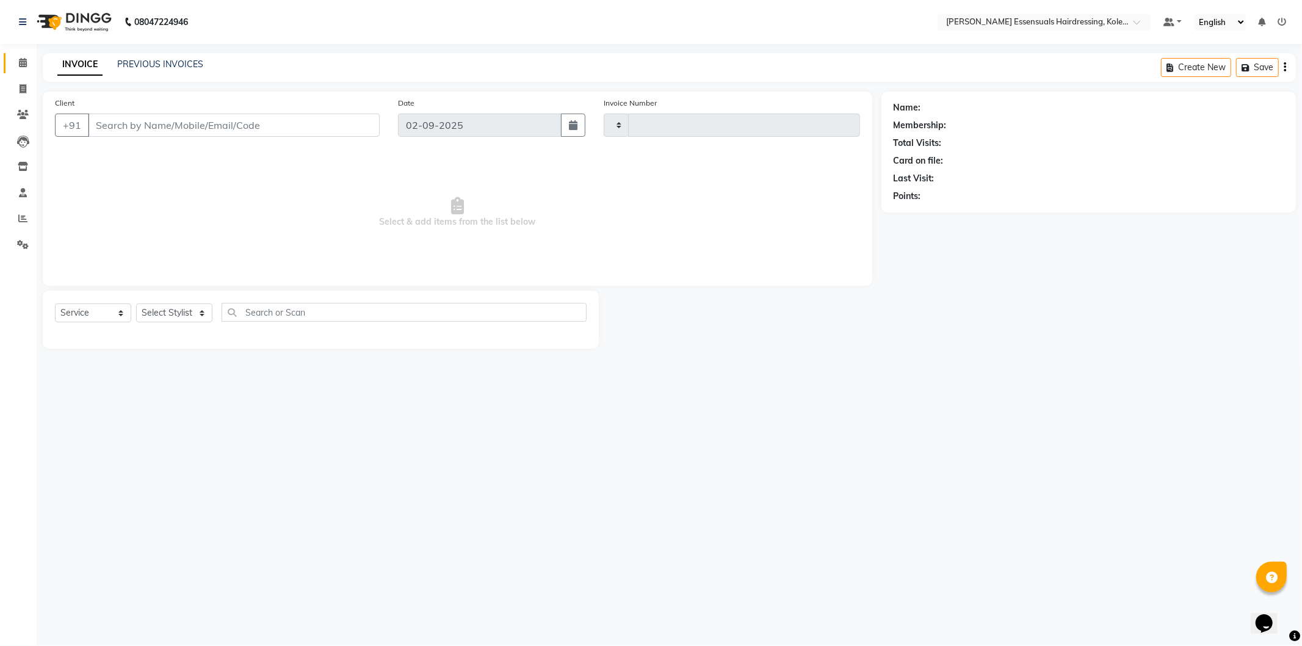
type input "1307"
select select "8281"
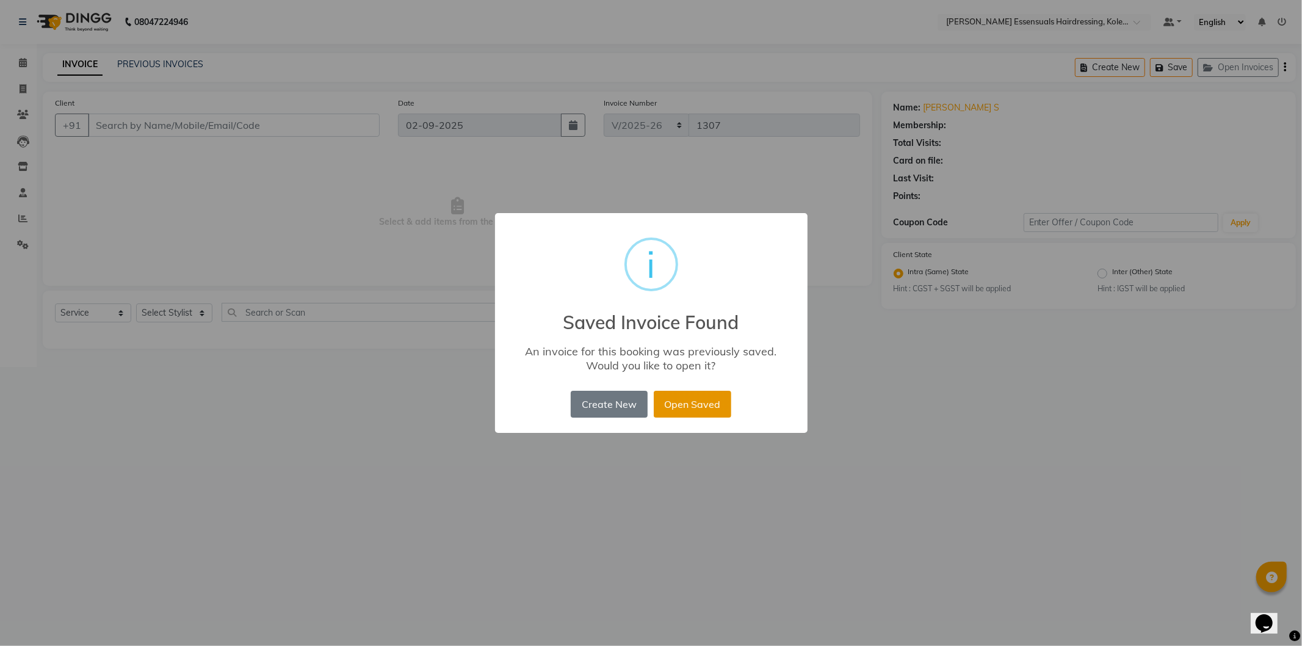
click at [683, 404] on button "Open Saved" at bounding box center [693, 404] width 78 height 27
type input "94******26"
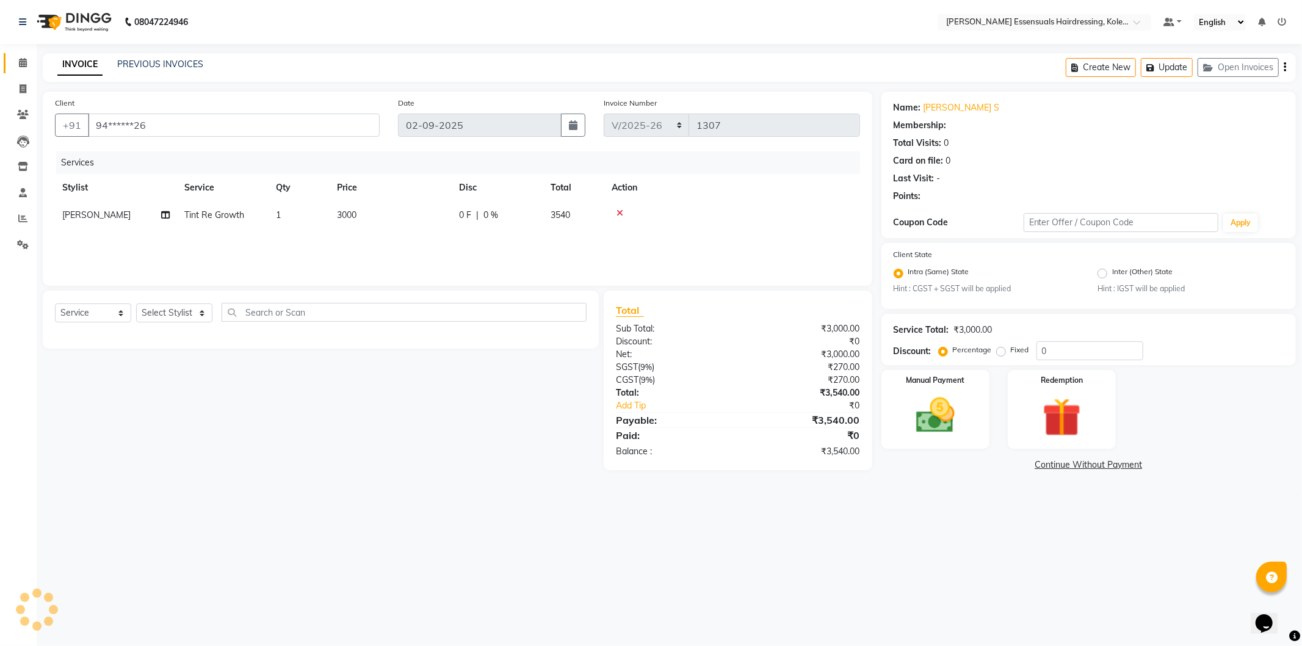
select select "1: Object"
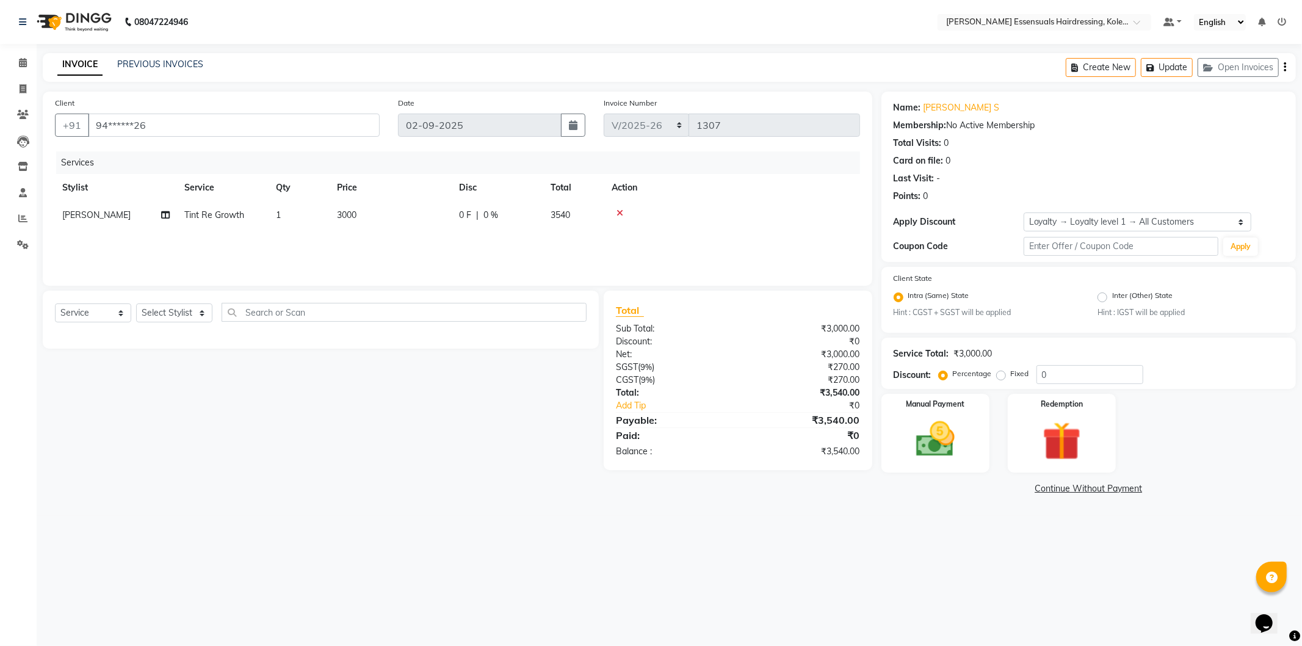
click at [344, 217] on span "3000" at bounding box center [347, 214] width 20 height 11
select select "84232"
drag, startPoint x: 422, startPoint y: 217, endPoint x: 358, endPoint y: 219, distance: 63.5
click at [358, 219] on tr "Admin [PERSON_NAME] Dev [PERSON_NAME] [PERSON_NAME] [PERSON_NAME] Accountant [P…" at bounding box center [457, 224] width 805 height 46
type input "1500"
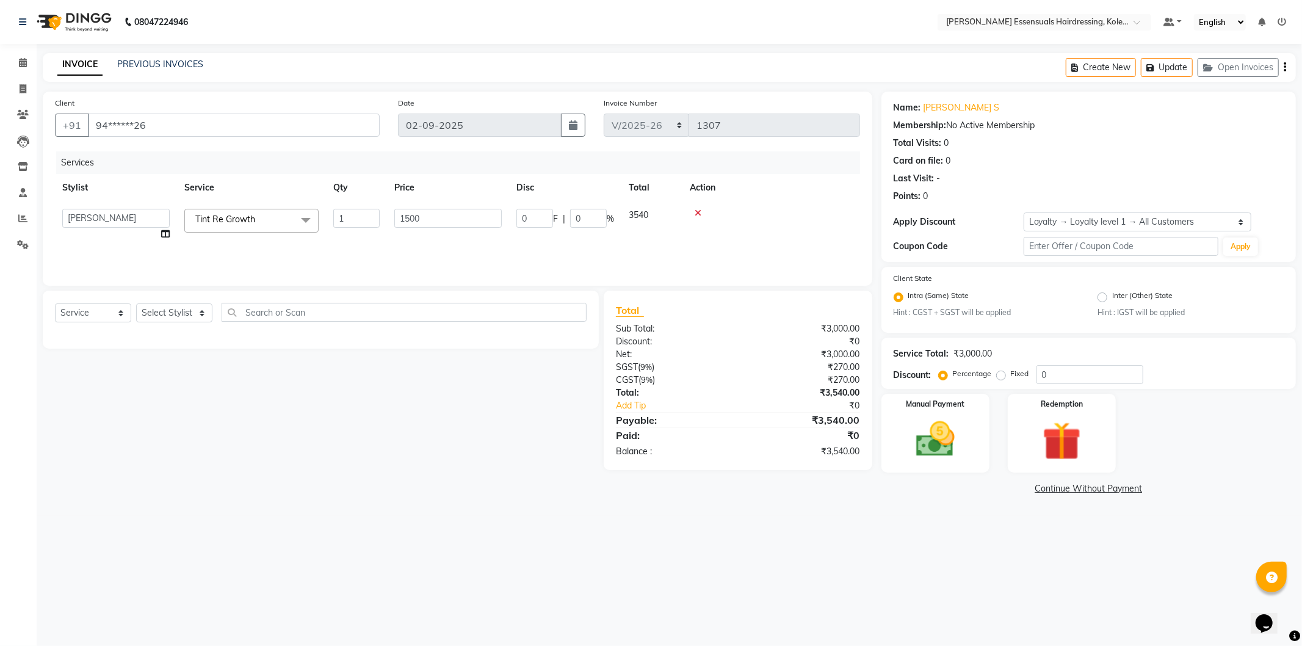
click at [447, 177] on th "Price" at bounding box center [448, 187] width 122 height 27
click at [944, 432] on img at bounding box center [935, 439] width 65 height 46
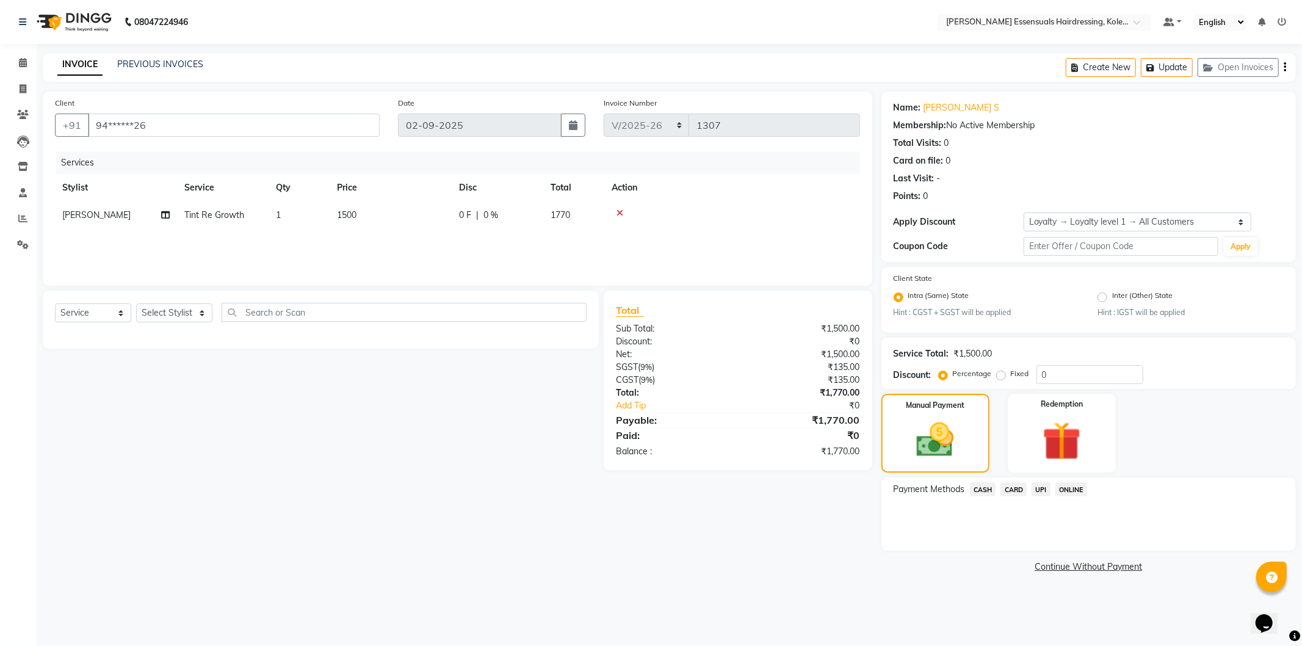
click at [1015, 484] on span "CARD" at bounding box center [1014, 489] width 26 height 14
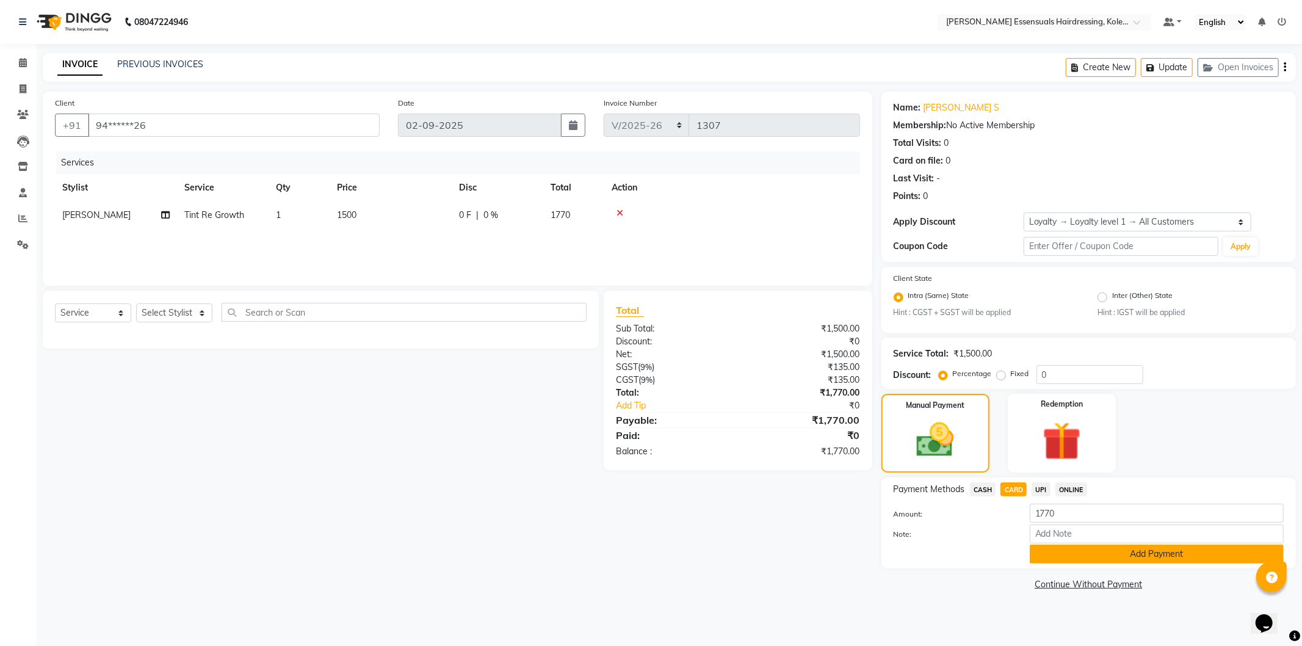
click at [1070, 551] on button "Add Payment" at bounding box center [1157, 554] width 254 height 19
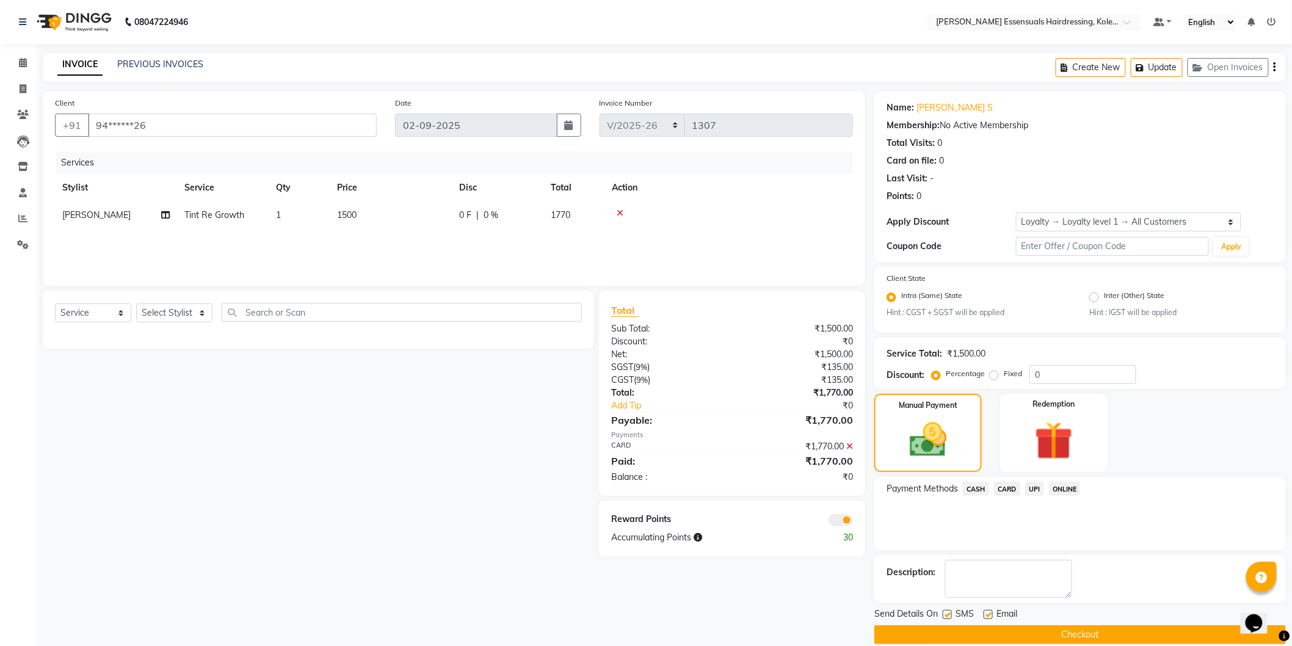
click at [1081, 631] on button "Checkout" at bounding box center [1079, 634] width 411 height 19
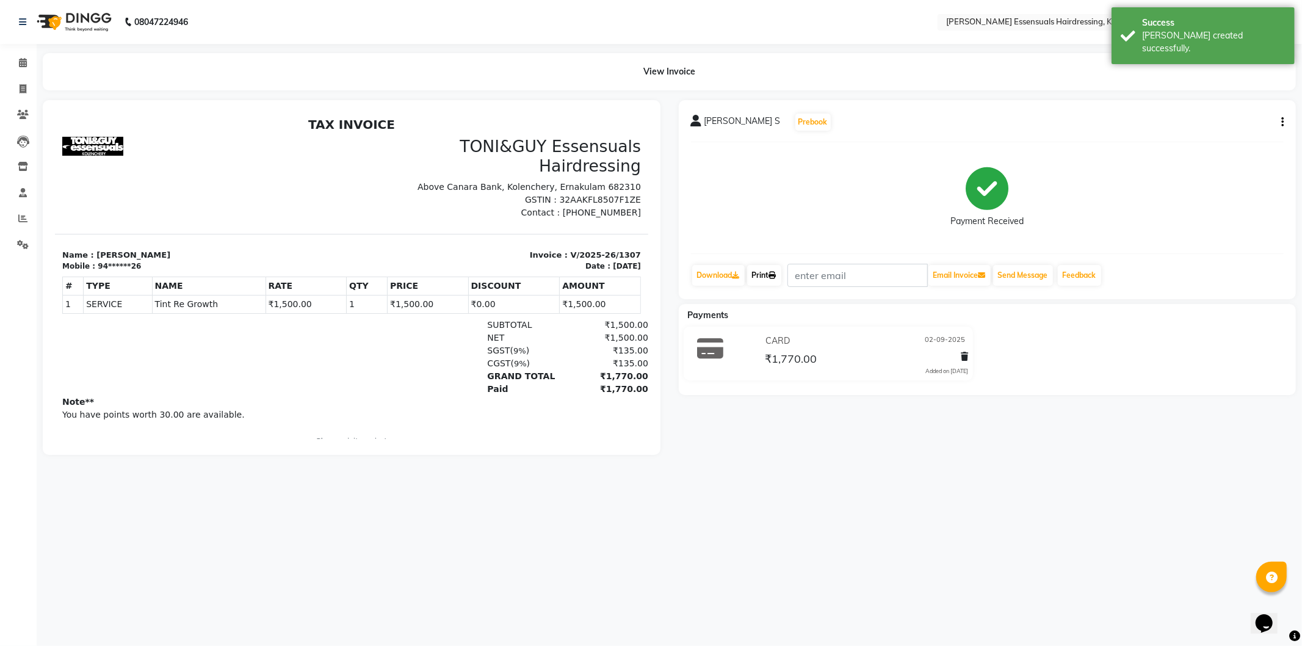
click at [764, 282] on link "Print" at bounding box center [764, 275] width 34 height 21
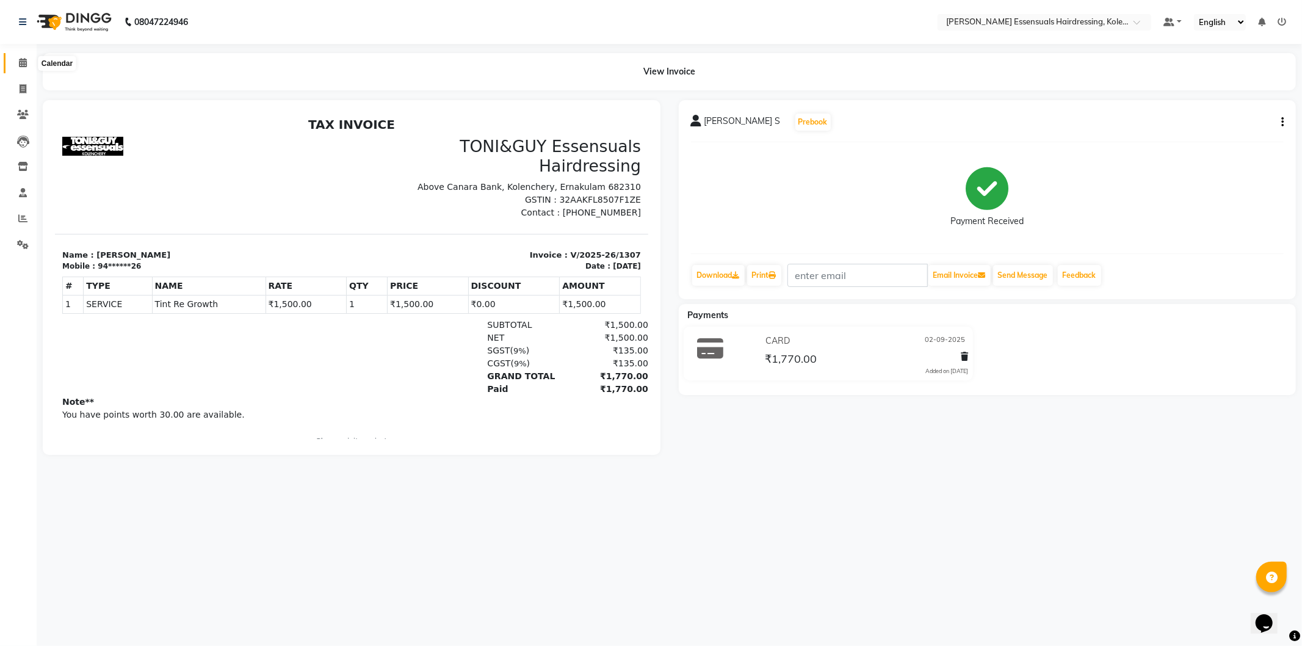
click at [21, 56] on span at bounding box center [22, 63] width 21 height 14
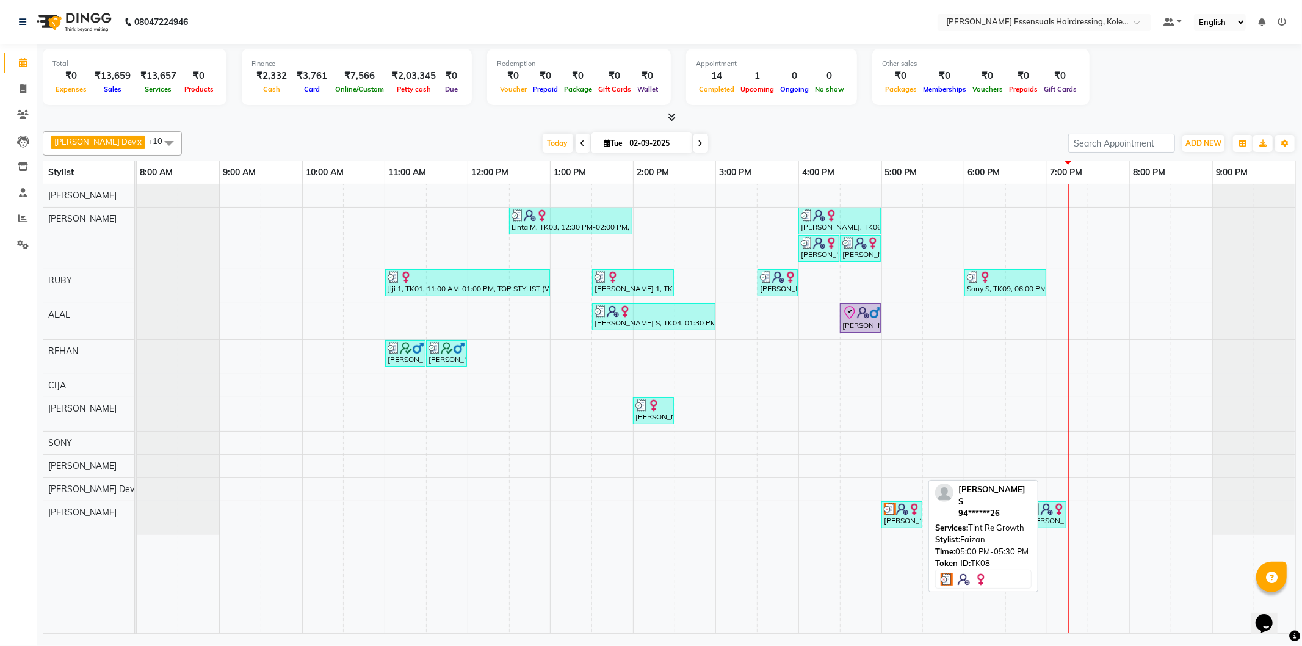
click at [911, 516] on div "[PERSON_NAME] S, TK08, 05:00 PM-05:30 PM, Tint Re Growth" at bounding box center [902, 514] width 38 height 23
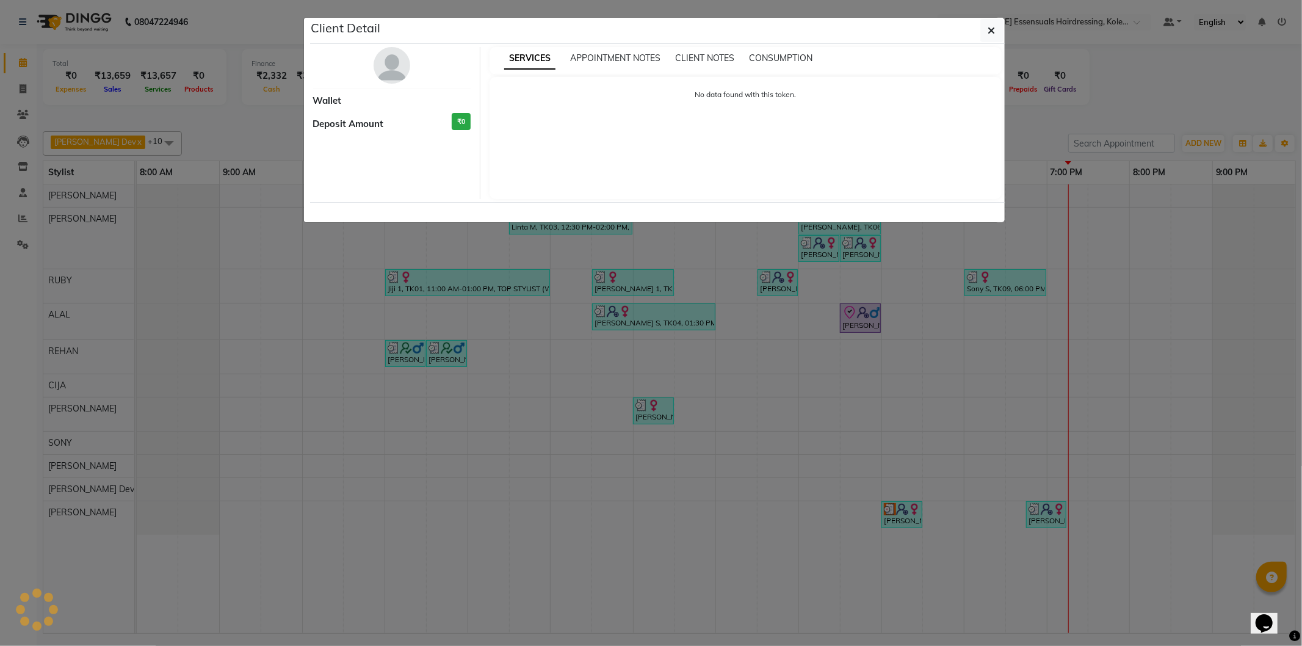
select select "3"
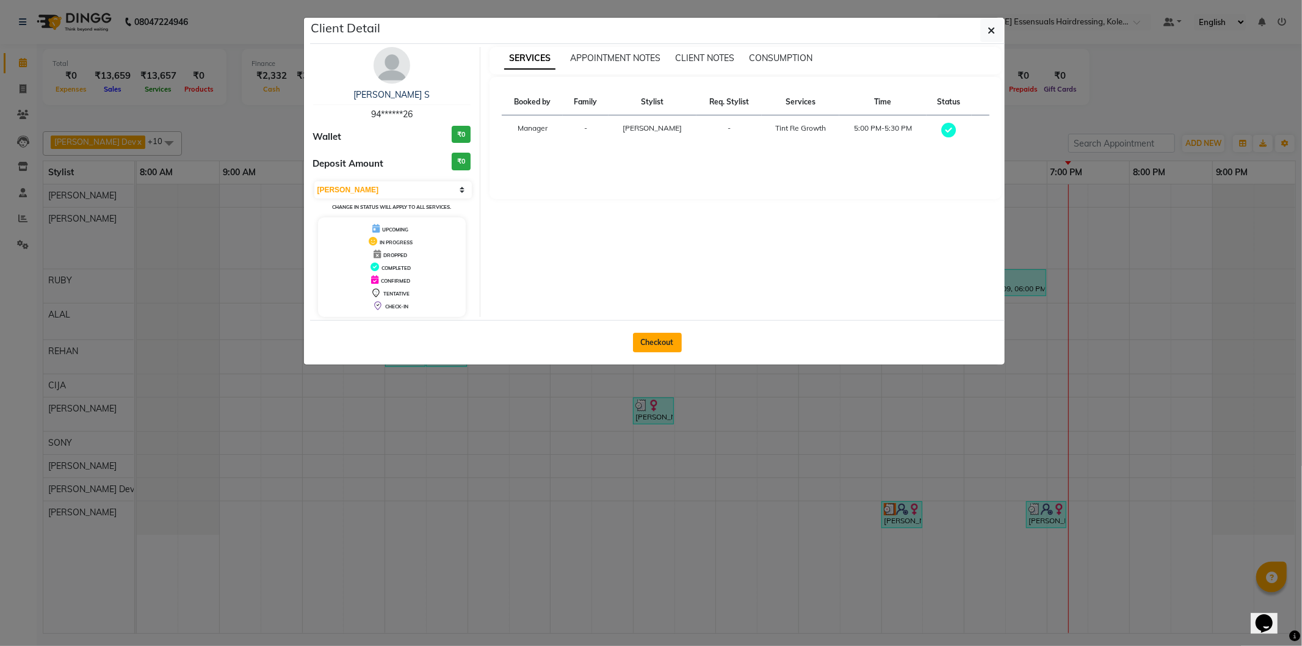
click at [668, 341] on button "Checkout" at bounding box center [657, 343] width 49 height 20
select select "8281"
select select "service"
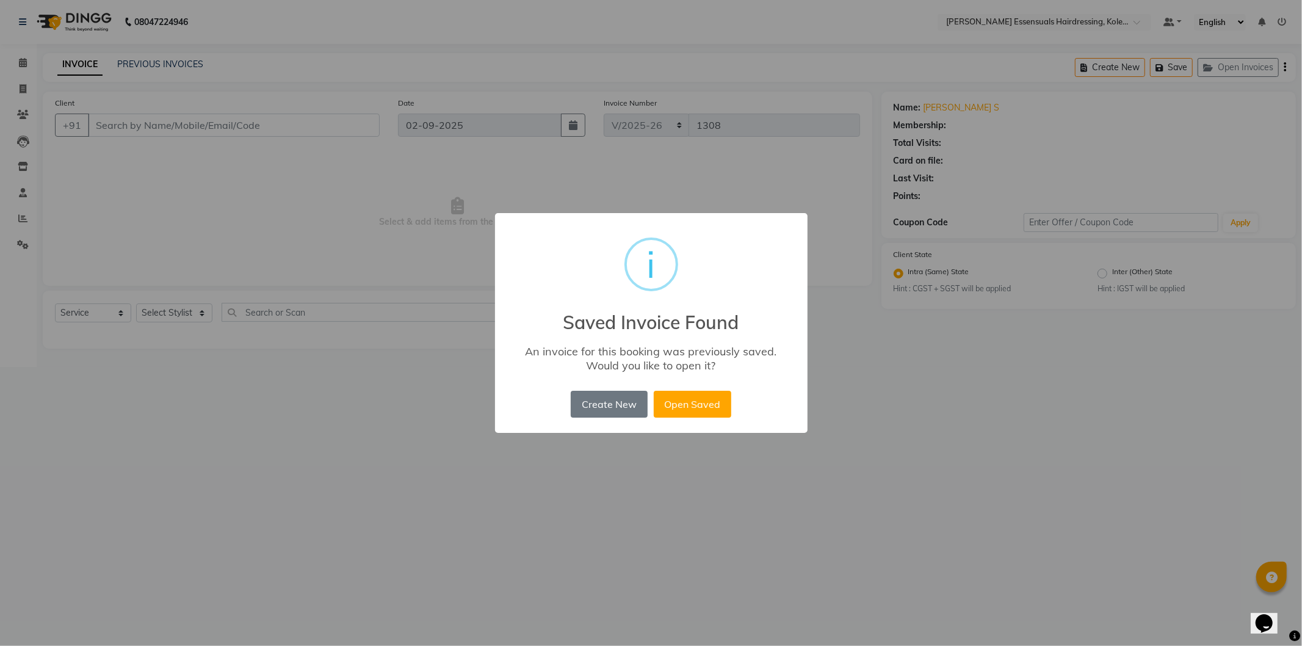
click at [689, 421] on div "× i Saved Invoice Found An invoice for this booking was previously saved. Would…" at bounding box center [651, 323] width 313 height 220
click at [687, 405] on button "Open Saved" at bounding box center [693, 404] width 78 height 27
type input "94******26"
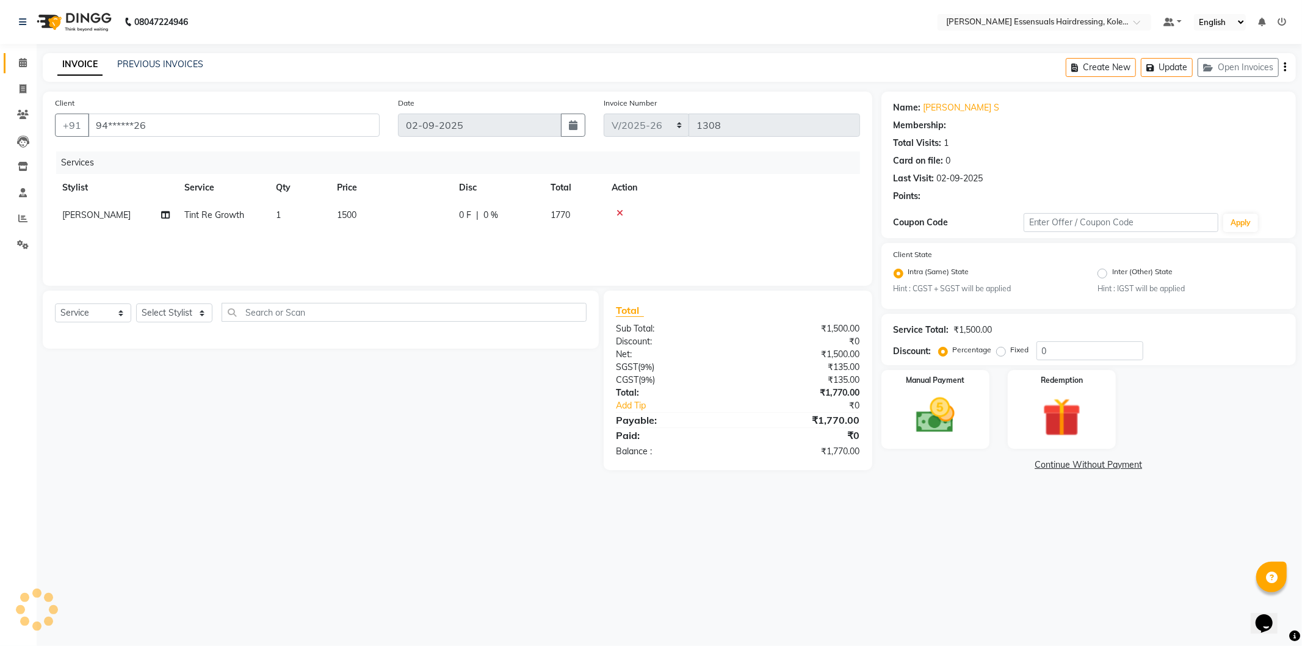
select select "1: Object"
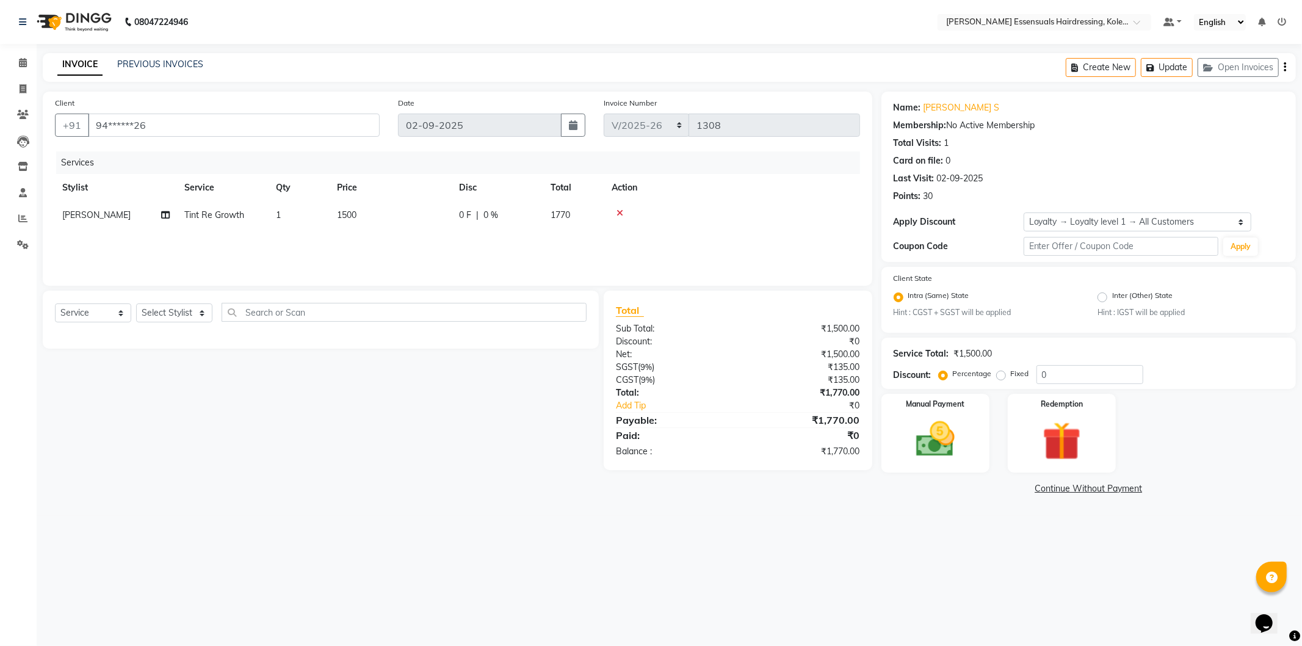
click at [332, 217] on td "1500" at bounding box center [391, 214] width 122 height 27
select select "84232"
drag, startPoint x: 441, startPoint y: 222, endPoint x: 107, endPoint y: 203, distance: 334.5
click at [107, 203] on tr "Admin [PERSON_NAME] Dev [PERSON_NAME] [PERSON_NAME] [PERSON_NAME] Accountant [P…" at bounding box center [457, 224] width 805 height 46
type input "0"
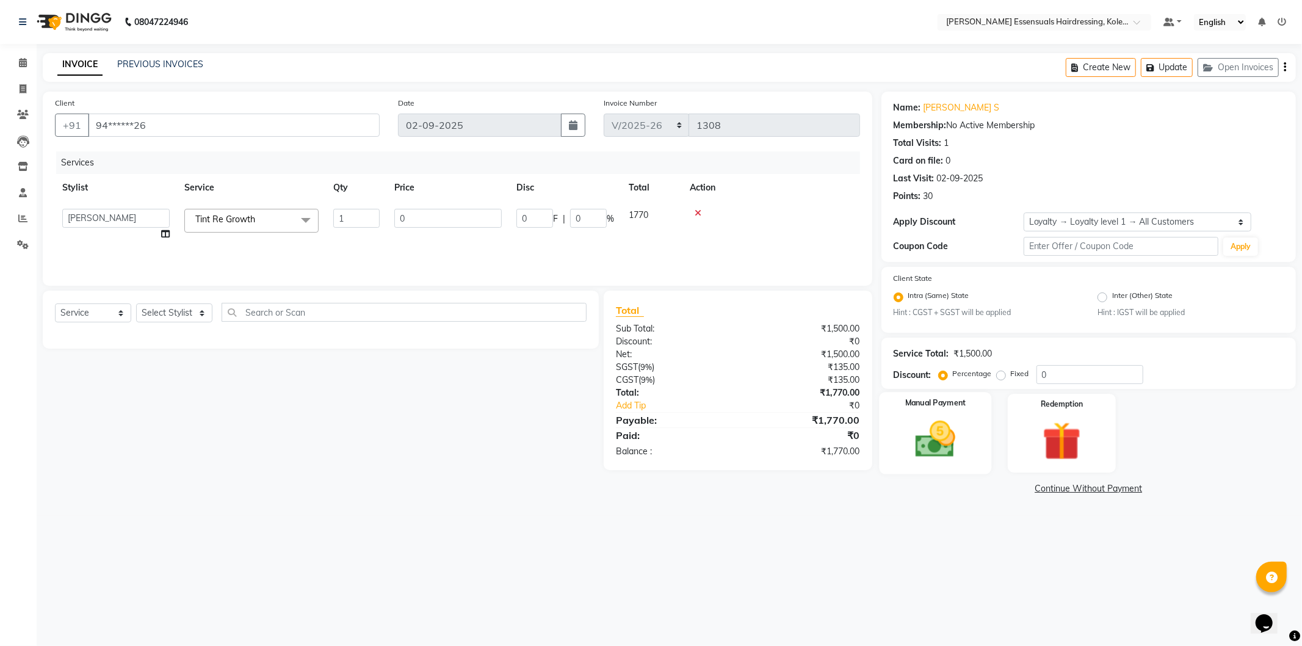
click at [924, 437] on img at bounding box center [935, 439] width 65 height 46
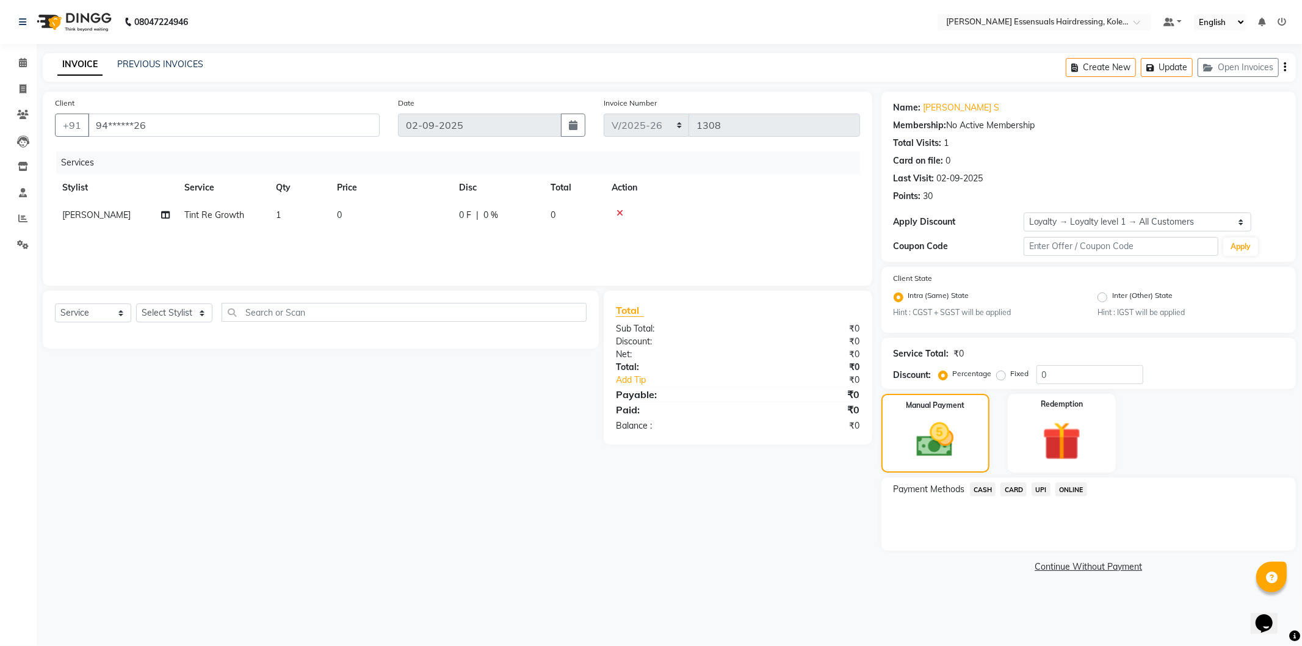
click at [1014, 488] on span "CARD" at bounding box center [1014, 489] width 26 height 14
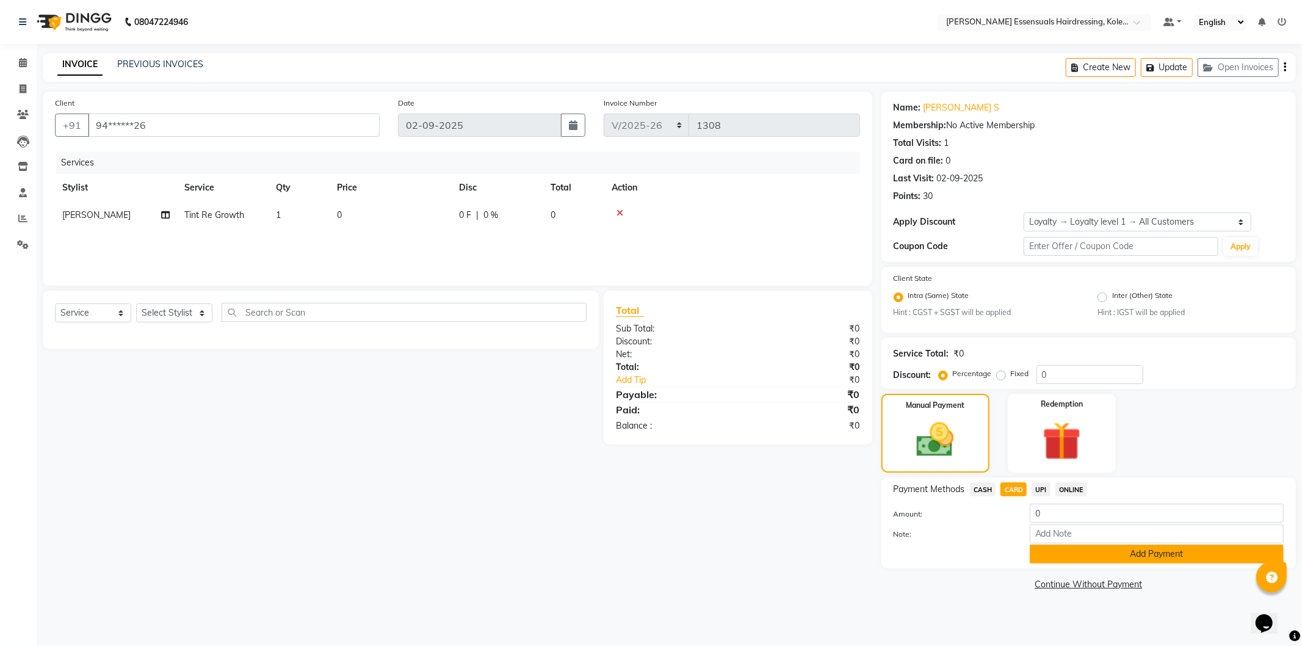
click at [1063, 553] on button "Add Payment" at bounding box center [1157, 554] width 254 height 19
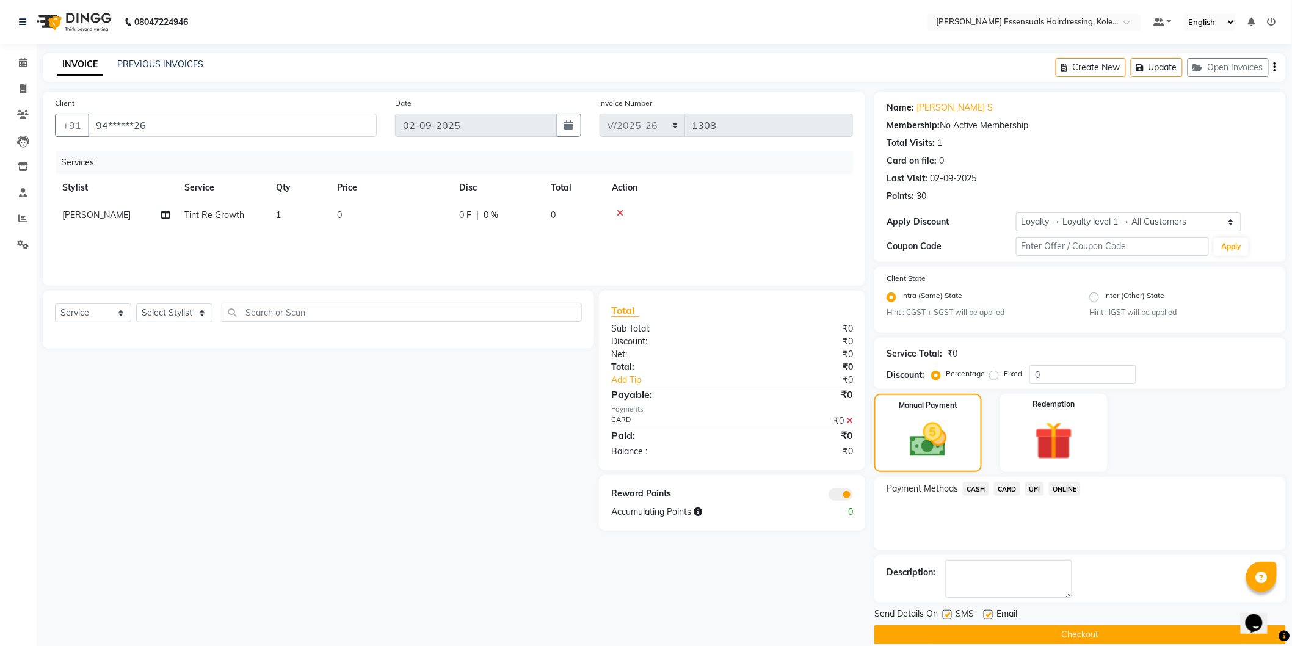
click at [979, 630] on button "Checkout" at bounding box center [1079, 634] width 411 height 19
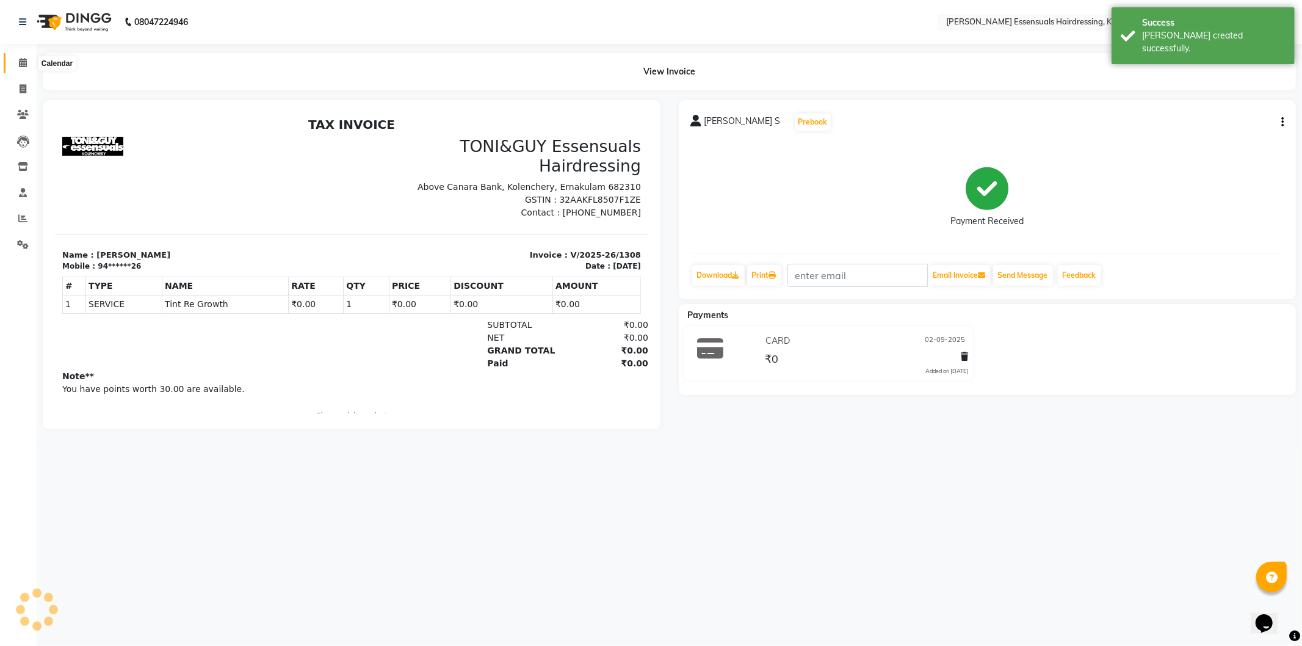
click at [15, 58] on span at bounding box center [22, 63] width 21 height 14
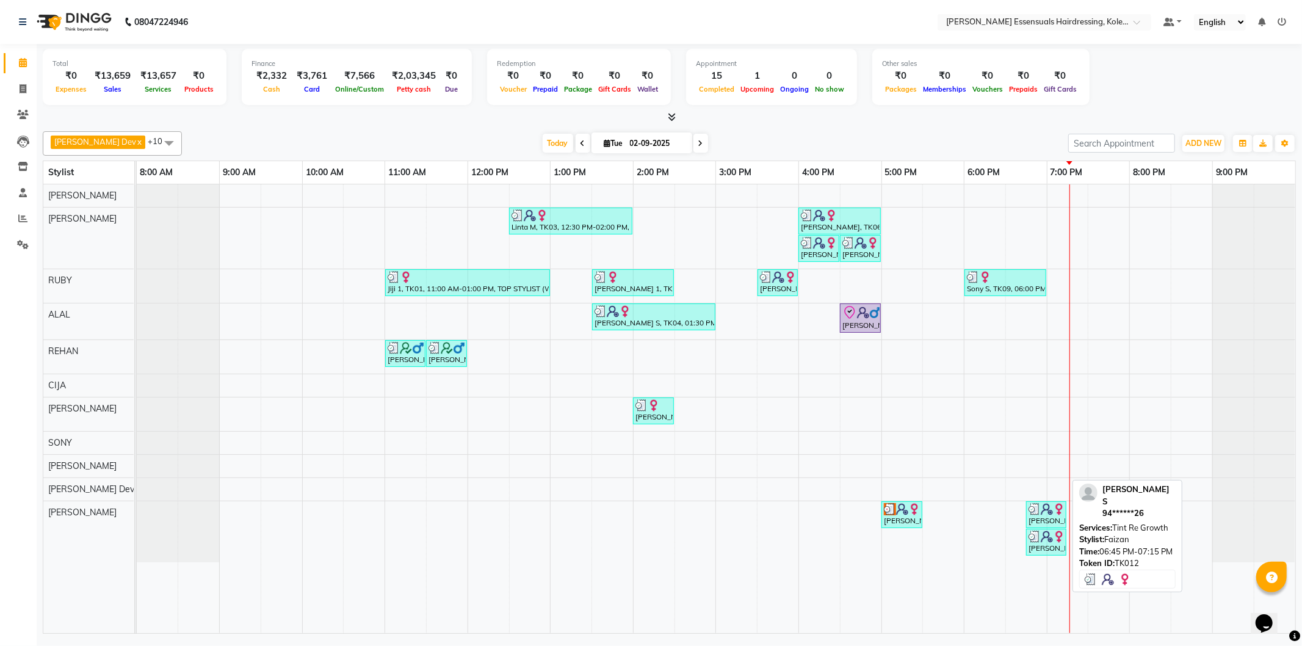
click at [1041, 542] on img at bounding box center [1047, 537] width 12 height 12
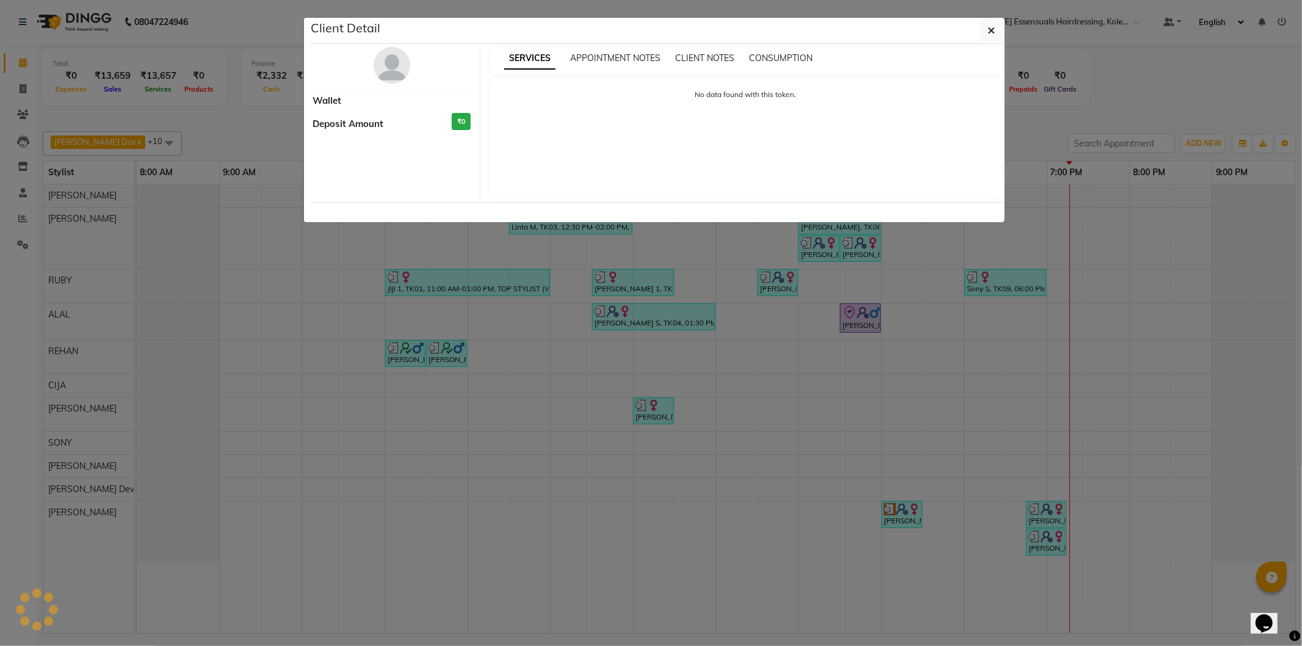
select select "3"
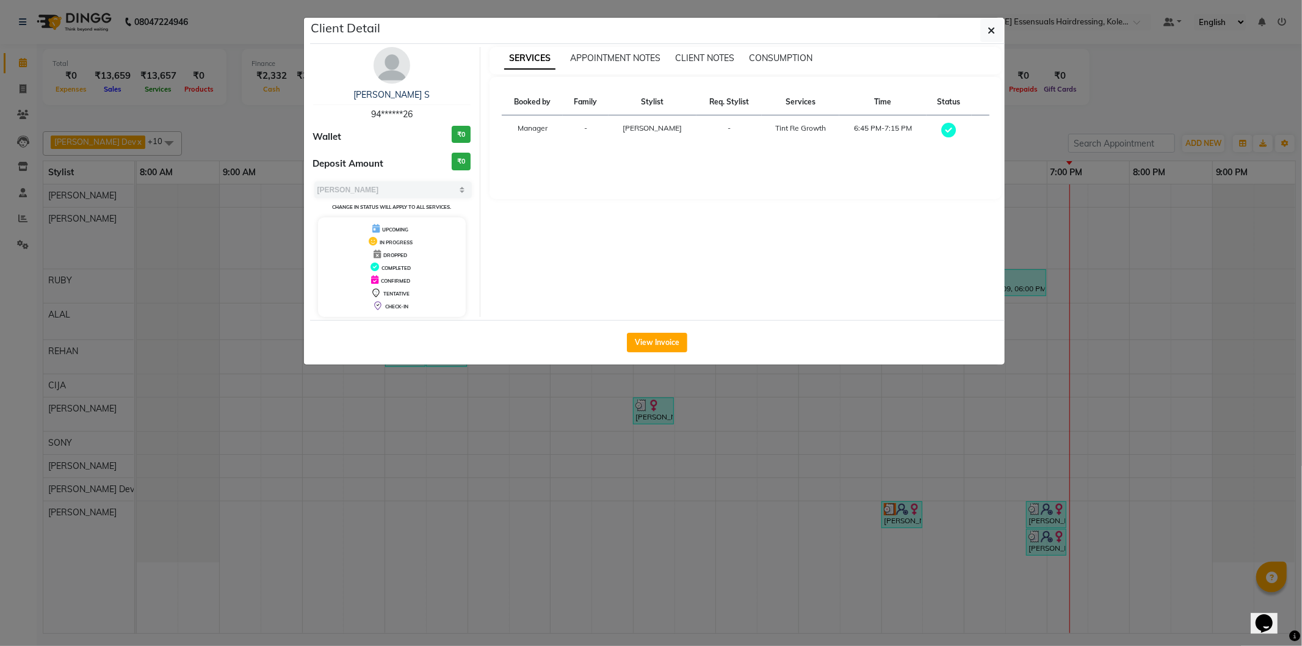
click at [767, 446] on ngb-modal-window "Client Detail [PERSON_NAME] S 94******26 Wallet ₹0 Deposit Amount ₹0 Select MAR…" at bounding box center [651, 323] width 1302 height 646
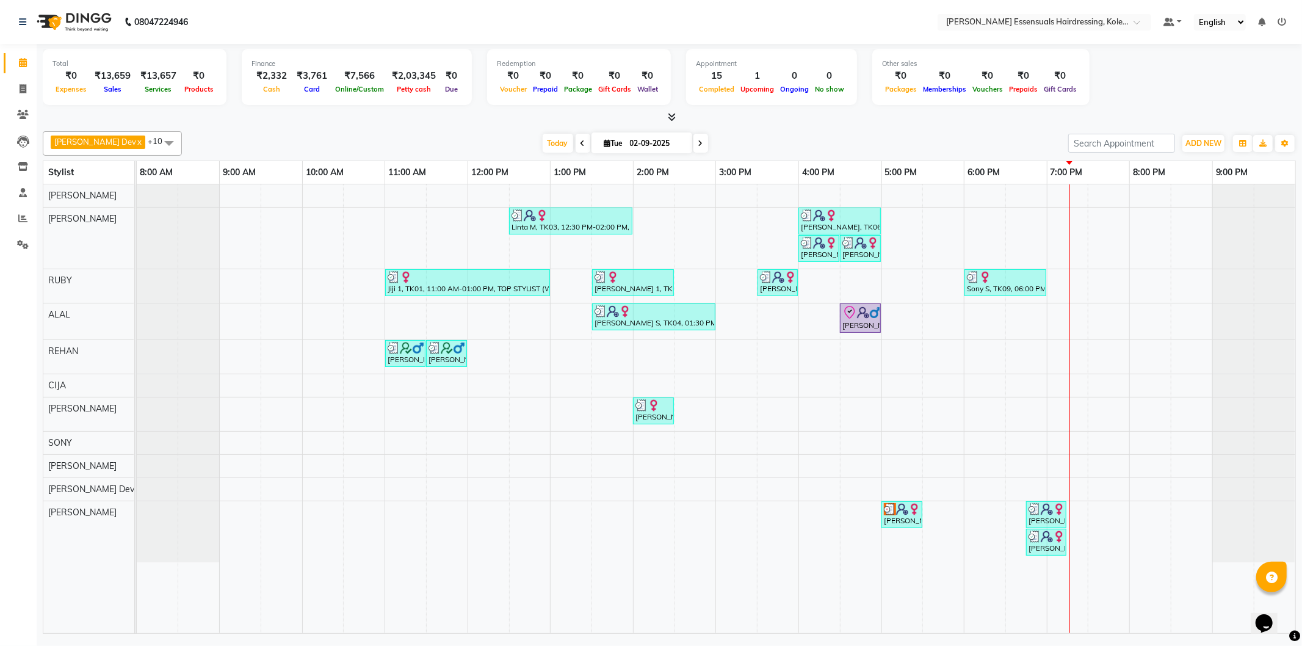
click at [1016, 518] on div "Linta M, TK03, 12:30 PM-02:00 PM, GEL POLISH (PER FINGER ),TOP STYLIST (WOMEN),…" at bounding box center [716, 408] width 1159 height 449
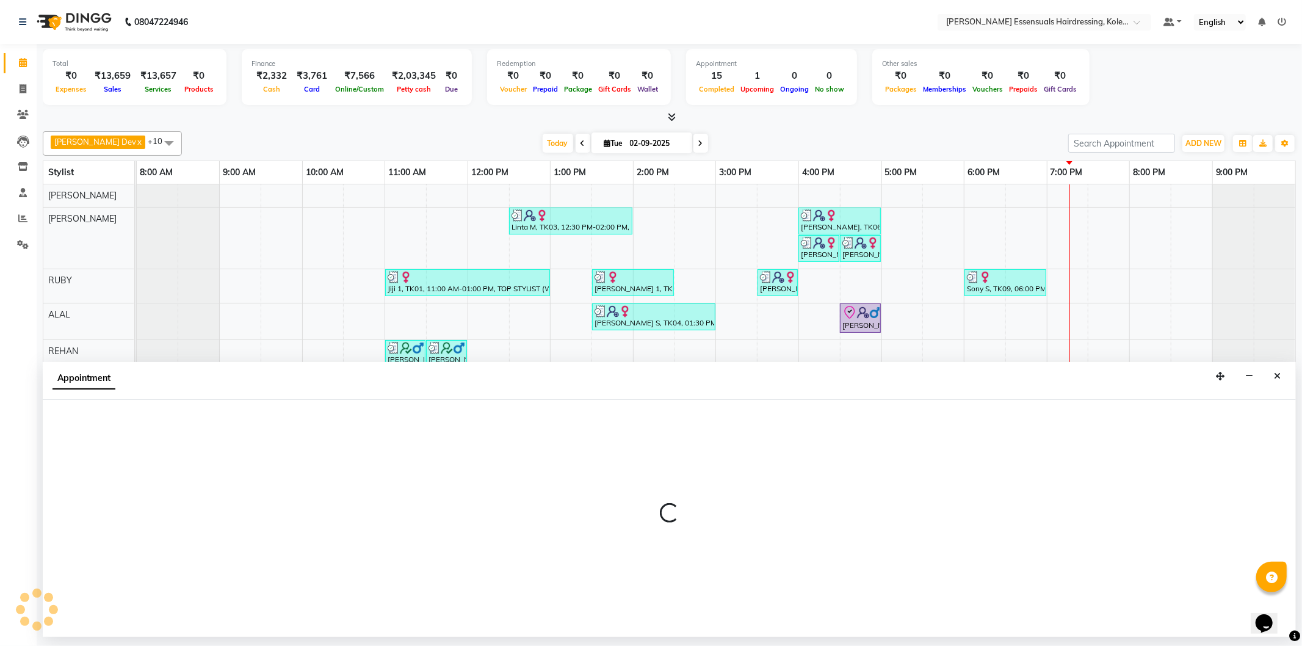
click at [1016, 518] on p at bounding box center [669, 513] width 1253 height 21
select select "84232"
select select "tentative"
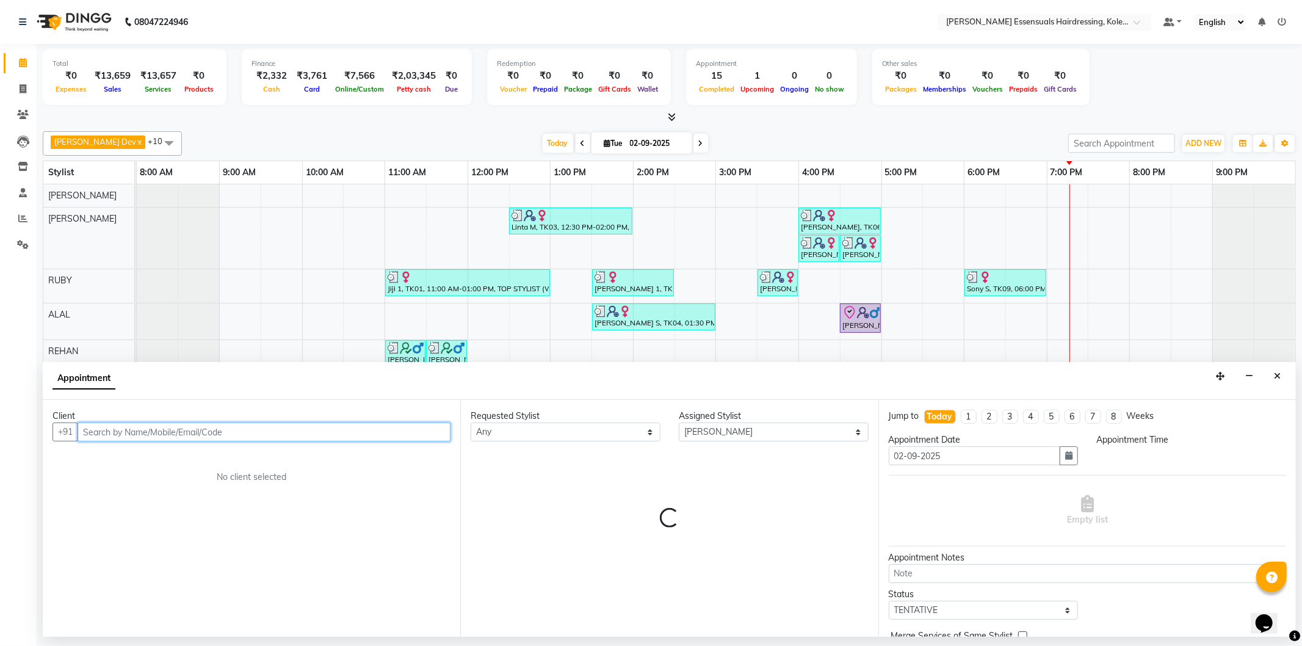
select select "1110"
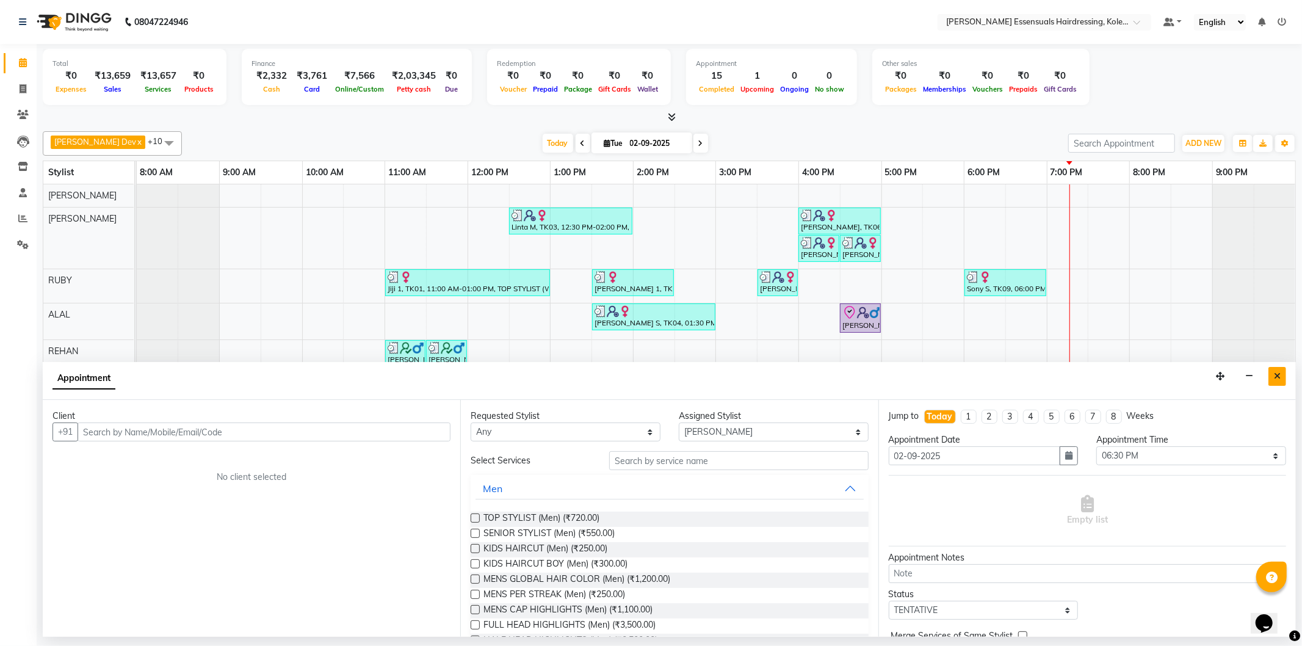
click at [1274, 375] on icon "Close" at bounding box center [1277, 376] width 7 height 9
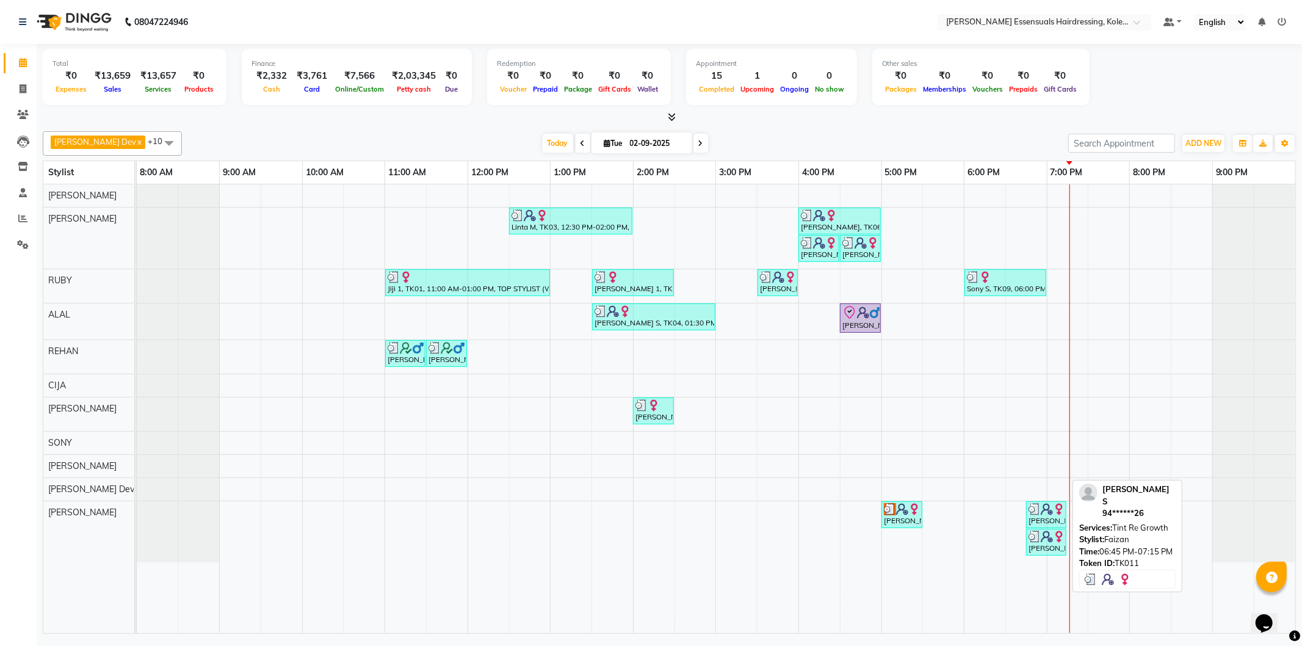
click at [1034, 507] on img at bounding box center [1035, 509] width 12 height 12
select select "3"
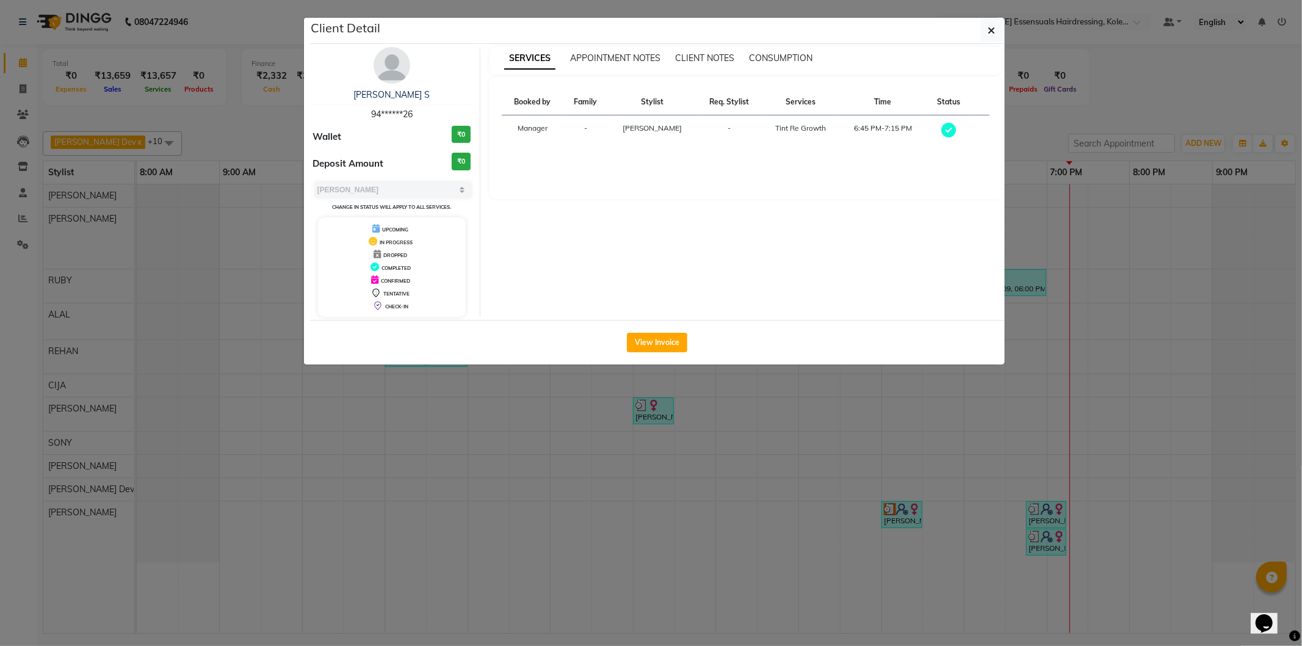
click at [1106, 408] on ngb-modal-window "Client Detail [PERSON_NAME] S 94******26 Wallet ₹0 Deposit Amount ₹0 Select MAR…" at bounding box center [651, 323] width 1302 height 646
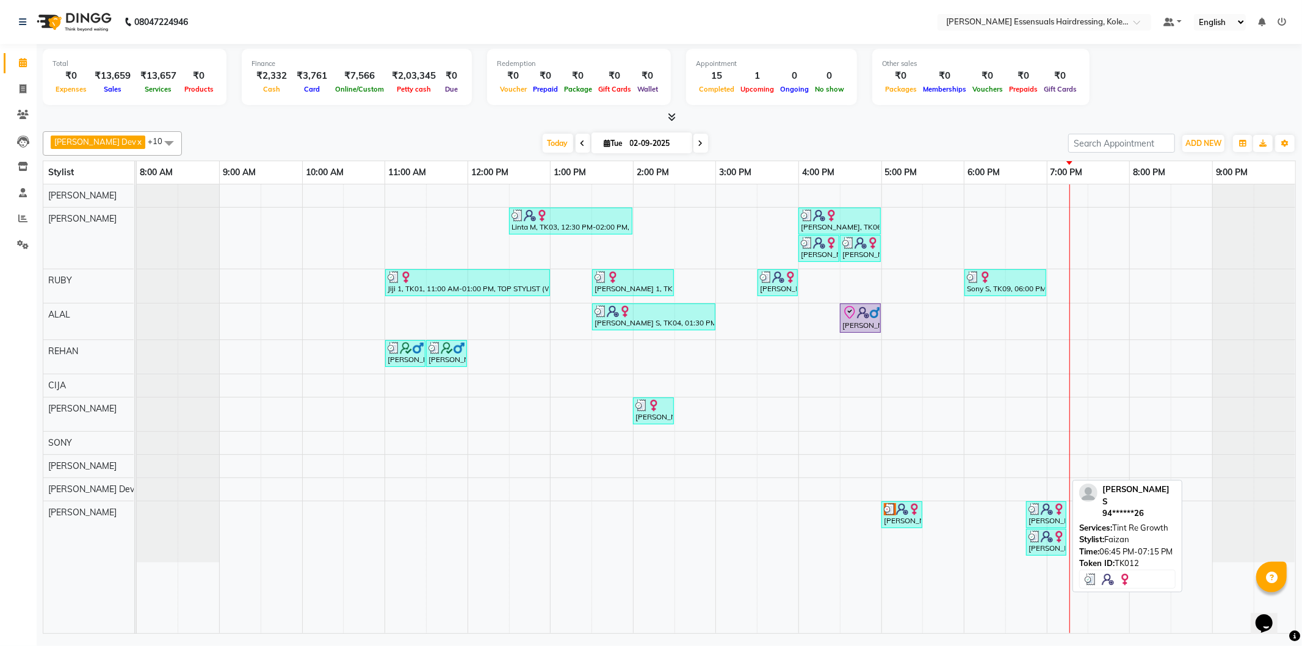
click at [1045, 546] on div "[PERSON_NAME] S, TK12, 06:45 PM-07:15 PM, Tint Re Growth" at bounding box center [1046, 542] width 38 height 23
select select "3"
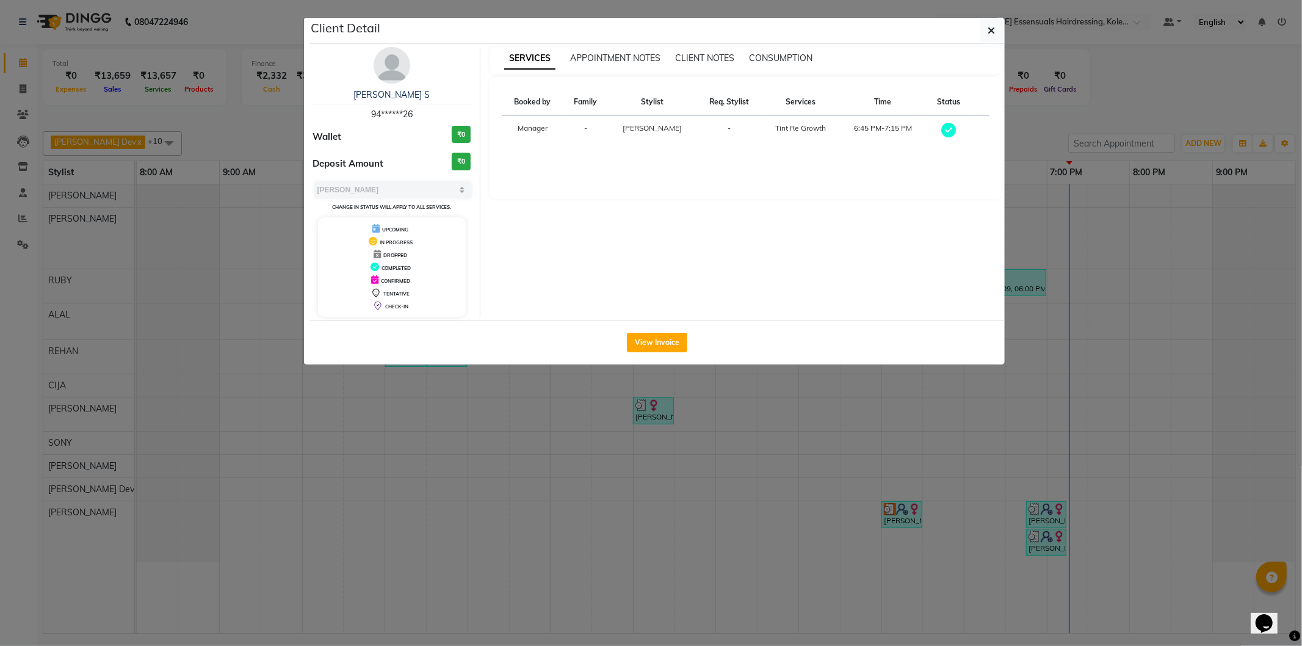
click at [1118, 441] on ngb-modal-window "Client Detail [PERSON_NAME] S 94******26 Wallet ₹0 Deposit Amount ₹0 Select MAR…" at bounding box center [651, 323] width 1302 height 646
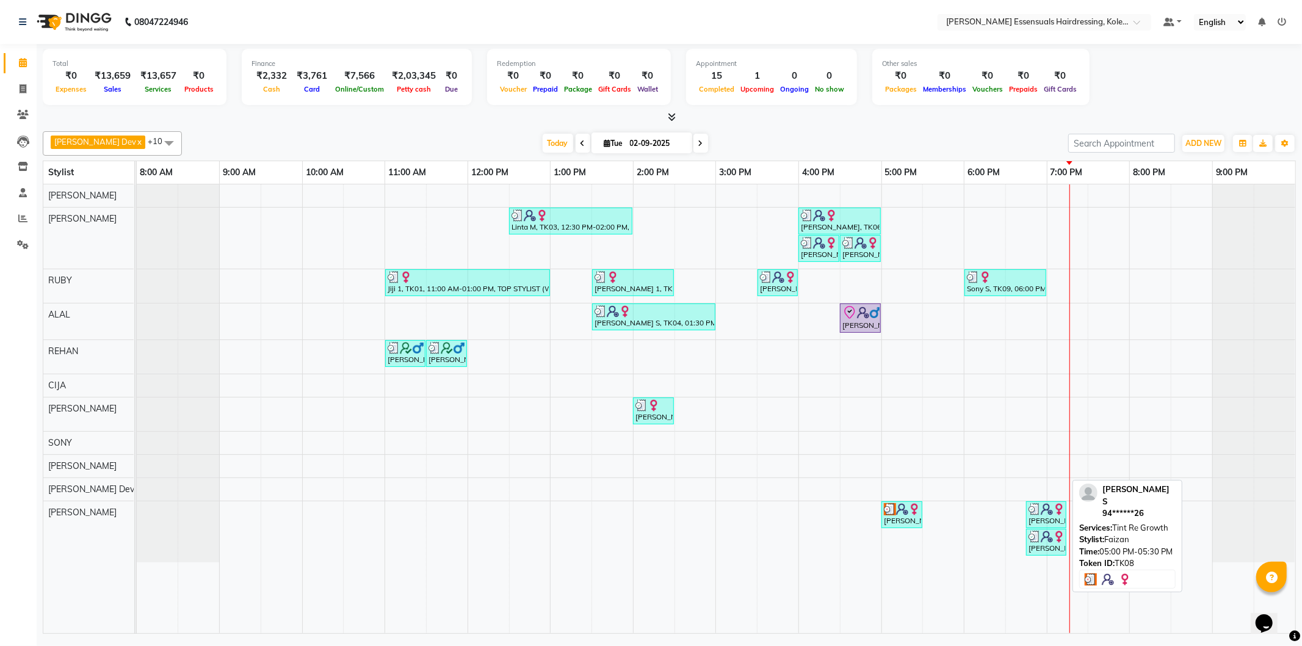
click at [885, 522] on div "[PERSON_NAME] S, TK08, 05:00 PM-05:30 PM, Tint Re Growth" at bounding box center [902, 514] width 38 height 23
select select "3"
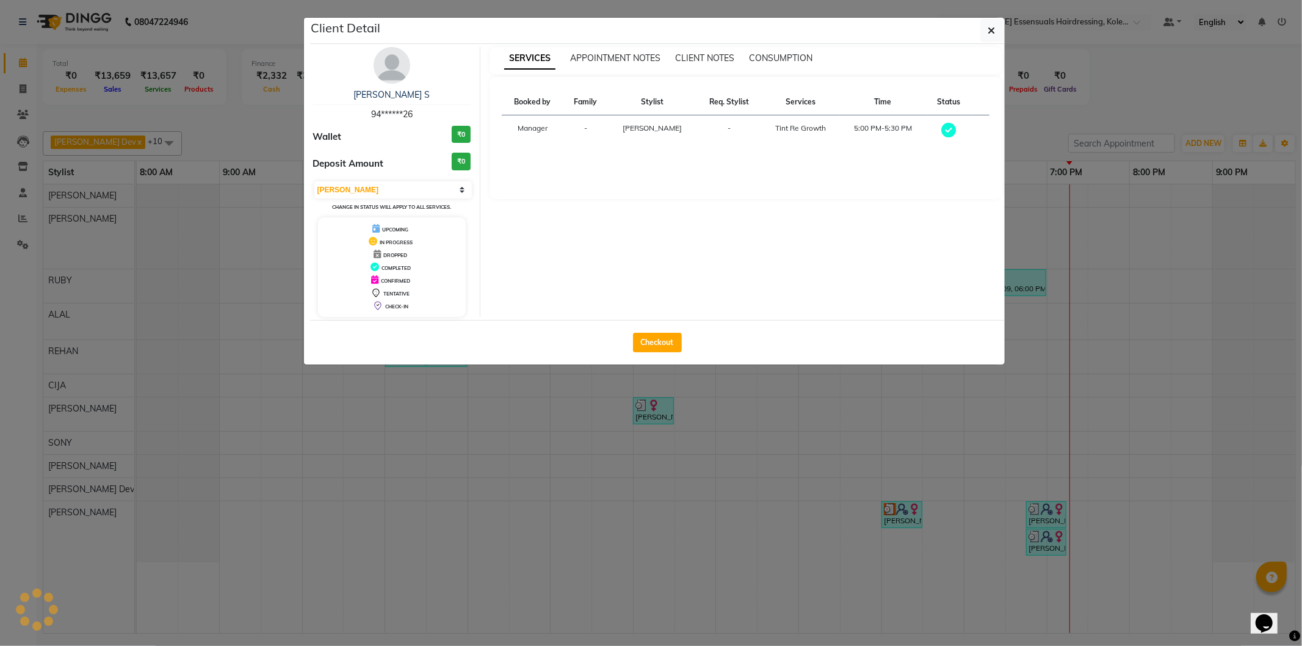
click at [945, 557] on ngb-modal-window "Client Detail [PERSON_NAME] S 94******26 Wallet ₹0 Deposit Amount ₹0 Select MAR…" at bounding box center [651, 323] width 1302 height 646
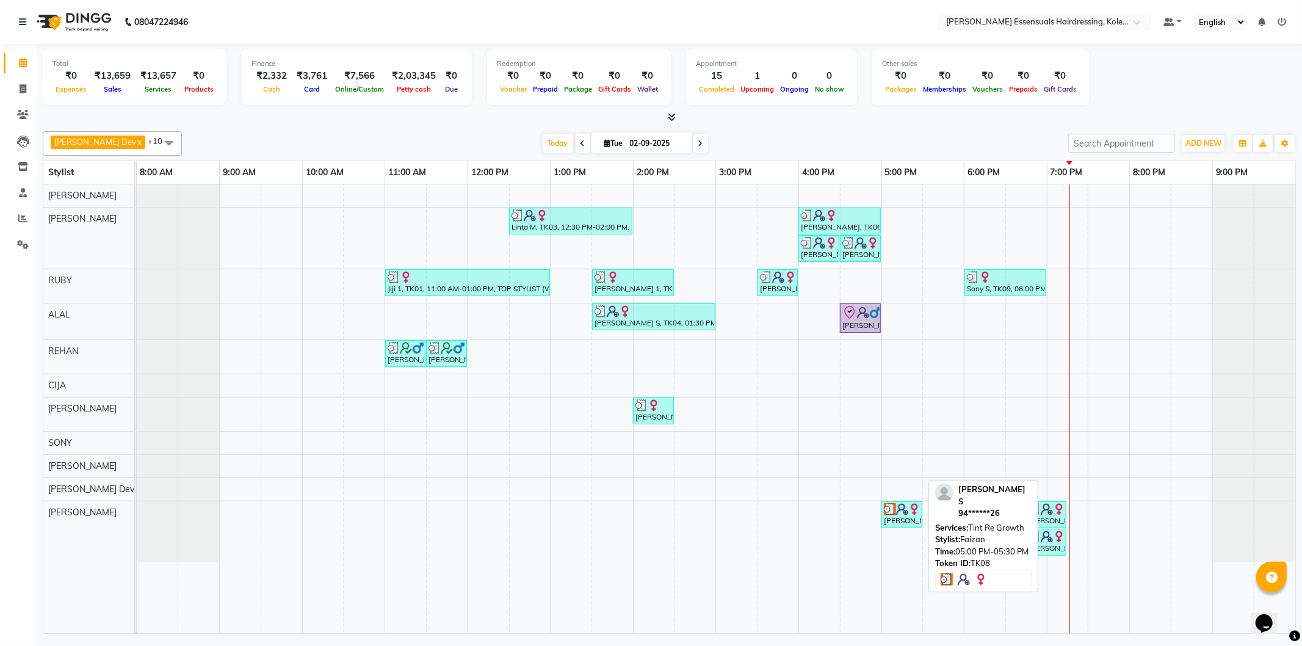
click at [901, 522] on div "[PERSON_NAME] S, TK08, 05:00 PM-05:30 PM, Tint Re Growth" at bounding box center [902, 514] width 38 height 23
select select "3"
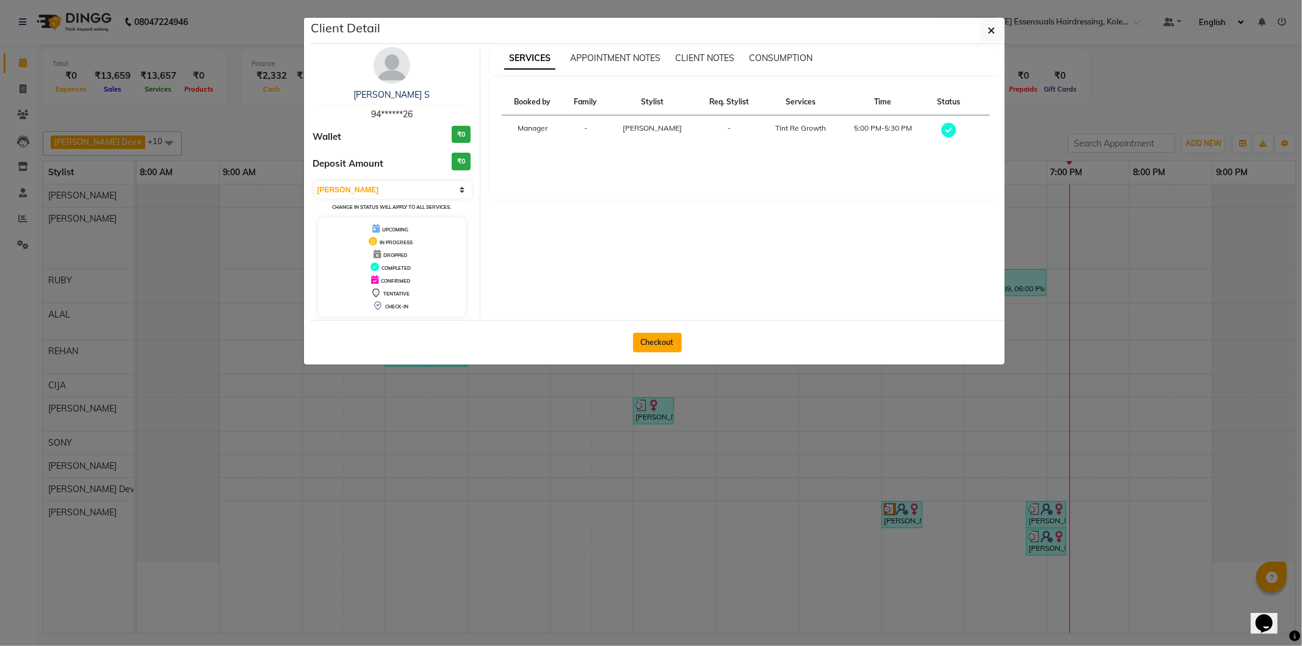
click at [652, 336] on button "Checkout" at bounding box center [657, 343] width 49 height 20
select select "8281"
select select "service"
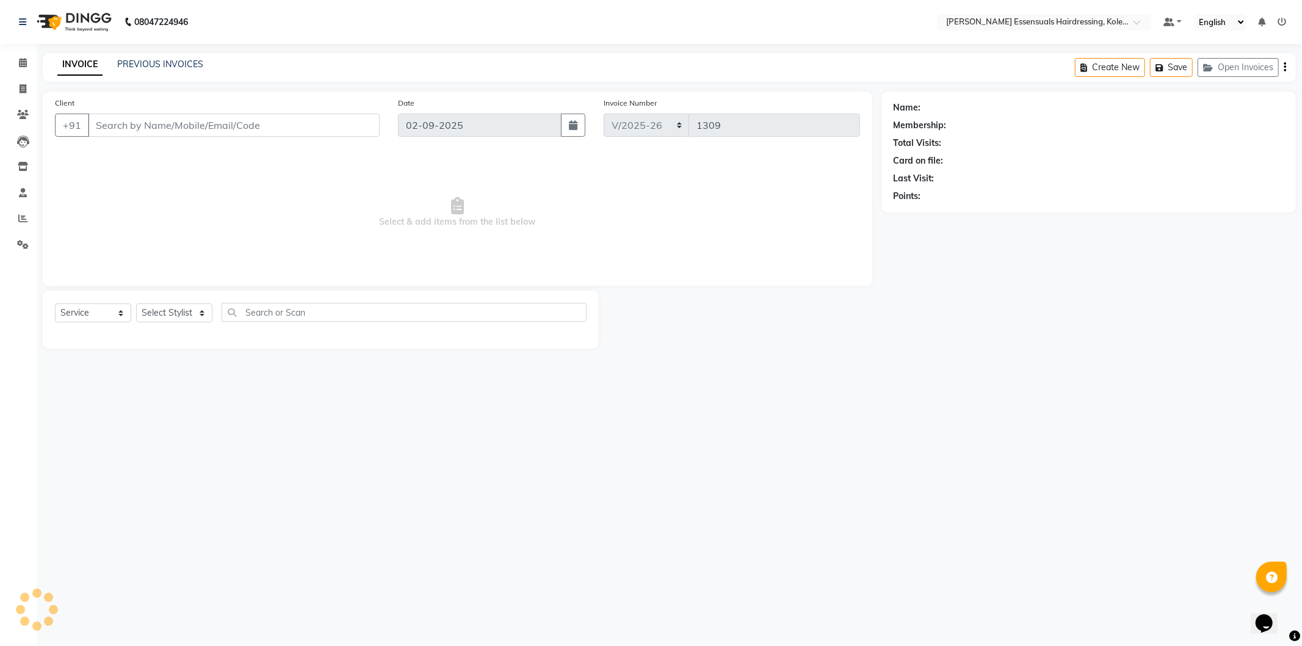
type input "94******26"
select select "84232"
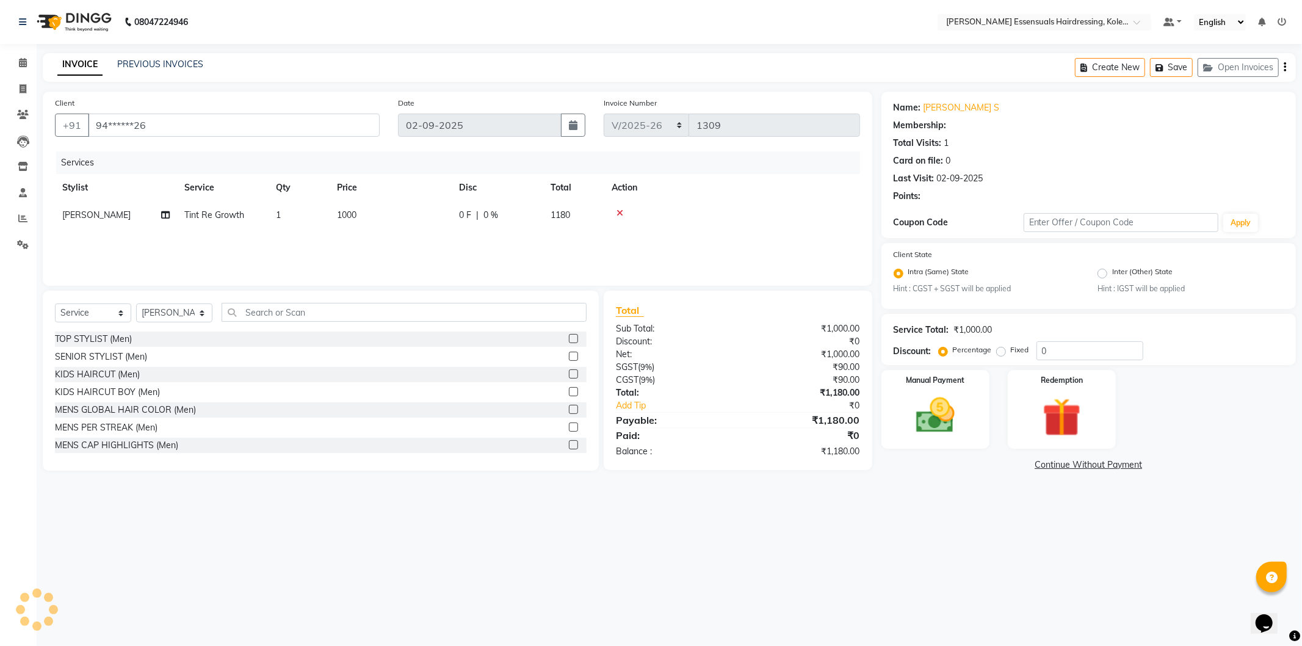
select select "1: Object"
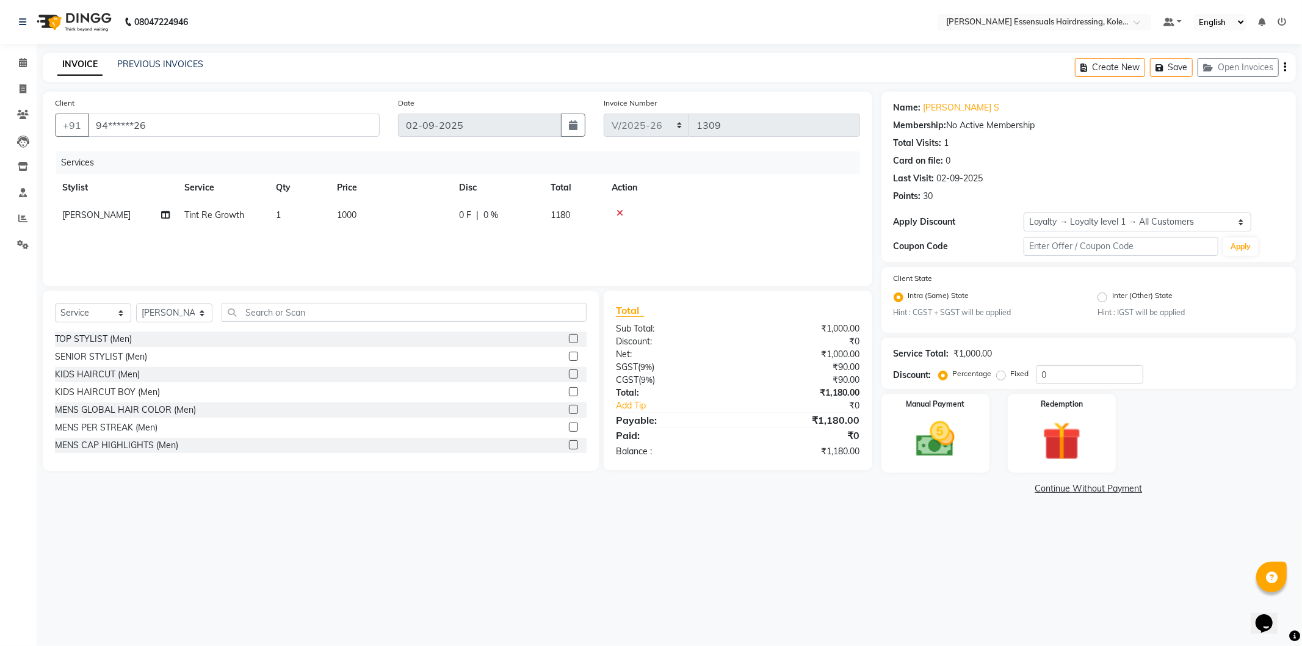
click at [357, 212] on span "1000" at bounding box center [347, 214] width 20 height 11
select select "84232"
drag, startPoint x: 435, startPoint y: 216, endPoint x: 354, endPoint y: 216, distance: 80.6
click at [354, 216] on tr "Admin [PERSON_NAME] Dev [PERSON_NAME] [PERSON_NAME] [PERSON_NAME] Accountant [P…" at bounding box center [457, 224] width 805 height 46
type input "0"
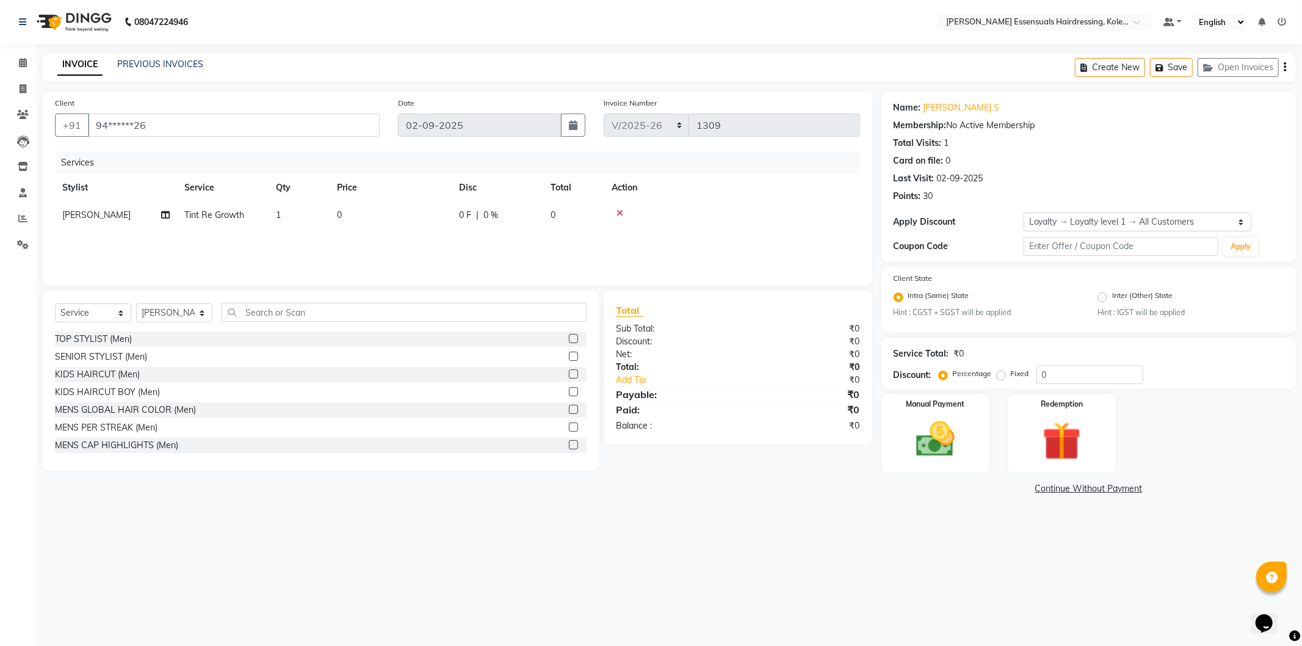
click at [746, 573] on div "08047224946 Select Location × Toni&guy Essensuals Hairdressing, Kolenchery. Def…" at bounding box center [651, 323] width 1302 height 646
click at [922, 435] on img at bounding box center [935, 439] width 65 height 46
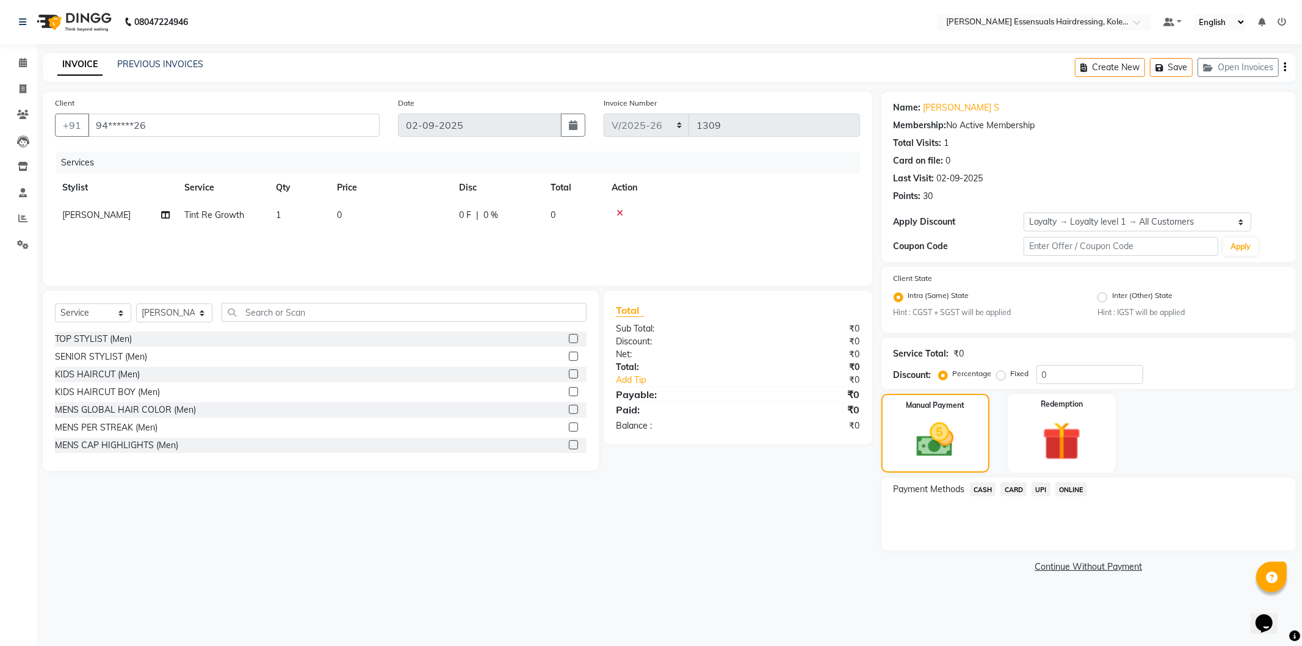
click at [984, 487] on span "CASH" at bounding box center [983, 489] width 26 height 14
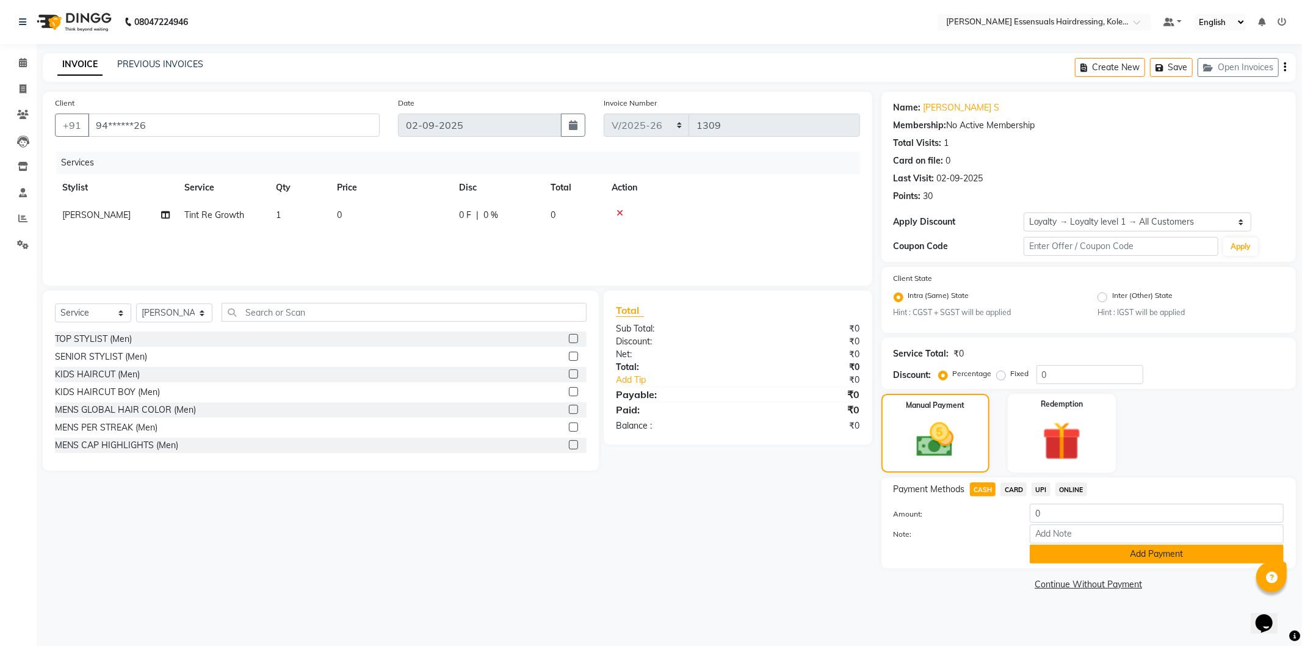
click at [1042, 558] on button "Add Payment" at bounding box center [1157, 554] width 254 height 19
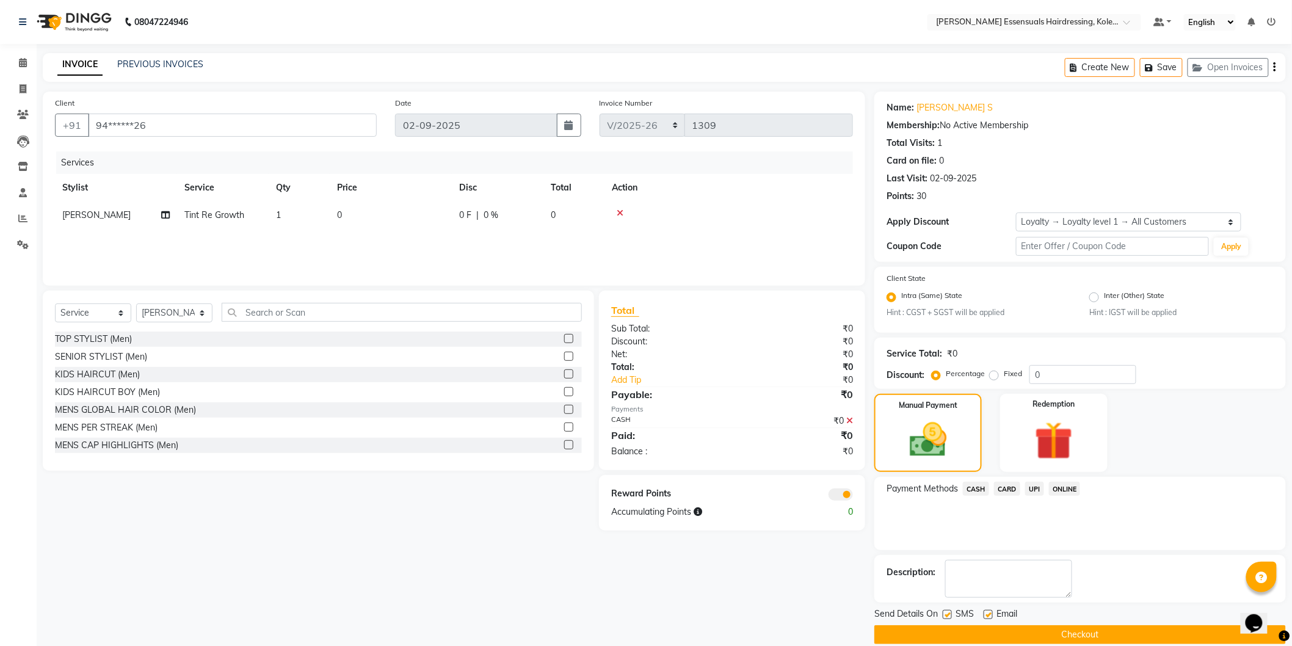
click at [1039, 631] on button "Checkout" at bounding box center [1079, 634] width 411 height 19
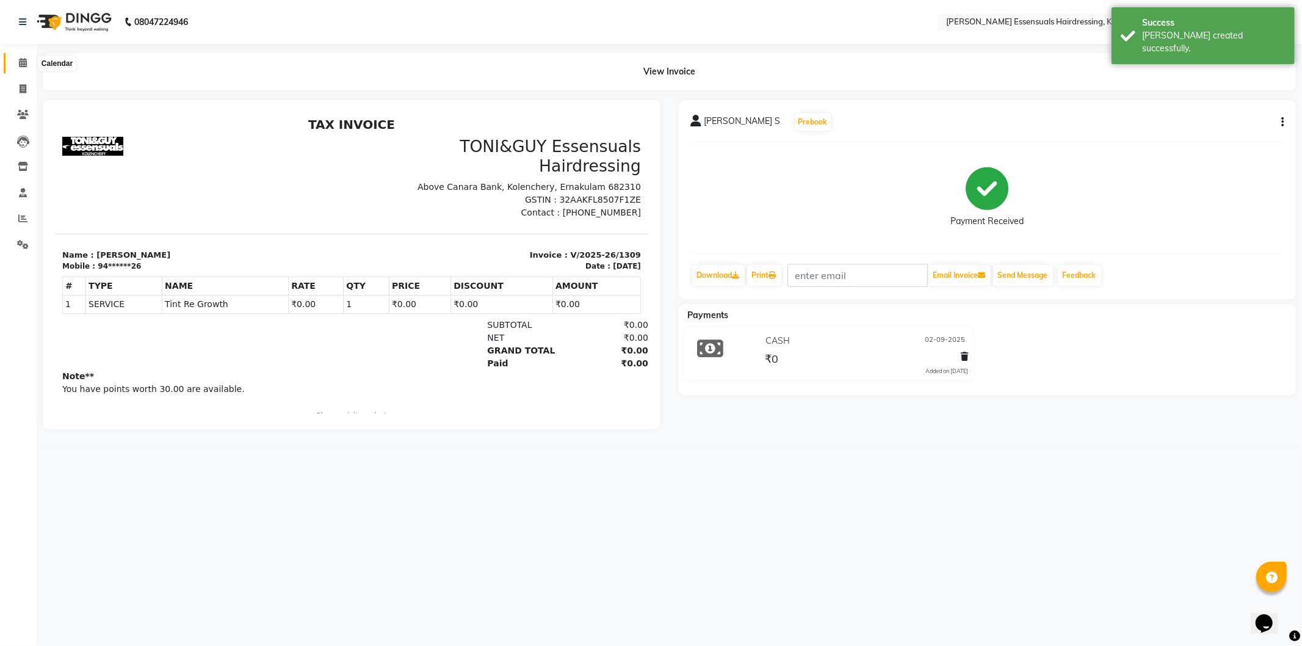
click at [17, 62] on span at bounding box center [22, 63] width 21 height 14
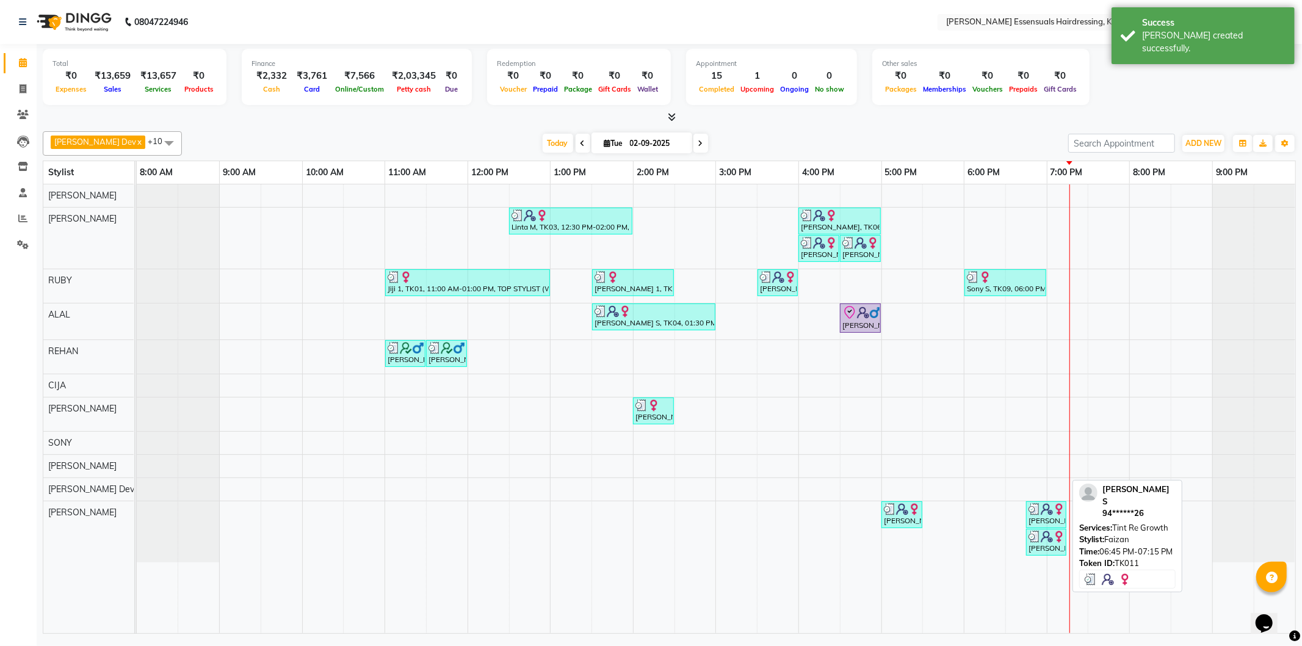
click at [1037, 511] on img at bounding box center [1035, 509] width 12 height 12
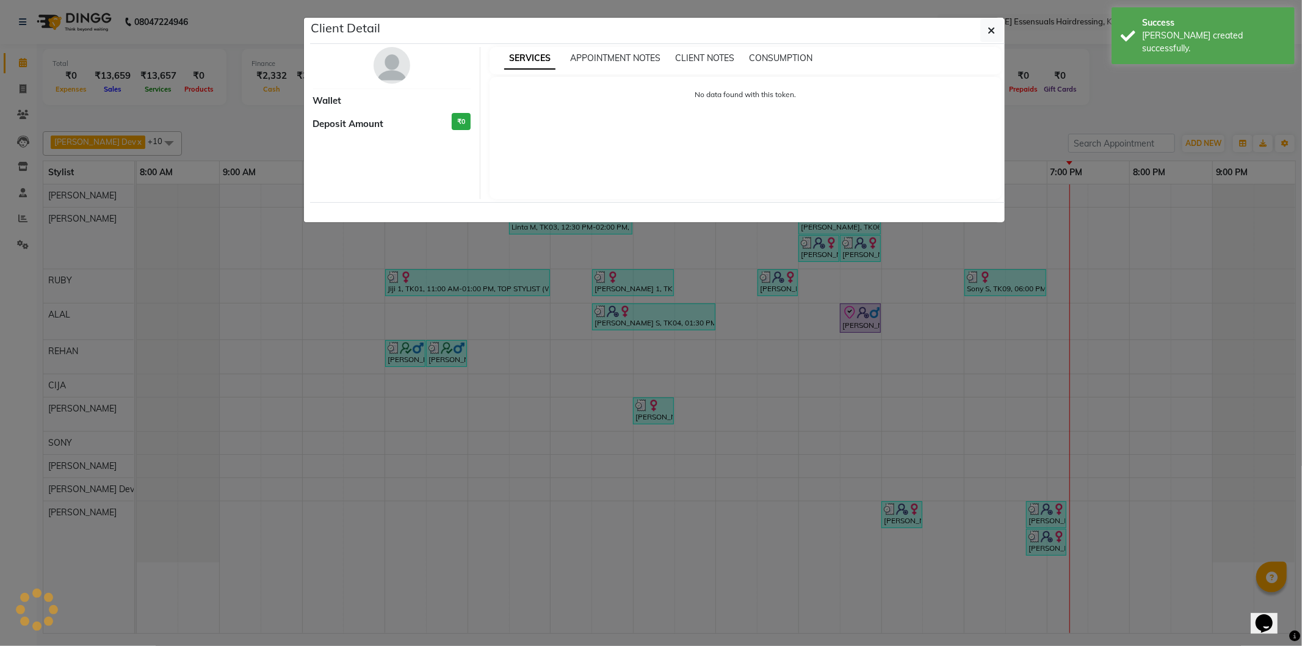
select select "3"
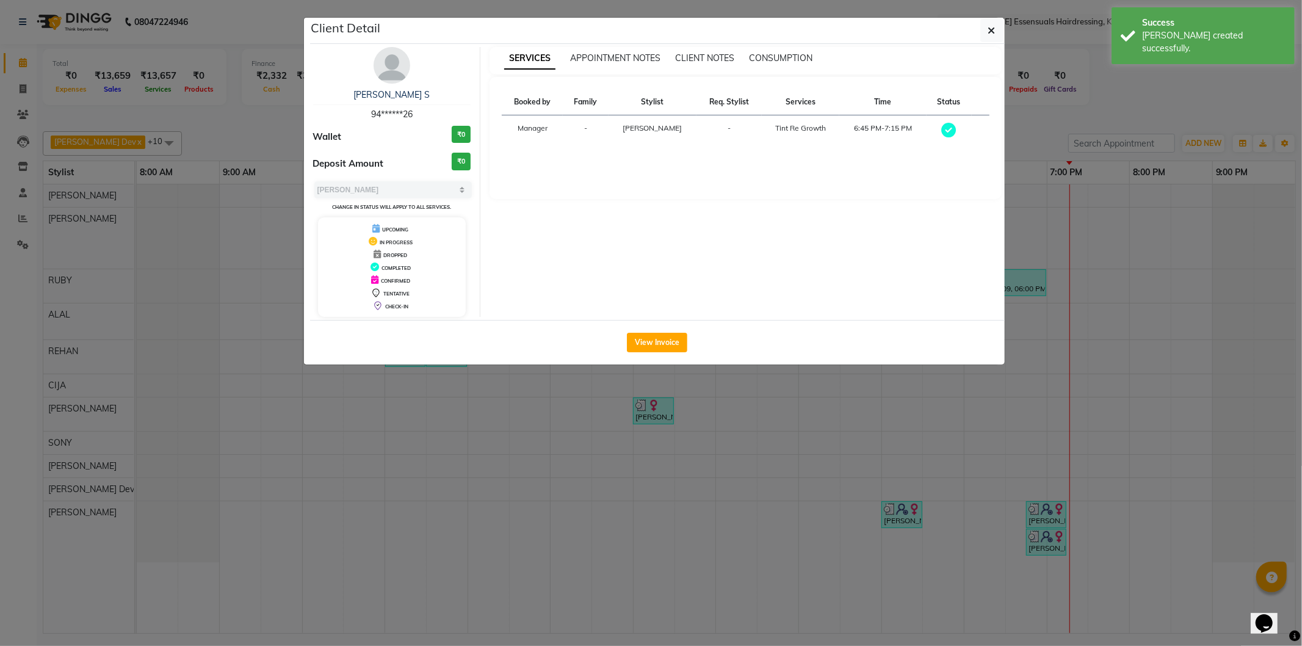
click at [943, 441] on ngb-modal-window "Client Detail [PERSON_NAME] S 94******26 Wallet ₹0 Deposit Amount ₹0 Select MAR…" at bounding box center [651, 323] width 1302 height 646
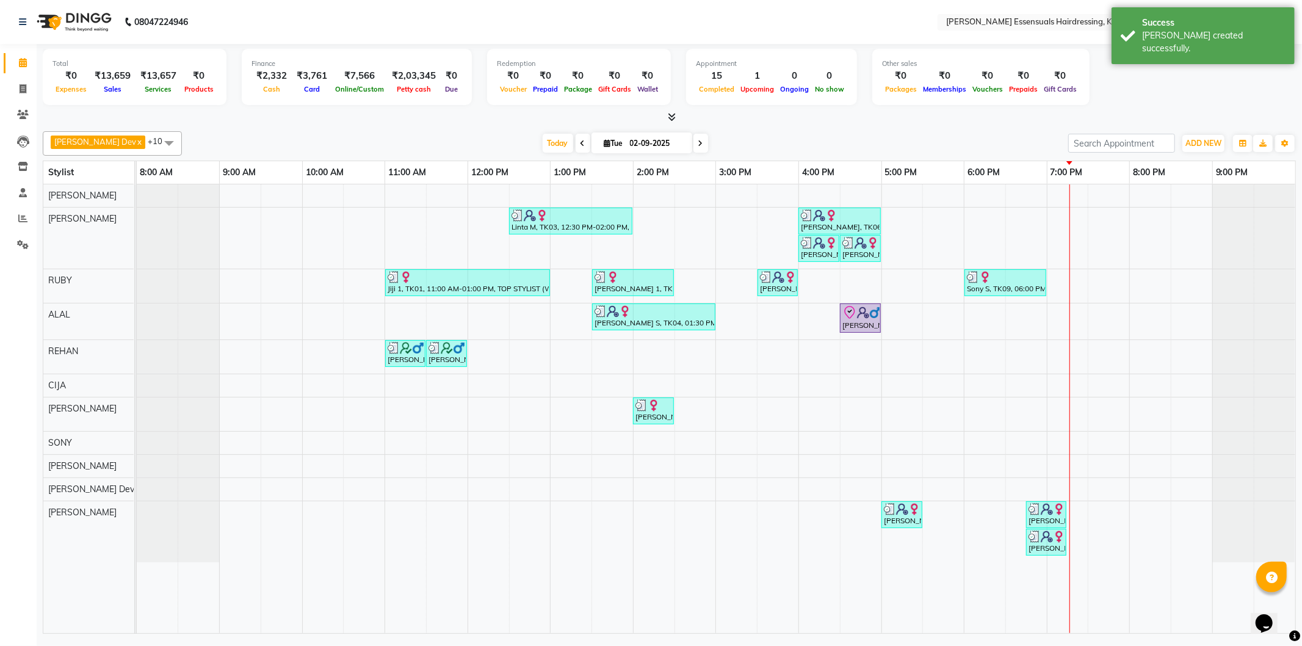
click at [1046, 545] on div "[PERSON_NAME] S, TK12, 06:45 PM-07:15 PM, Tint Re Growth" at bounding box center [1046, 542] width 38 height 23
select select "3"
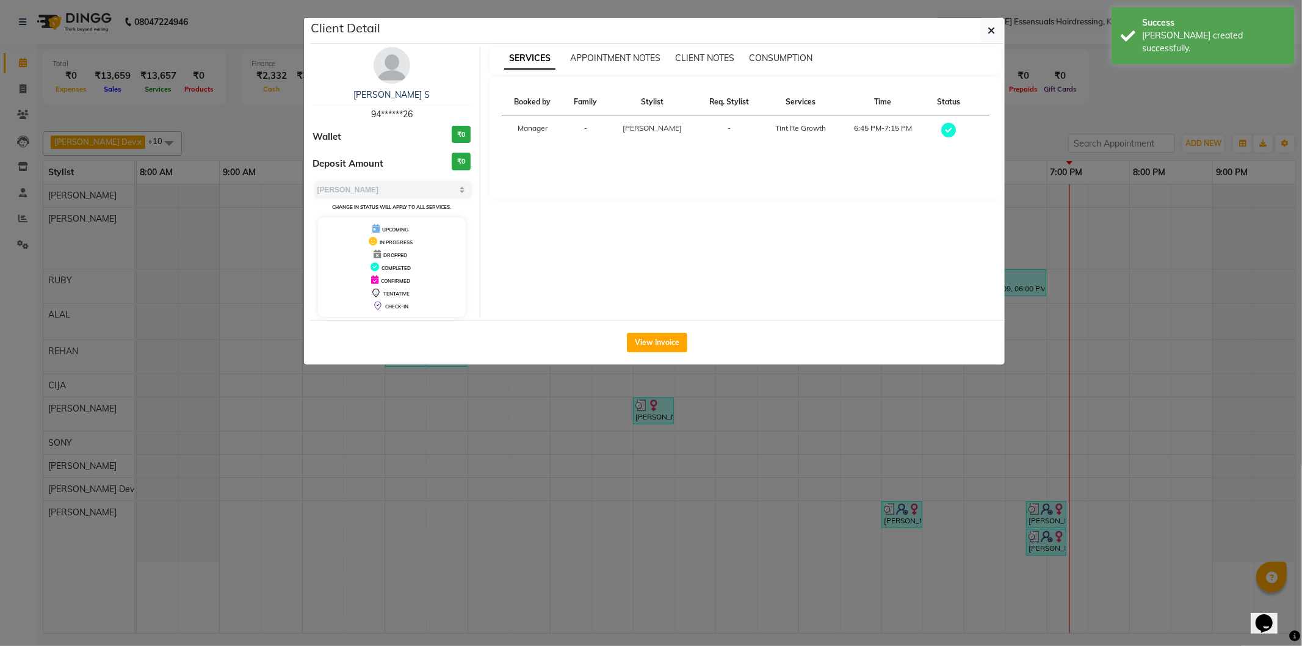
click at [957, 444] on ngb-modal-window "Client Detail [PERSON_NAME] S 94******26 Wallet ₹0 Deposit Amount ₹0 Select MAR…" at bounding box center [651, 323] width 1302 height 646
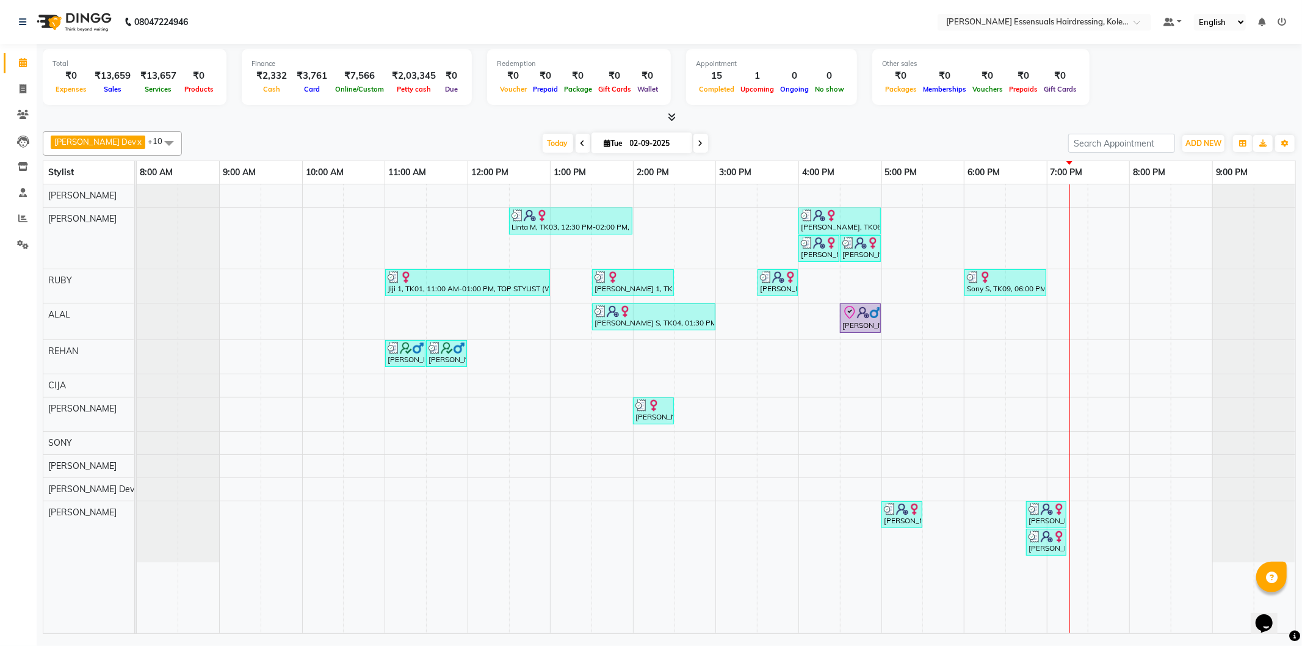
click at [1049, 567] on td at bounding box center [1068, 408] width 42 height 449
click at [988, 518] on div "Linta M, TK03, 12:30 PM-02:00 PM, GEL POLISH (PER FINGER ),TOP STYLIST (WOMEN),…" at bounding box center [716, 408] width 1159 height 449
select select "84232"
select select "1080"
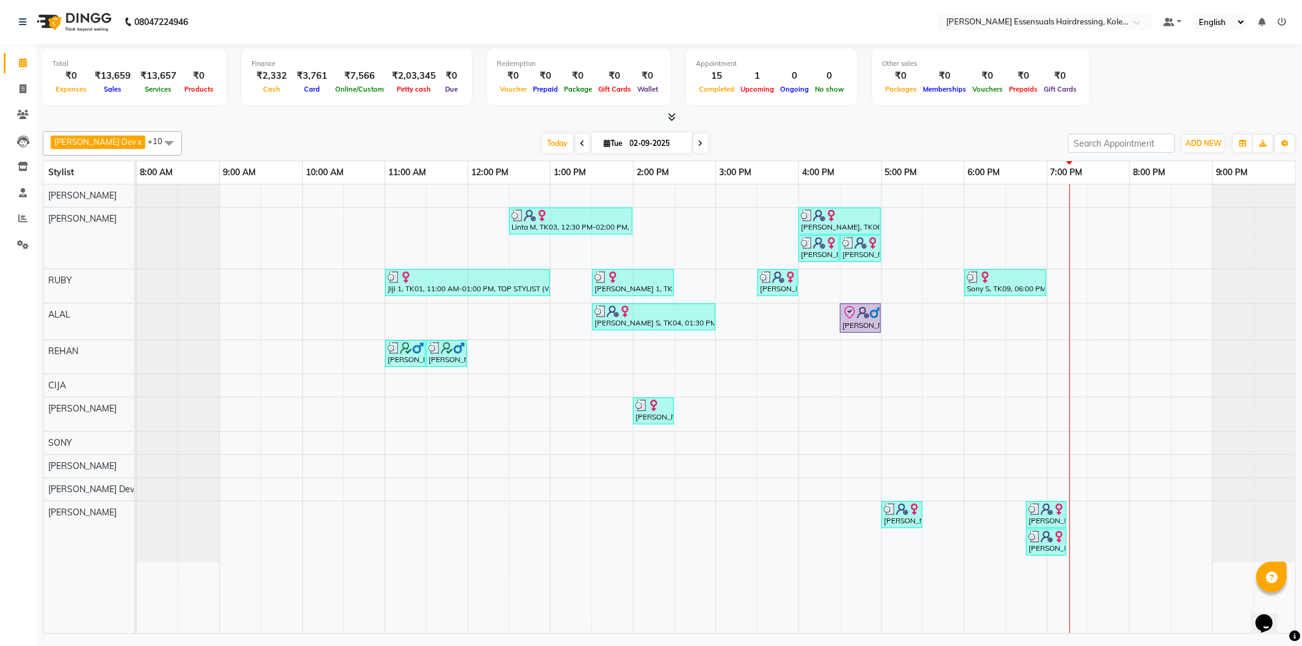
select select "tentative"
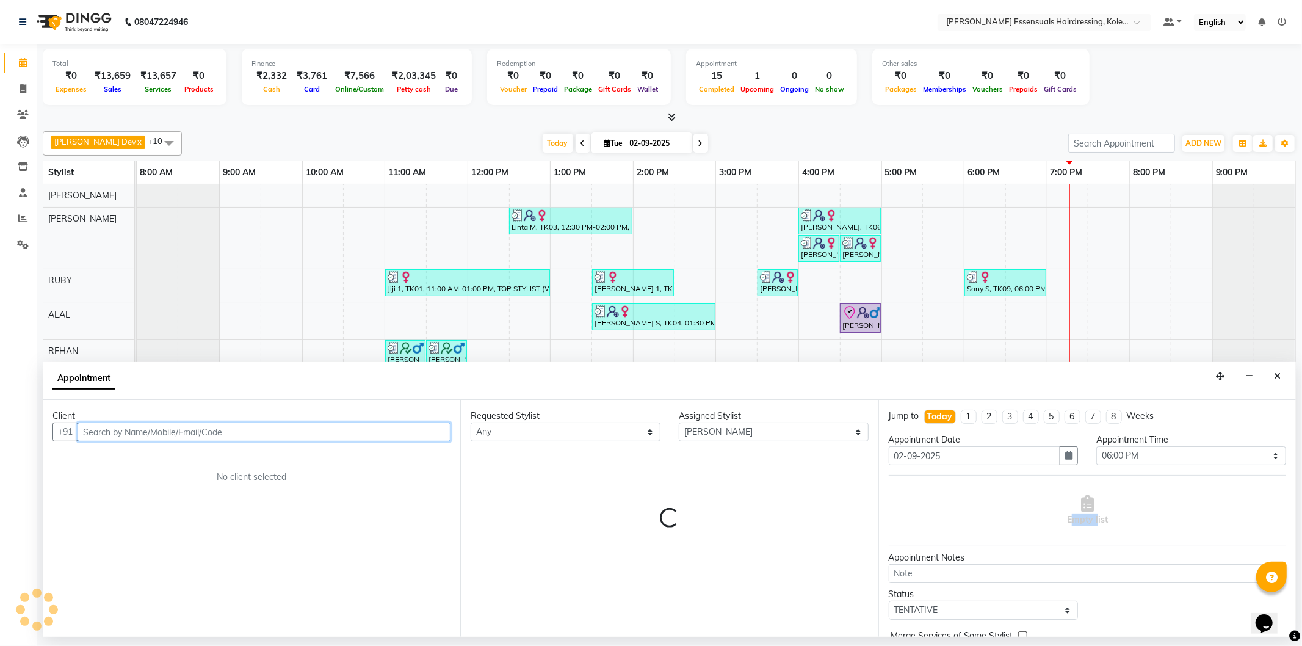
click at [988, 518] on div "Empty list" at bounding box center [1087, 510] width 397 height 60
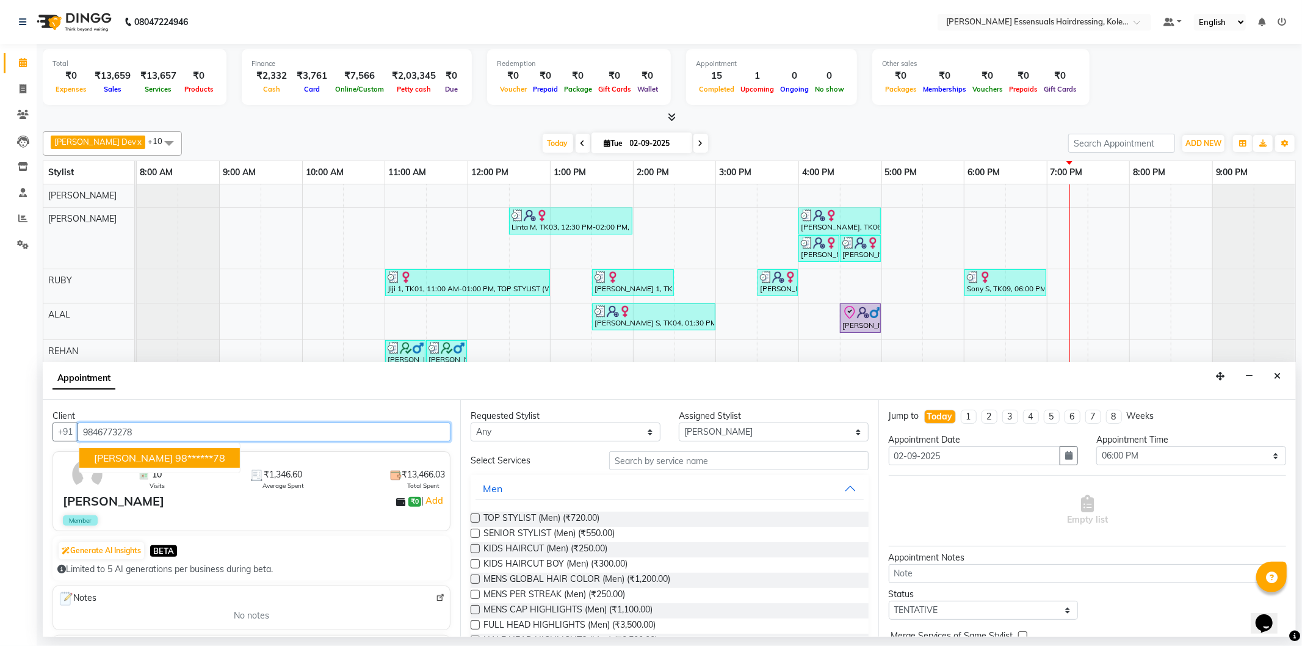
click at [164, 450] on button "Alen M 98******78" at bounding box center [159, 458] width 161 height 20
type input "98******78"
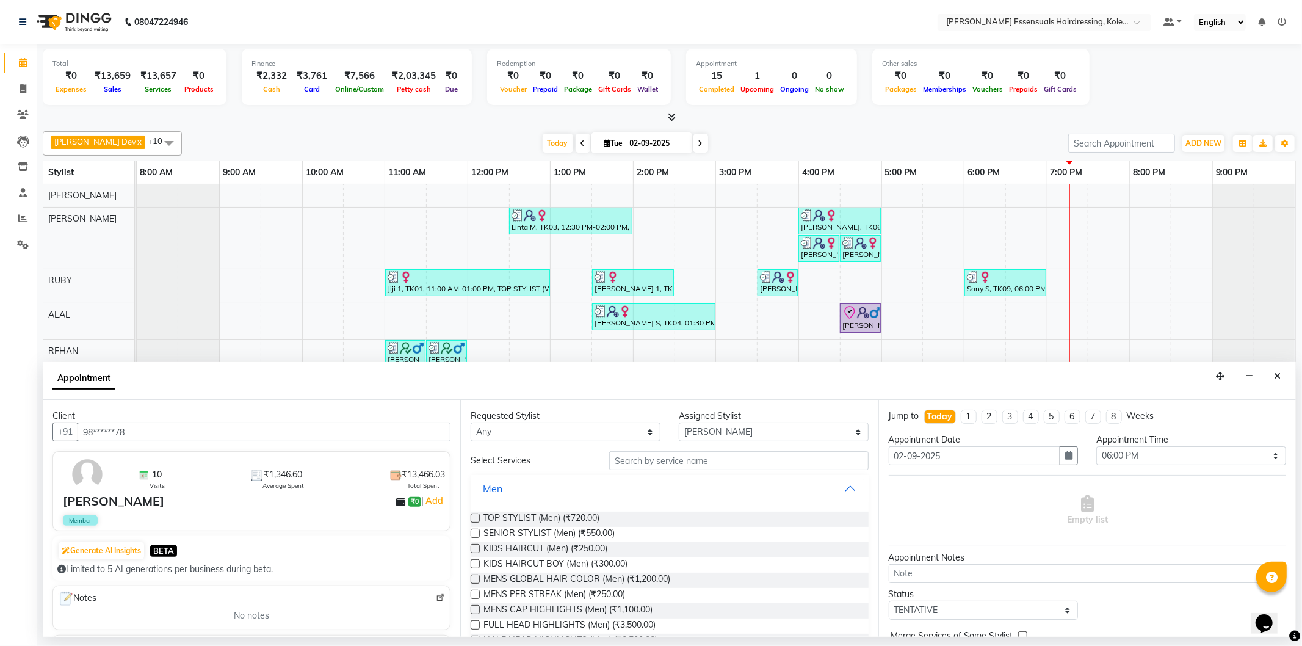
click at [473, 534] on label at bounding box center [475, 533] width 9 height 9
click at [473, 534] on input "checkbox" at bounding box center [475, 535] width 8 height 8
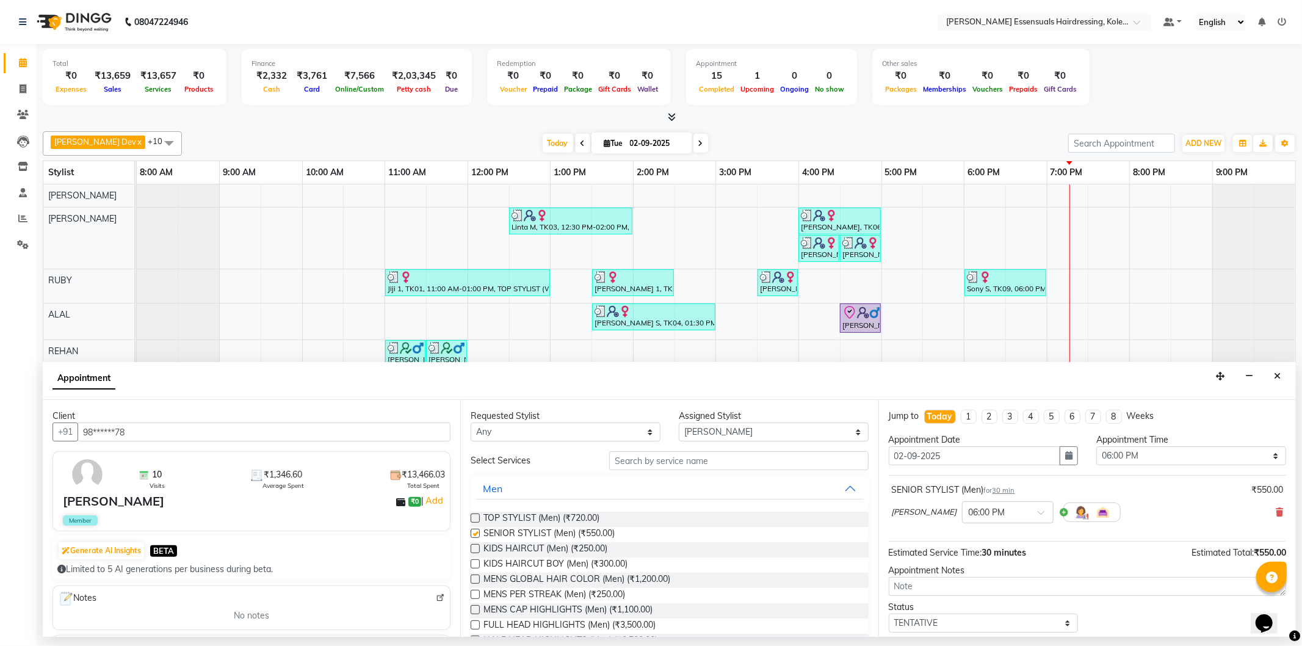
checkbox input "false"
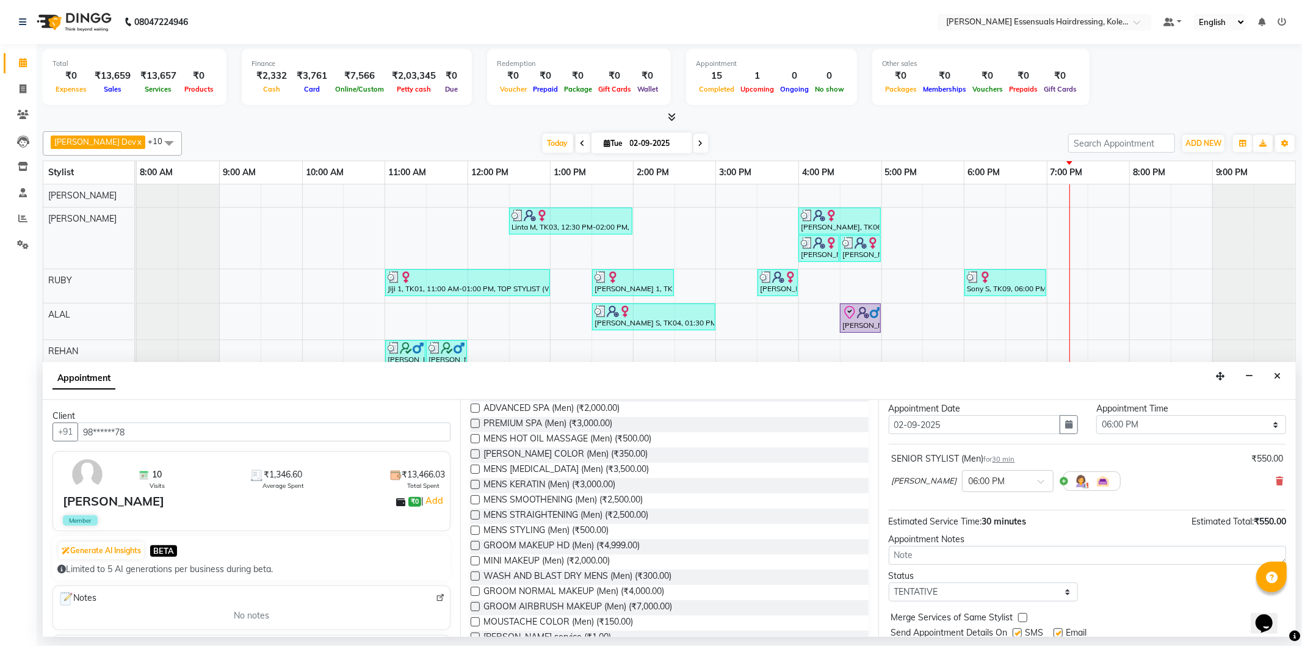
scroll to position [72, 0]
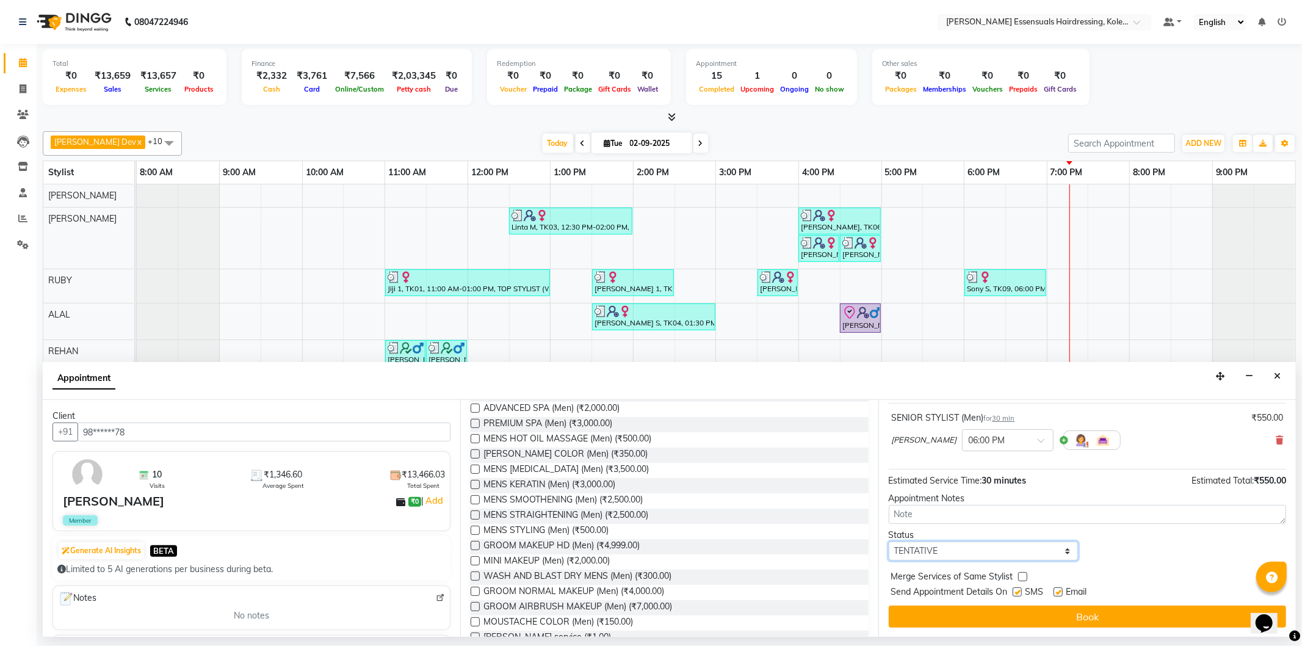
click at [930, 550] on select "Select TENTATIVE CONFIRM CHECK-IN UPCOMING" at bounding box center [984, 551] width 190 height 19
select select "check-in"
click at [889, 542] on select "Select TENTATIVE CONFIRM CHECK-IN UPCOMING" at bounding box center [984, 551] width 190 height 19
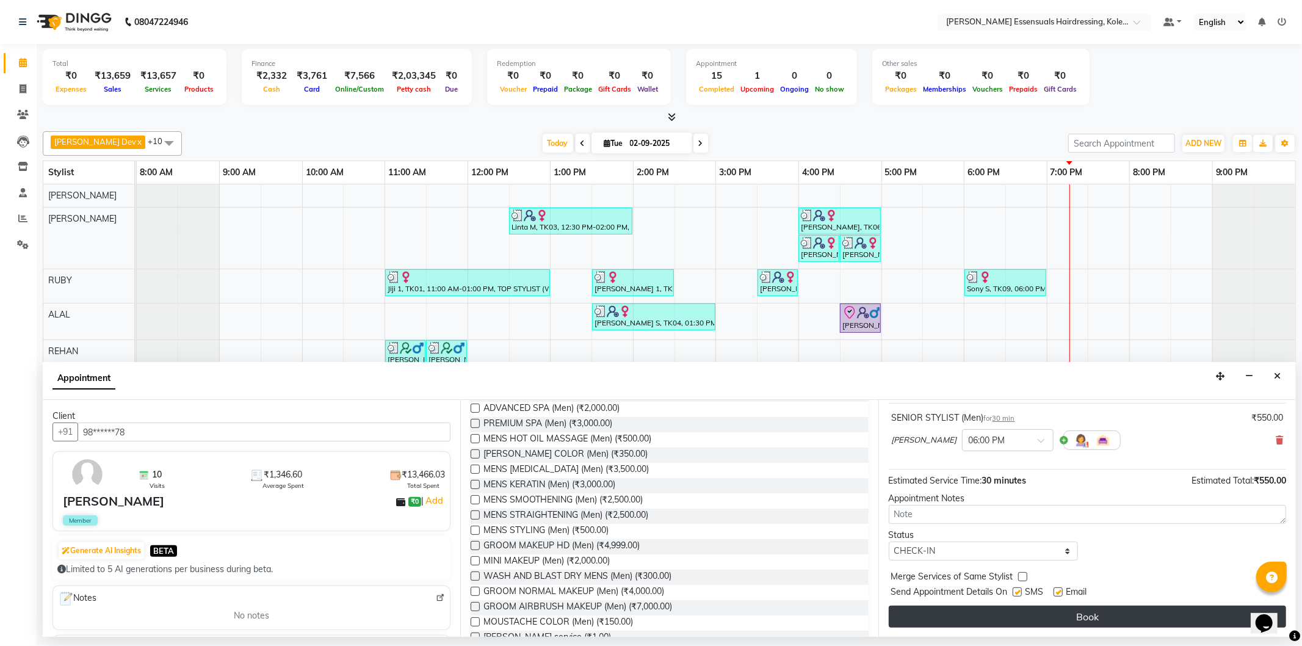
click at [924, 617] on button "Book" at bounding box center [1087, 617] width 397 height 22
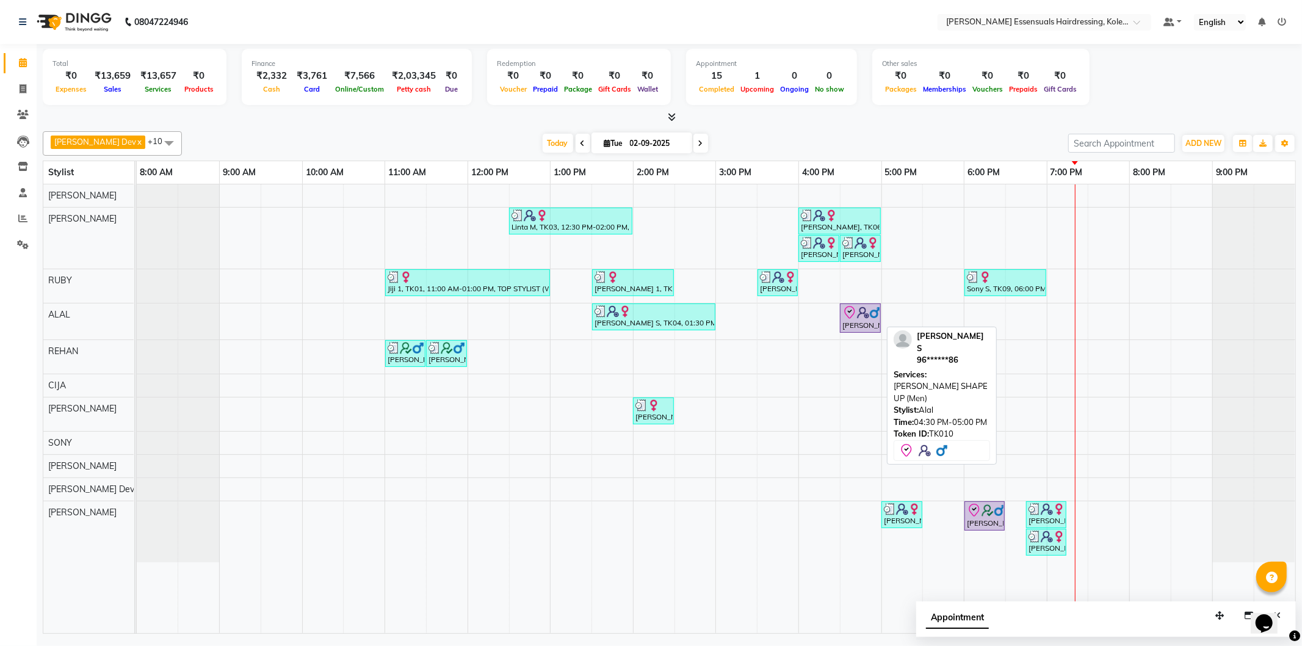
click at [860, 310] on img at bounding box center [863, 312] width 12 height 12
select select "8"
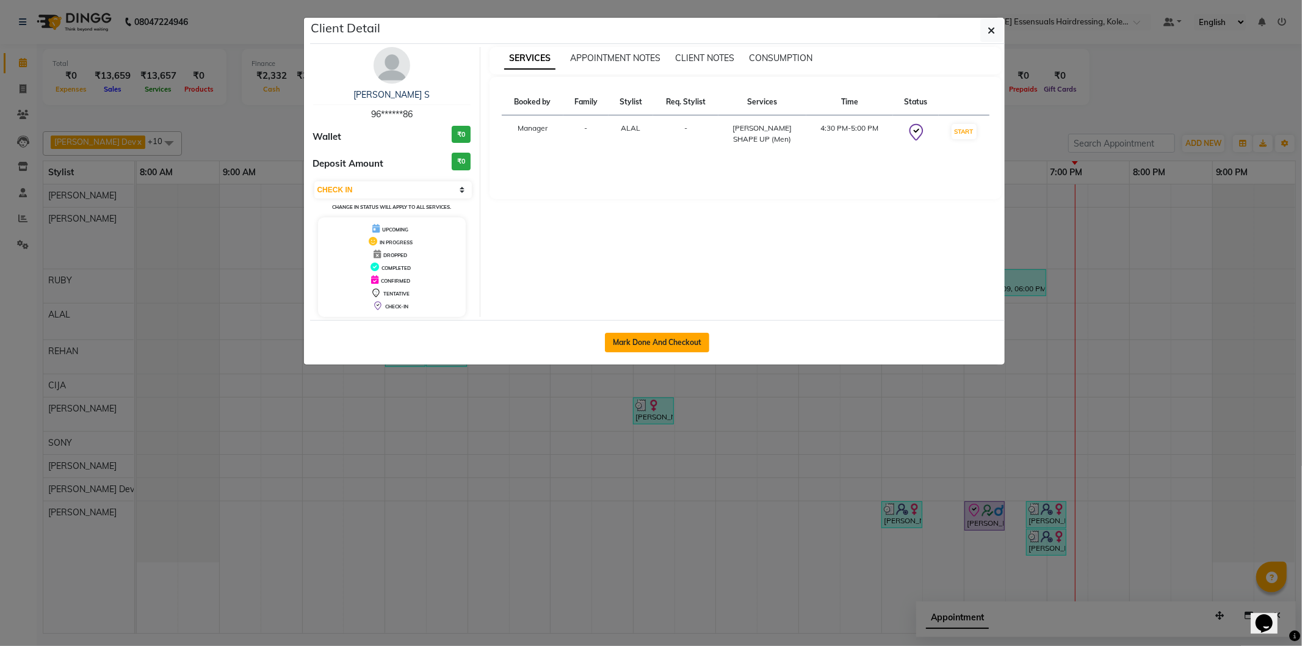
click at [666, 345] on button "Mark Done And Checkout" at bounding box center [657, 343] width 104 height 20
select select "8281"
select select "service"
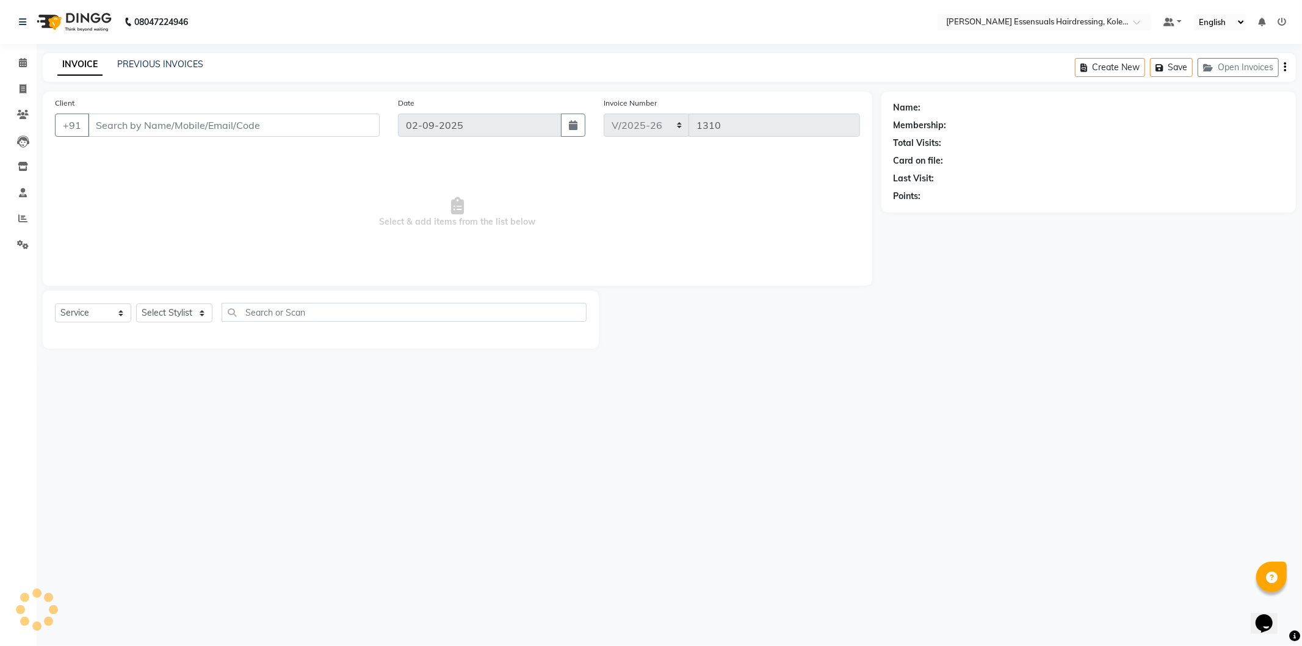
type input "96******86"
select select "79970"
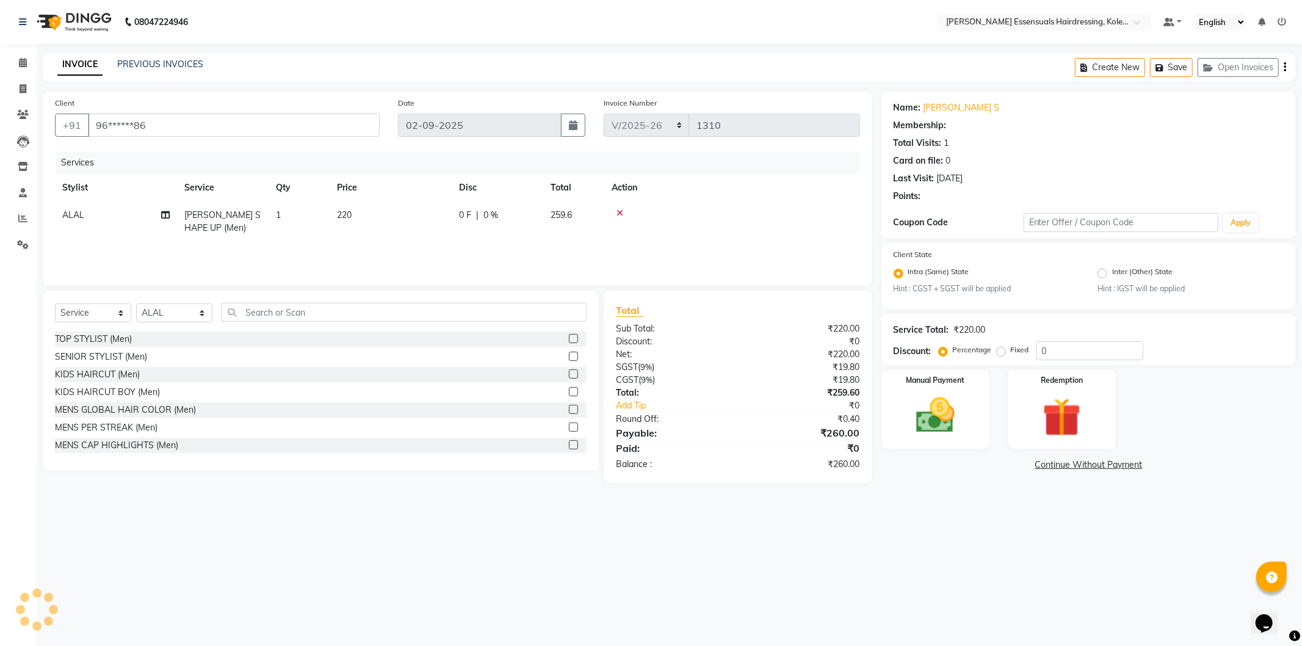
select select "1: Object"
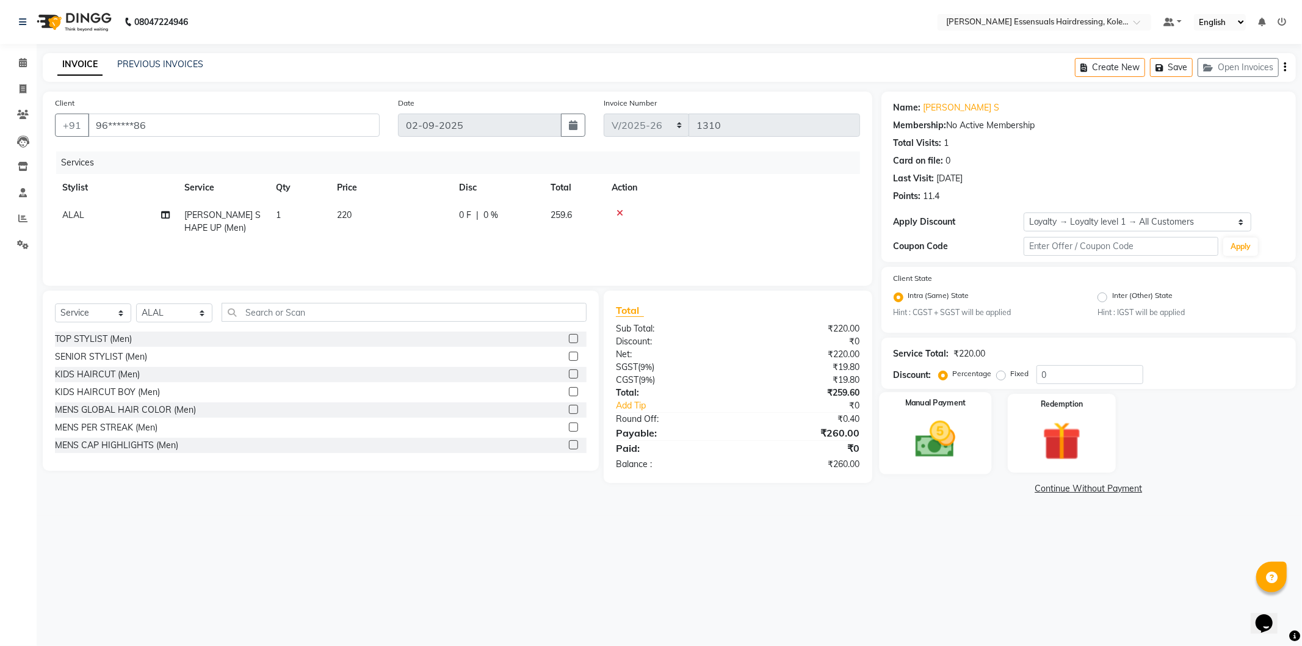
click at [933, 432] on img at bounding box center [935, 439] width 65 height 46
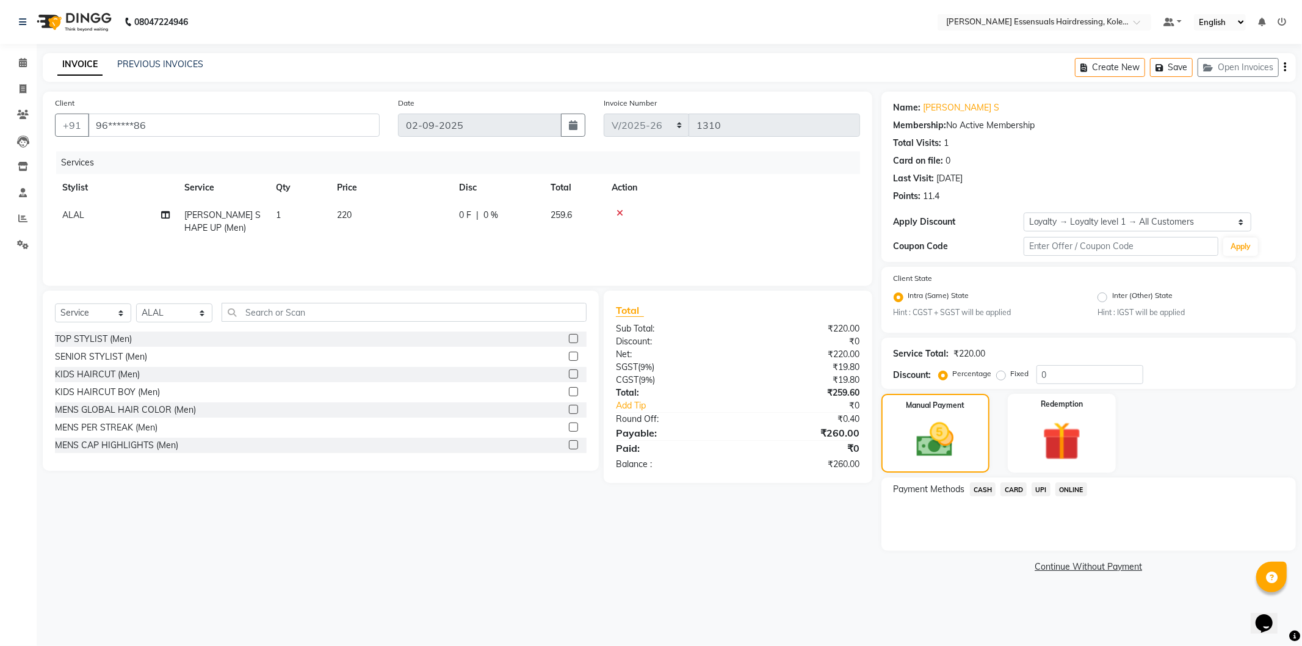
click at [1042, 489] on span "UPI" at bounding box center [1041, 489] width 19 height 14
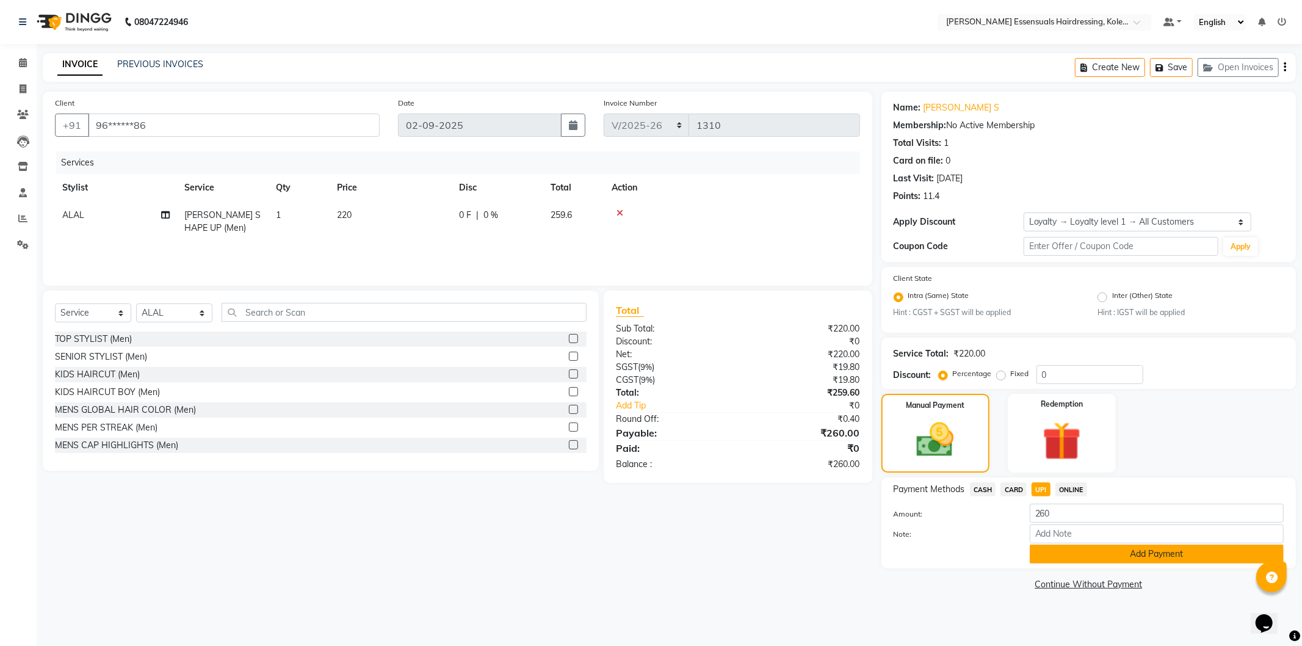
click at [1038, 557] on button "Add Payment" at bounding box center [1157, 554] width 254 height 19
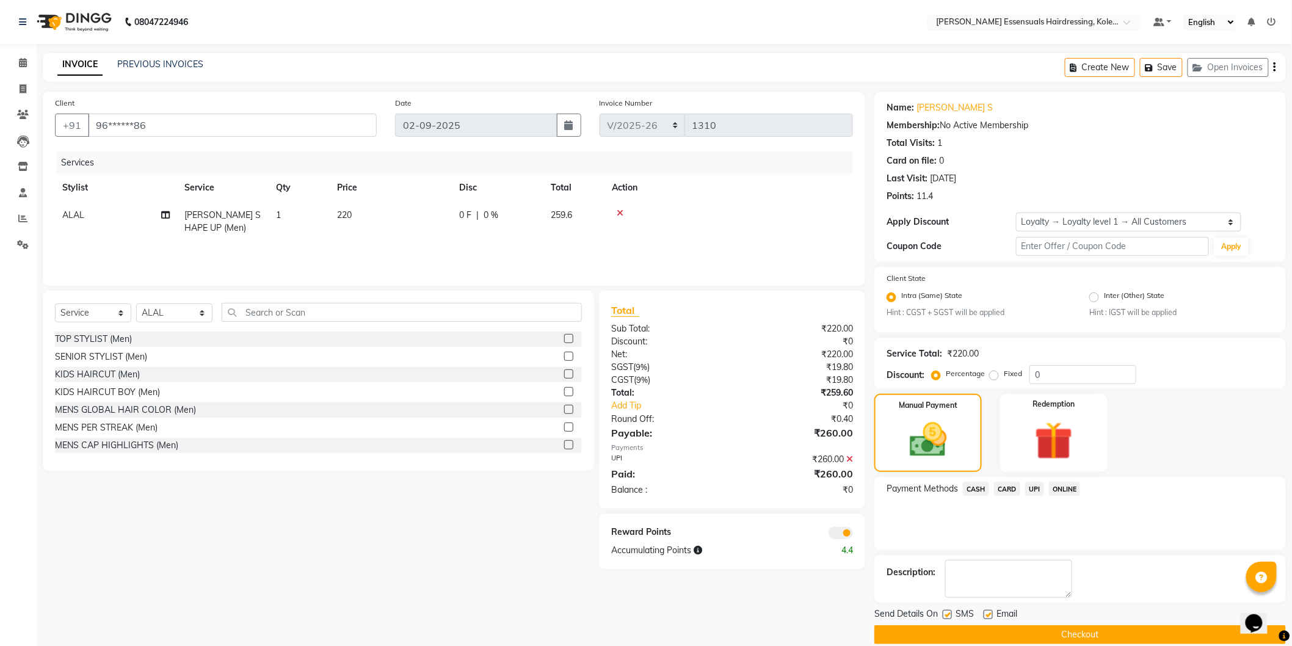
click at [991, 632] on button "Checkout" at bounding box center [1079, 634] width 411 height 19
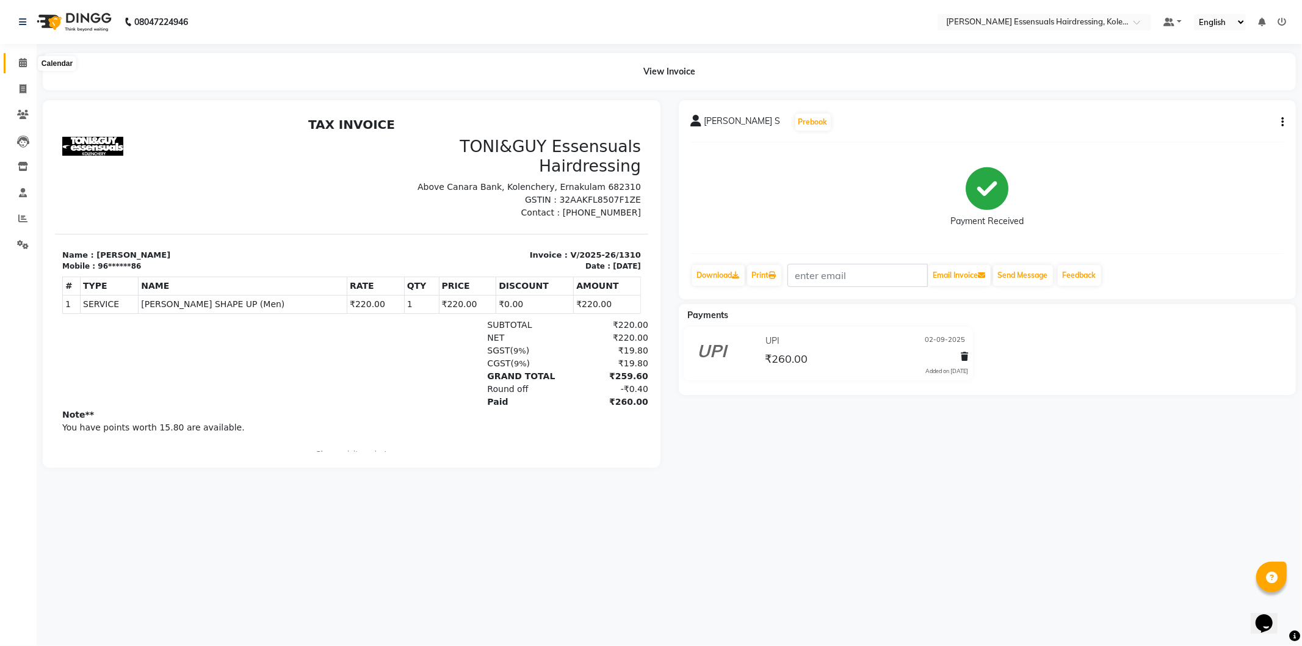
click at [23, 56] on span at bounding box center [22, 63] width 21 height 14
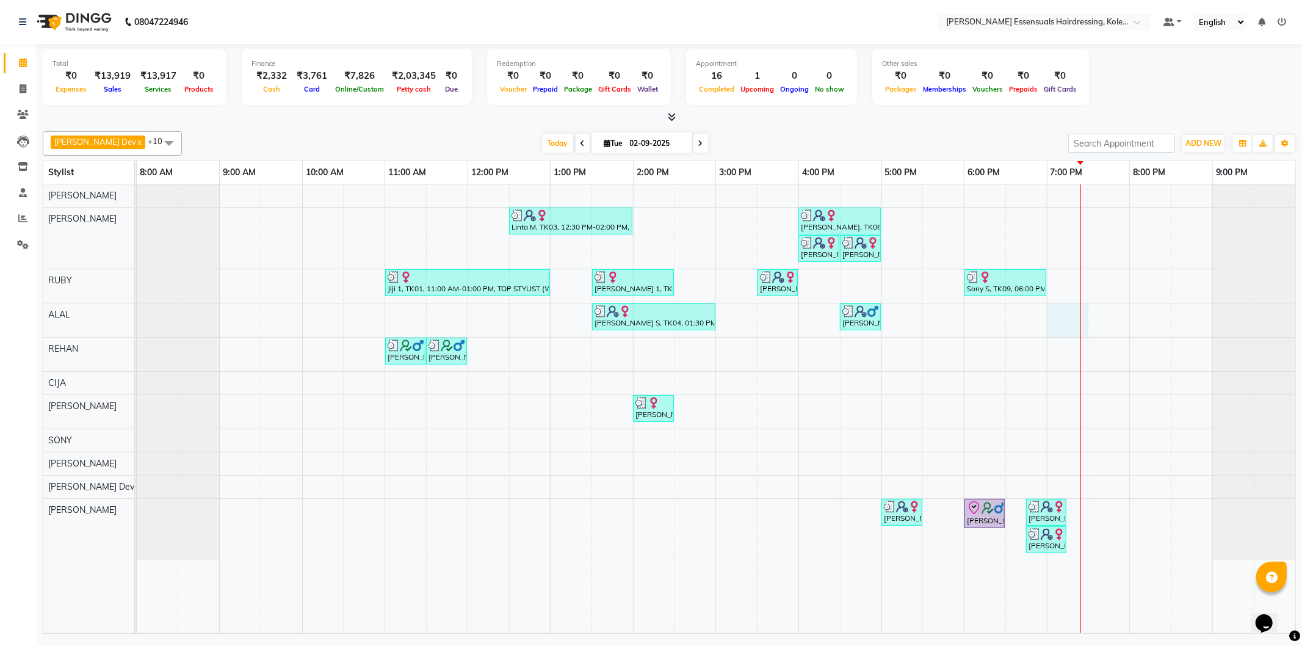
click at [1079, 320] on div "Linta M, TK03, 12:30 PM-02:00 PM, GEL POLISH (PER FINGER ),TOP STYLIST (WOMEN),…" at bounding box center [716, 408] width 1159 height 449
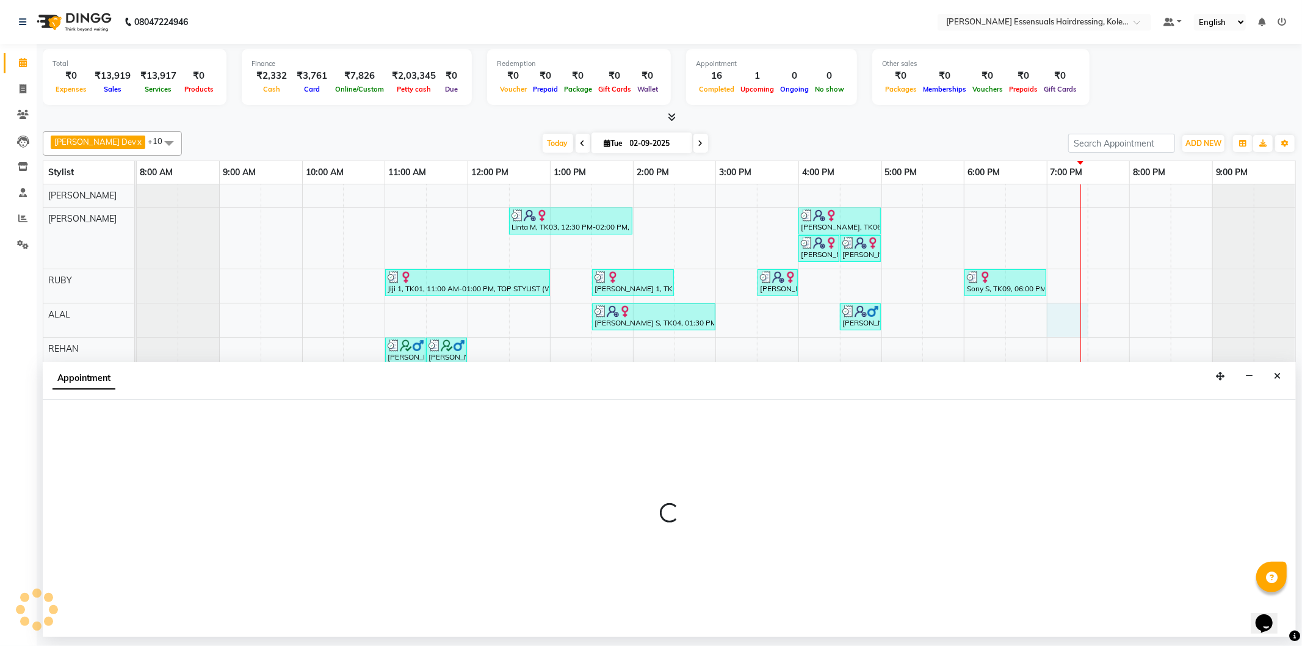
select select "79970"
select select "tentative"
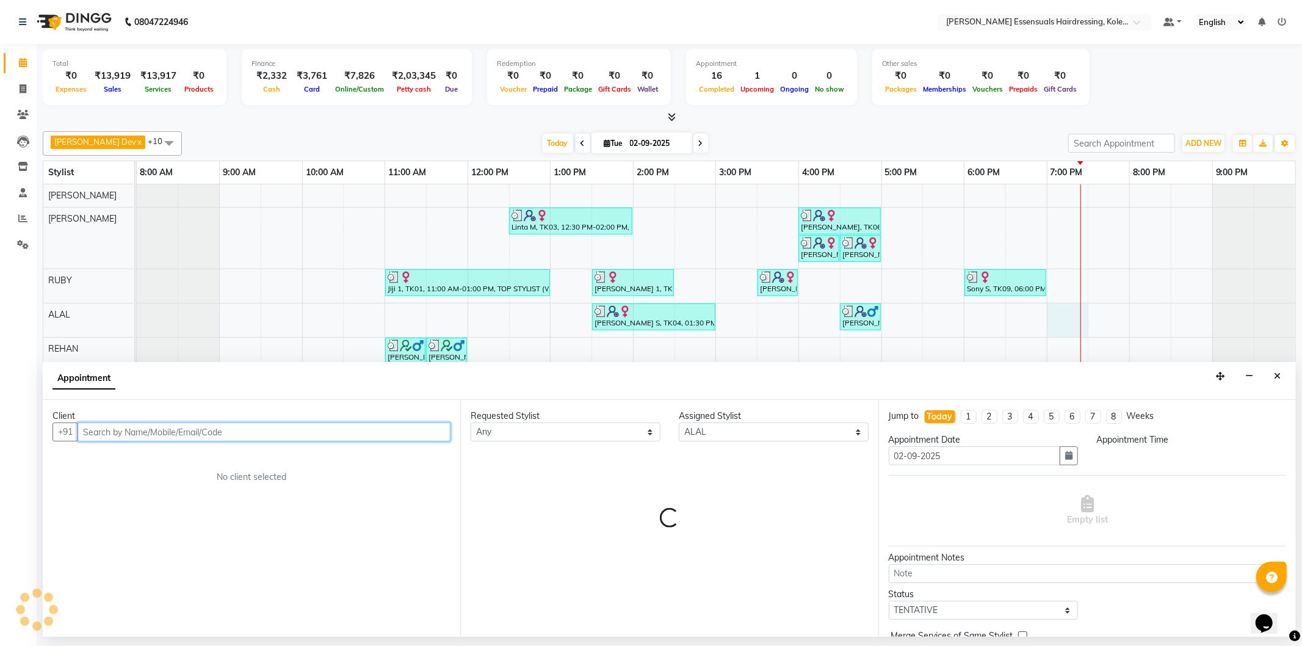
select select "1140"
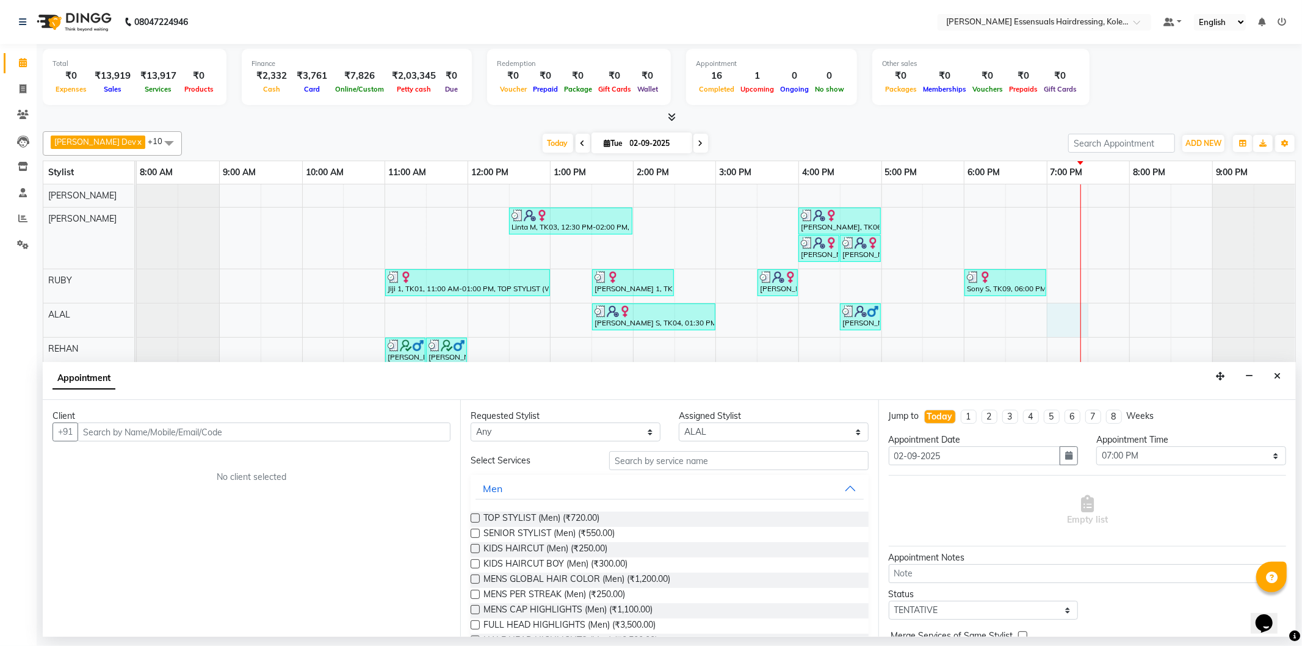
click at [102, 415] on div "Client" at bounding box center [252, 416] width 398 height 13
click at [85, 429] on input "text" at bounding box center [264, 431] width 373 height 19
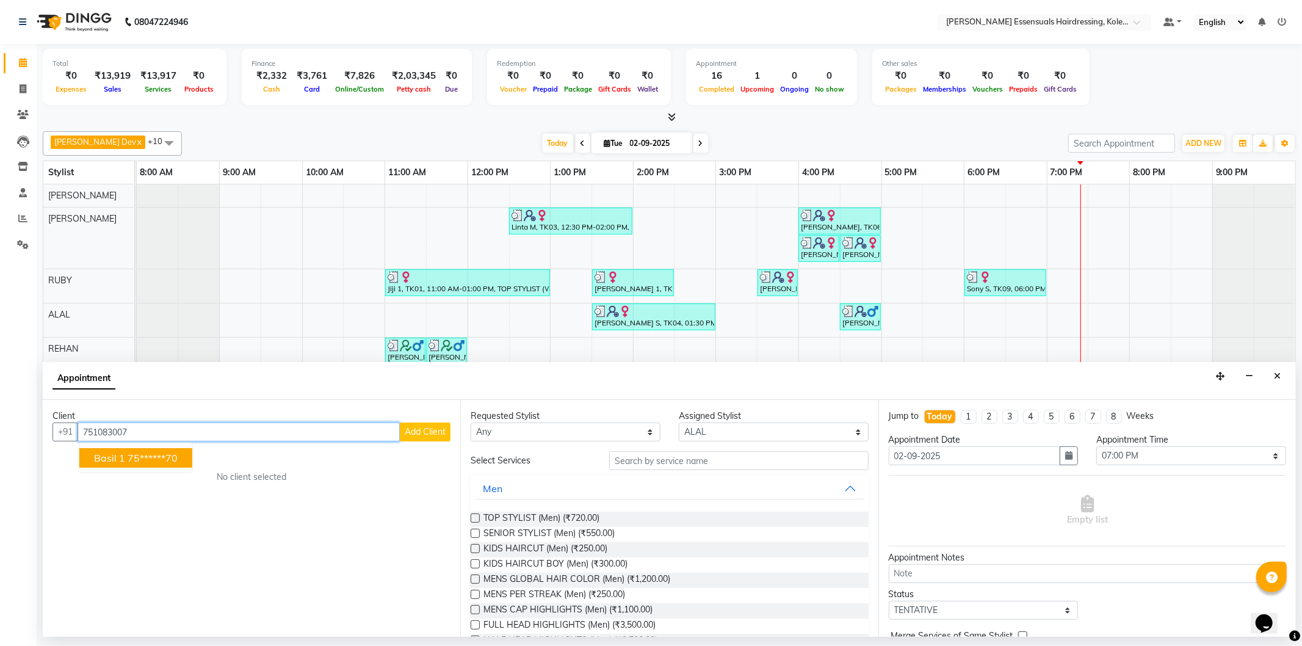
click at [145, 456] on ngb-highlight "75******70" at bounding box center [153, 458] width 50 height 12
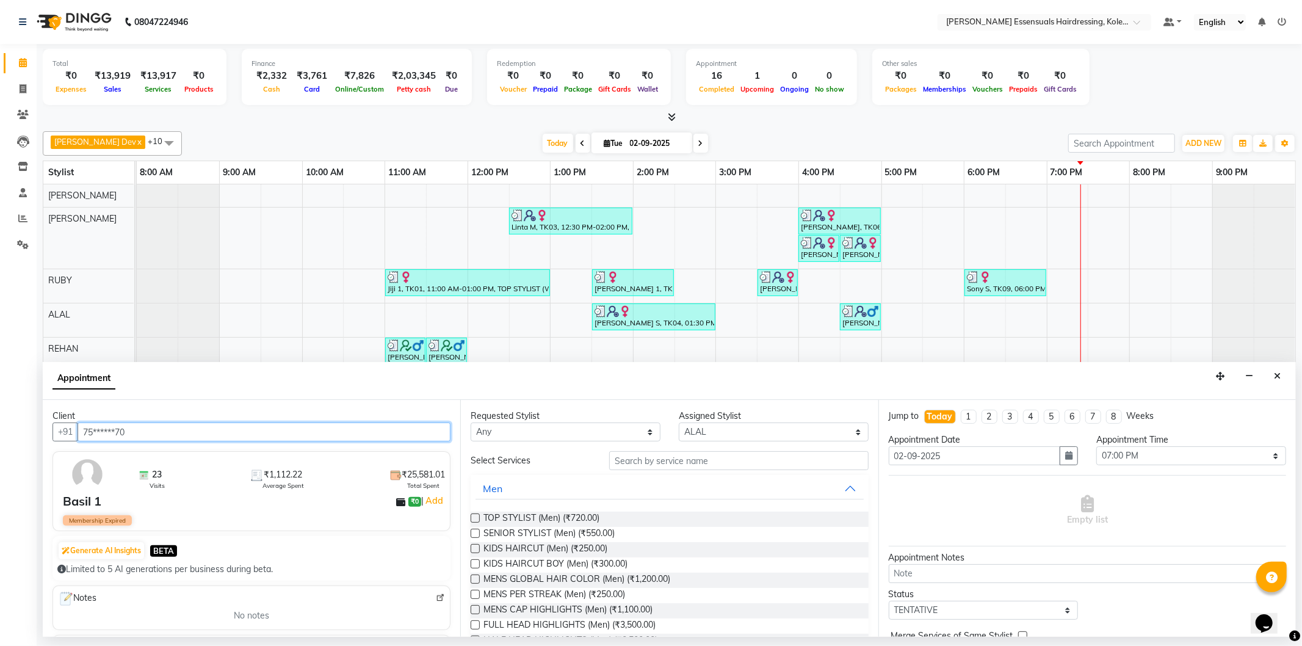
type input "75******70"
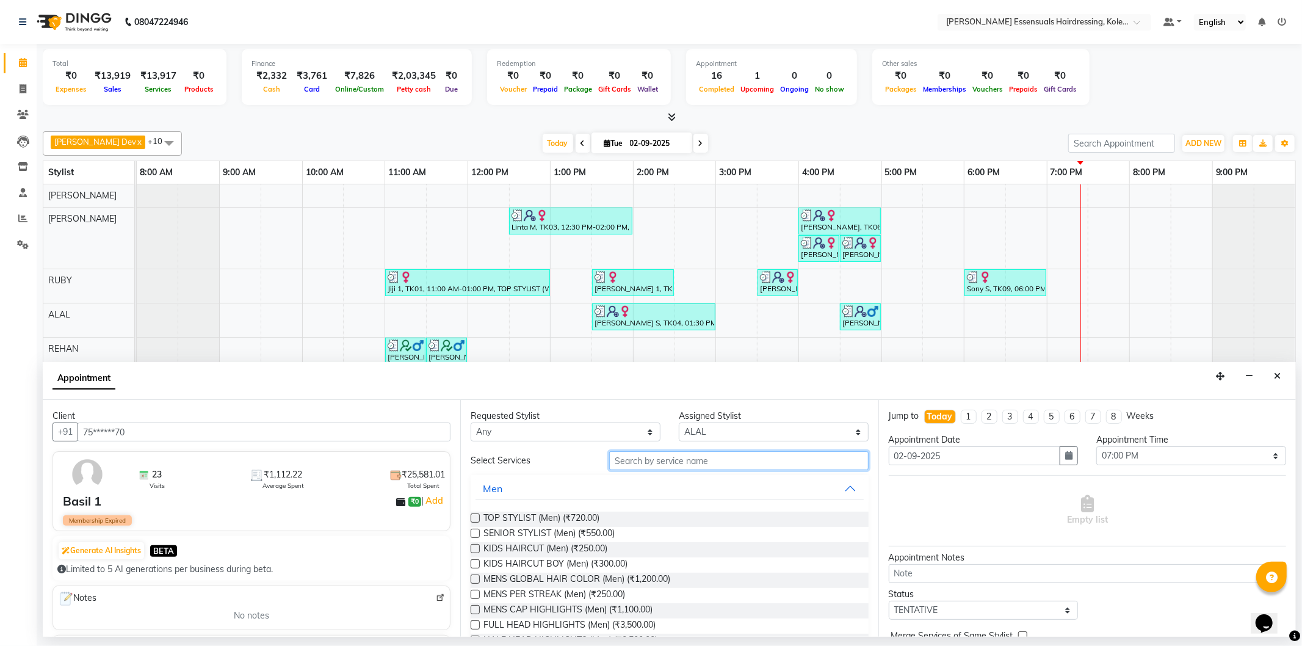
click at [626, 462] on input "text" at bounding box center [738, 460] width 259 height 19
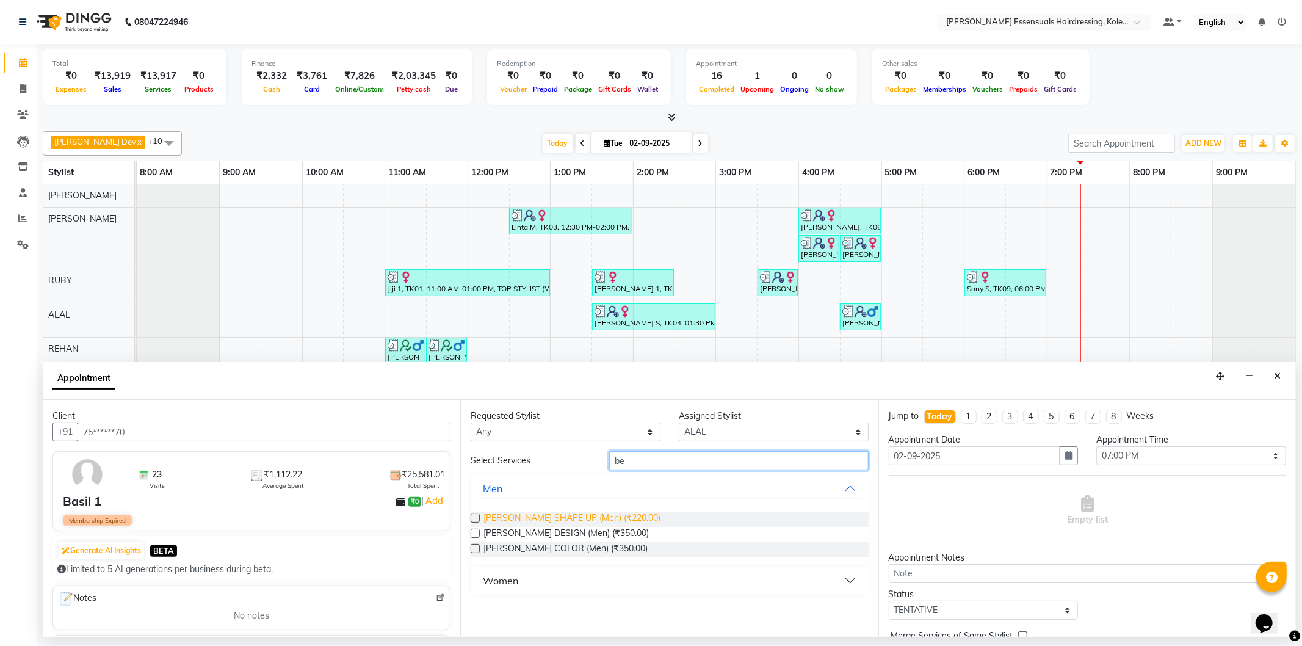
type input "be"
click at [588, 520] on span "[PERSON_NAME] SHAPE UP (Men) (₹220.00)" at bounding box center [572, 519] width 177 height 15
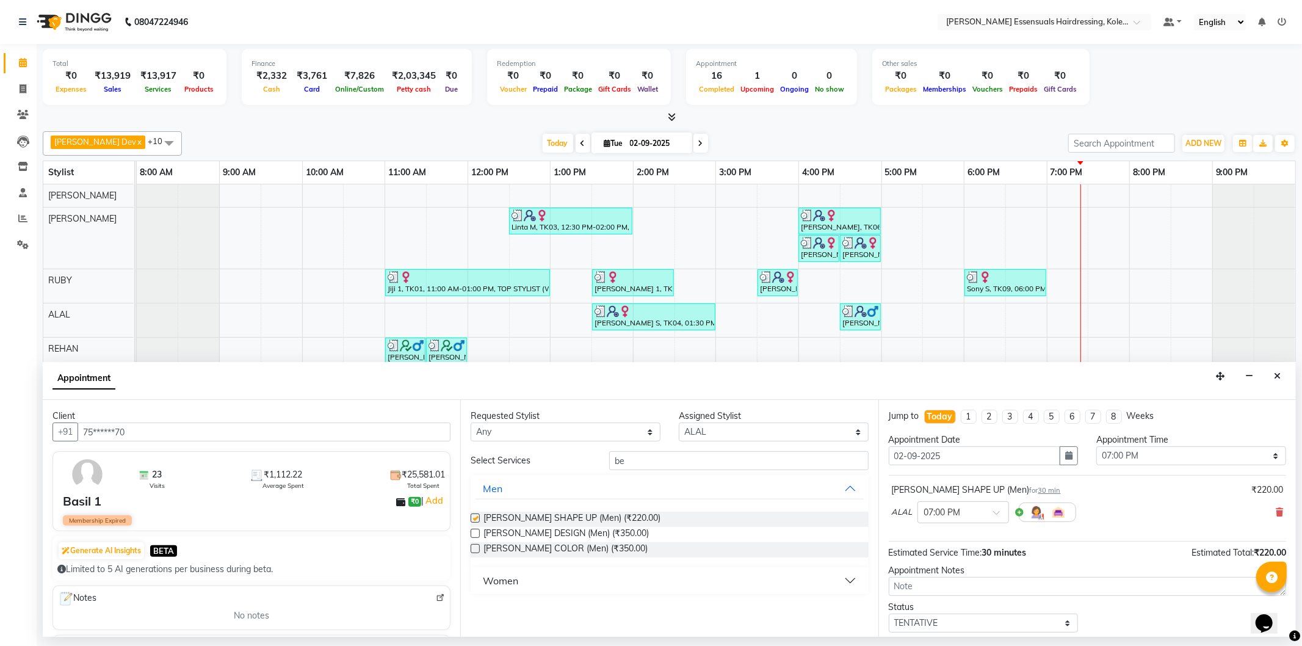
checkbox input "false"
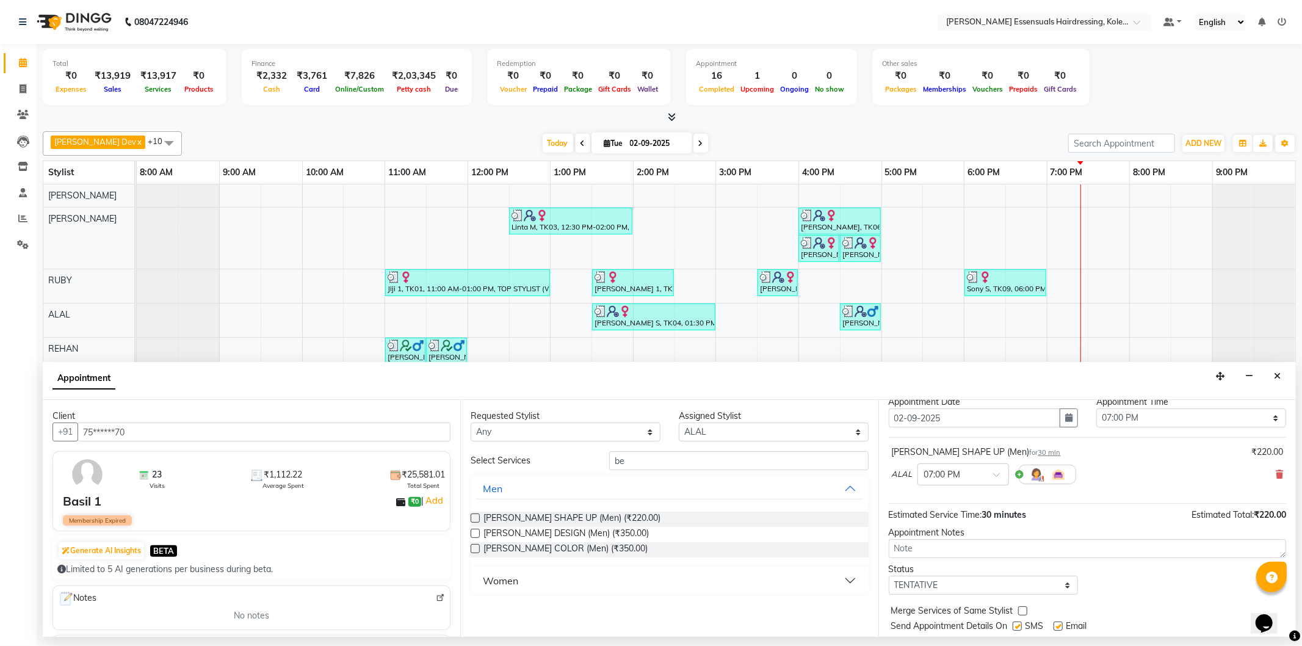
scroll to position [72, 0]
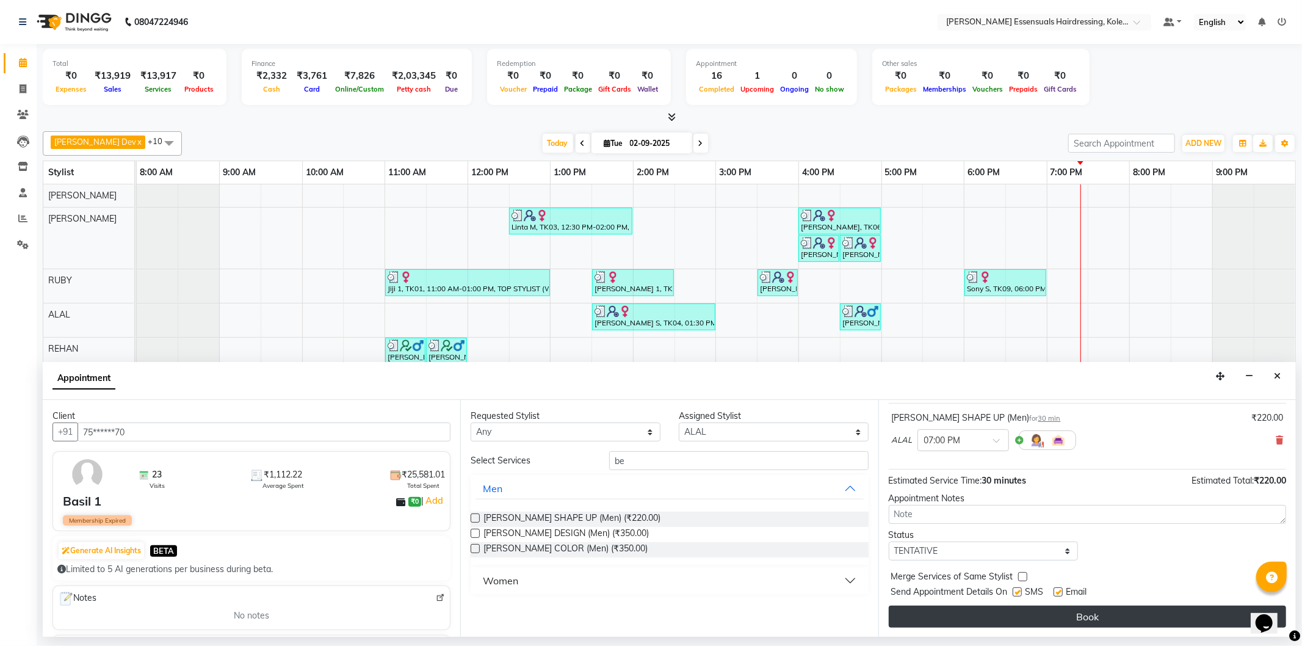
click at [1095, 617] on button "Book" at bounding box center [1087, 617] width 397 height 22
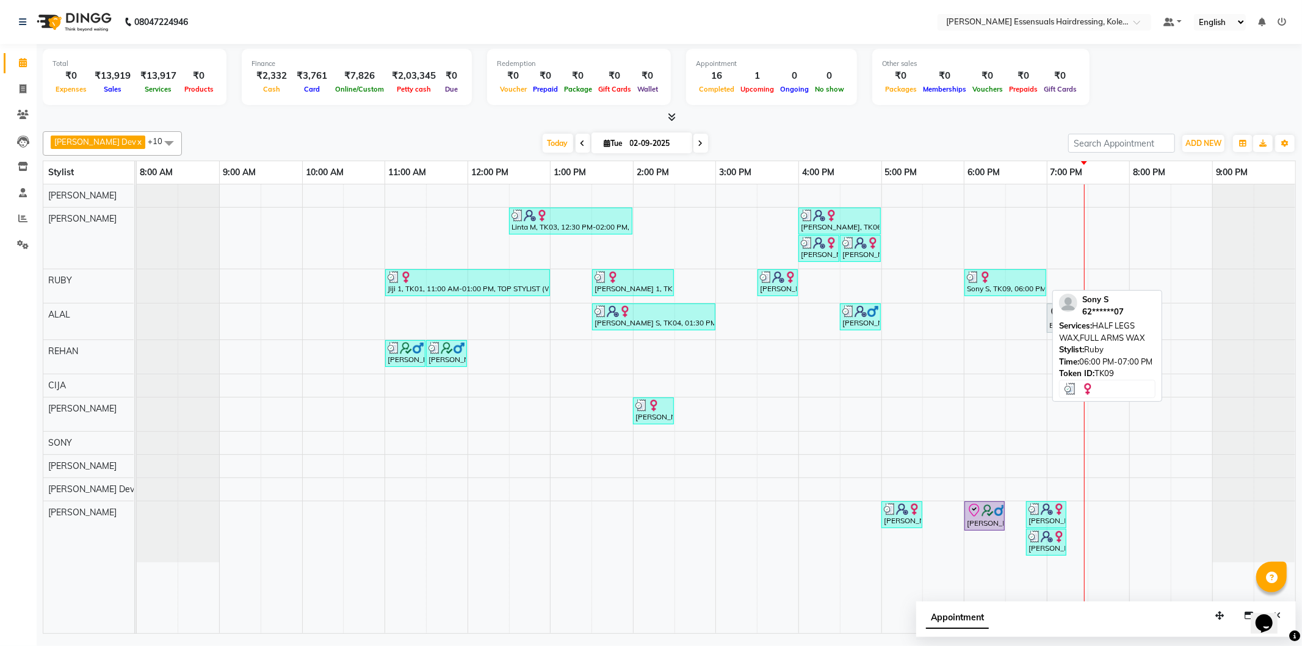
click at [1005, 284] on div "Sony S, TK09, 06:00 PM-07:00 PM, HALF LEGS WAX,FULL ARMS WAX" at bounding box center [1005, 282] width 79 height 23
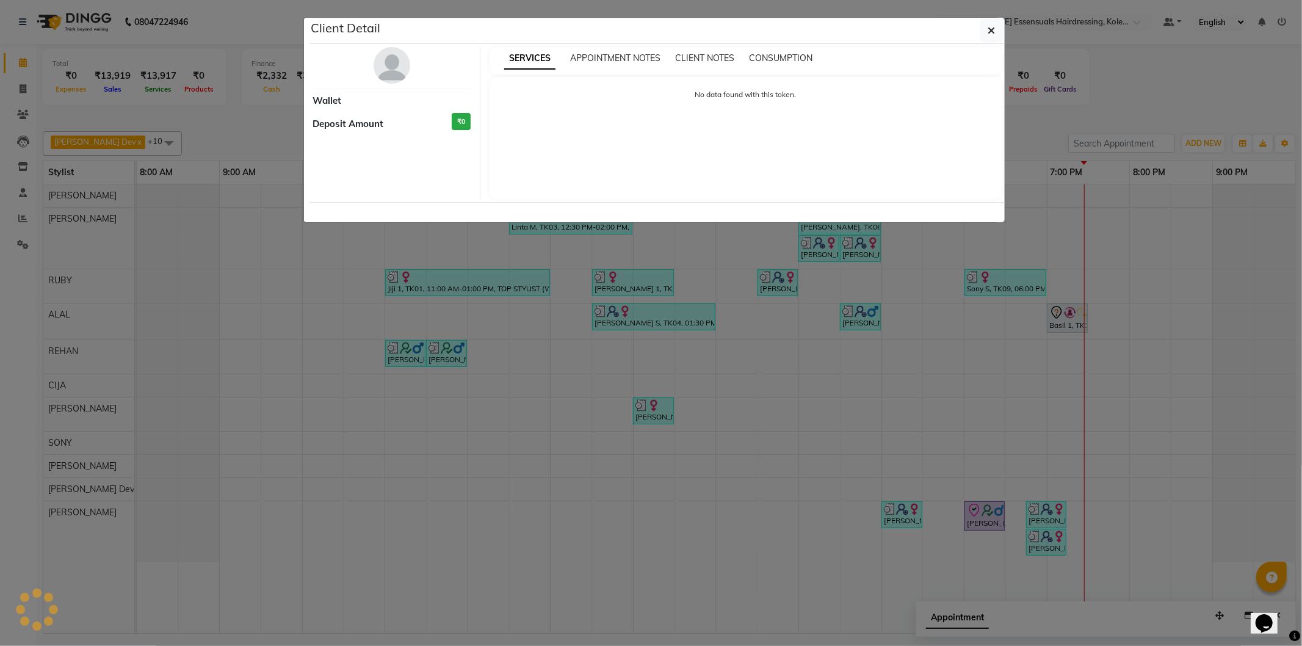
select select "3"
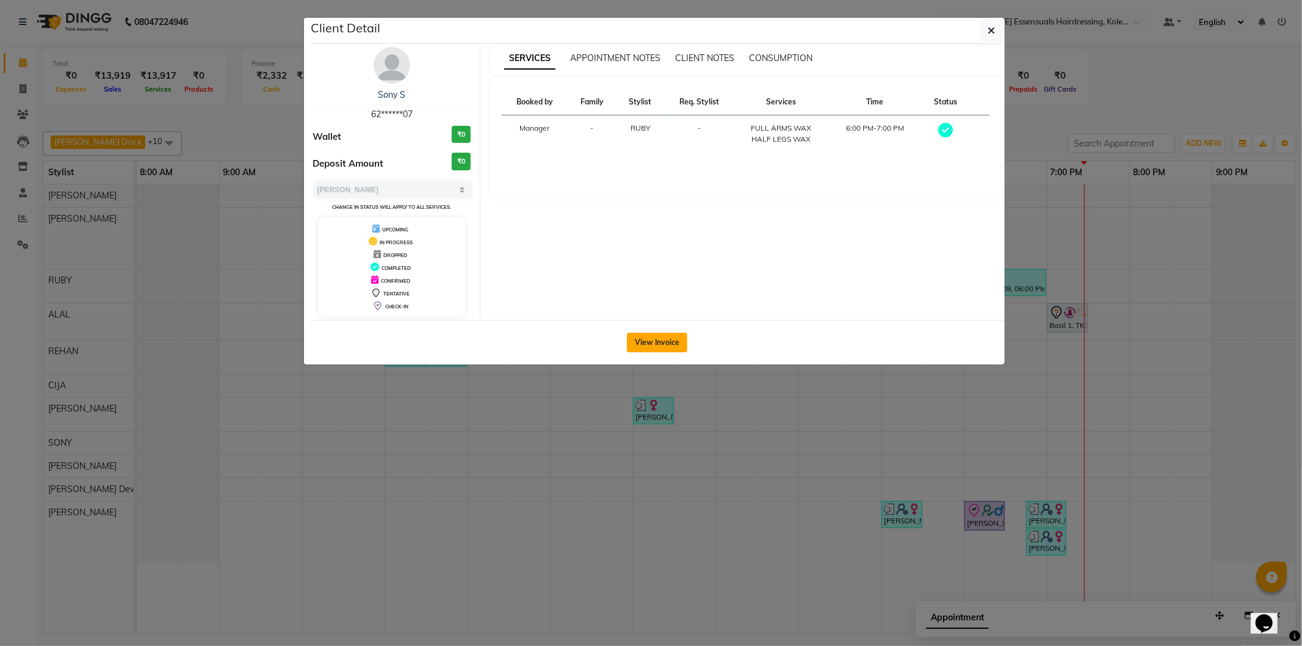
click at [674, 346] on button "View Invoice" at bounding box center [657, 343] width 60 height 20
